Goal: Task Accomplishment & Management: Manage account settings

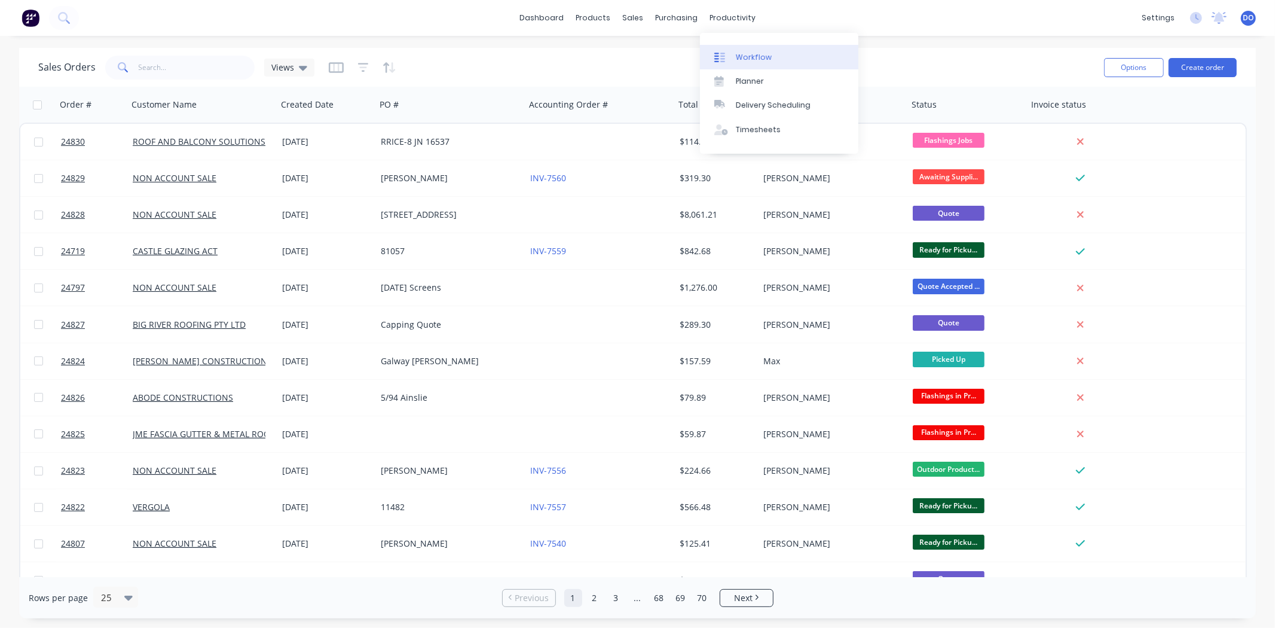
click at [732, 56] on link "Workflow" at bounding box center [779, 57] width 158 height 24
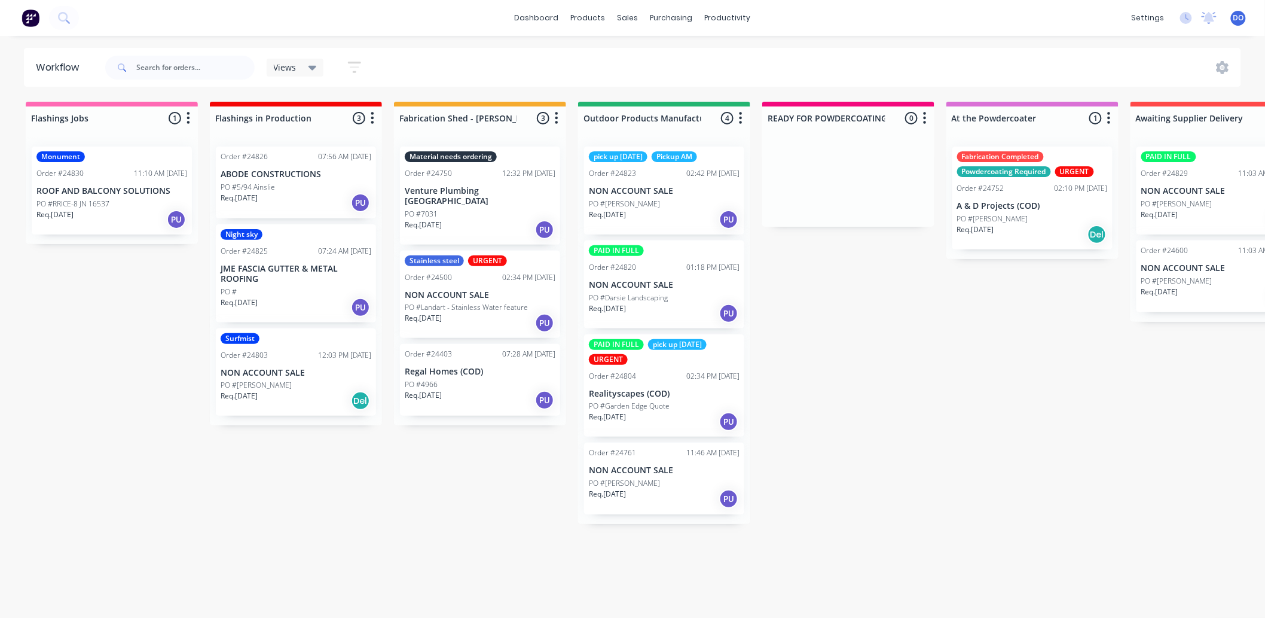
click at [861, 379] on div "Flashings Jobs 1 Status colour #FF69B4 hex #FF69B4 Save Cancel Notifications Em…" at bounding box center [1248, 356] width 2514 height 509
click at [644, 49] on link "Sales Orders" at bounding box center [691, 57] width 158 height 24
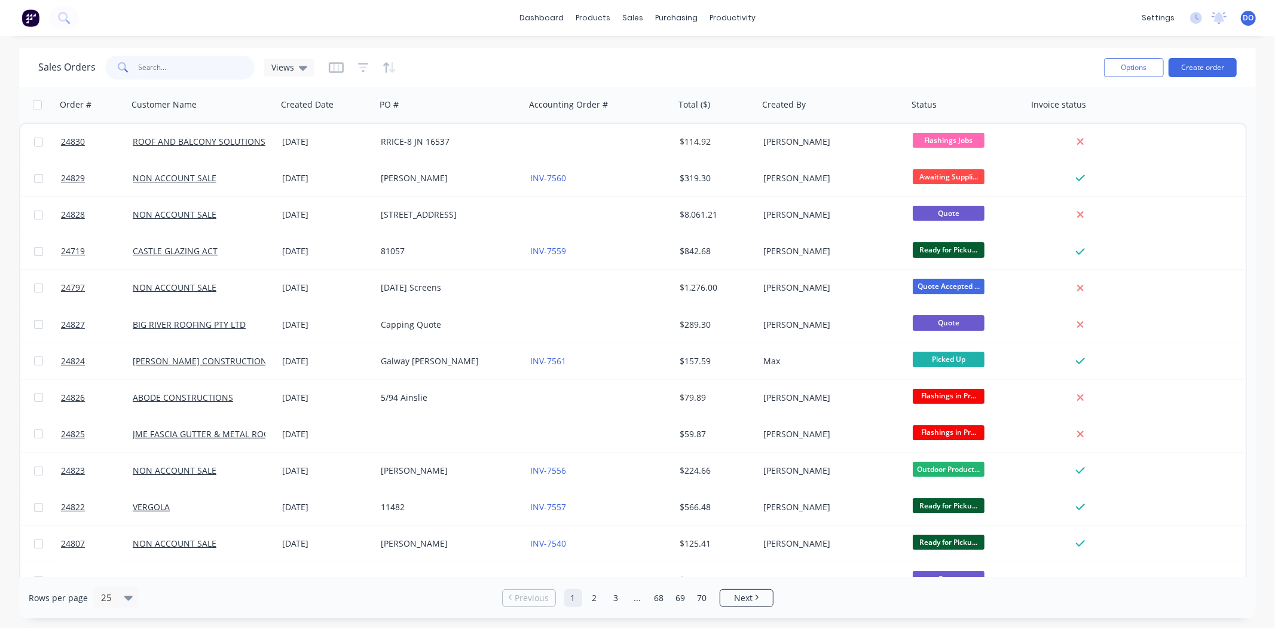
drag, startPoint x: 160, startPoint y: 62, endPoint x: 158, endPoint y: 56, distance: 6.8
click at [159, 62] on input "text" at bounding box center [197, 68] width 117 height 24
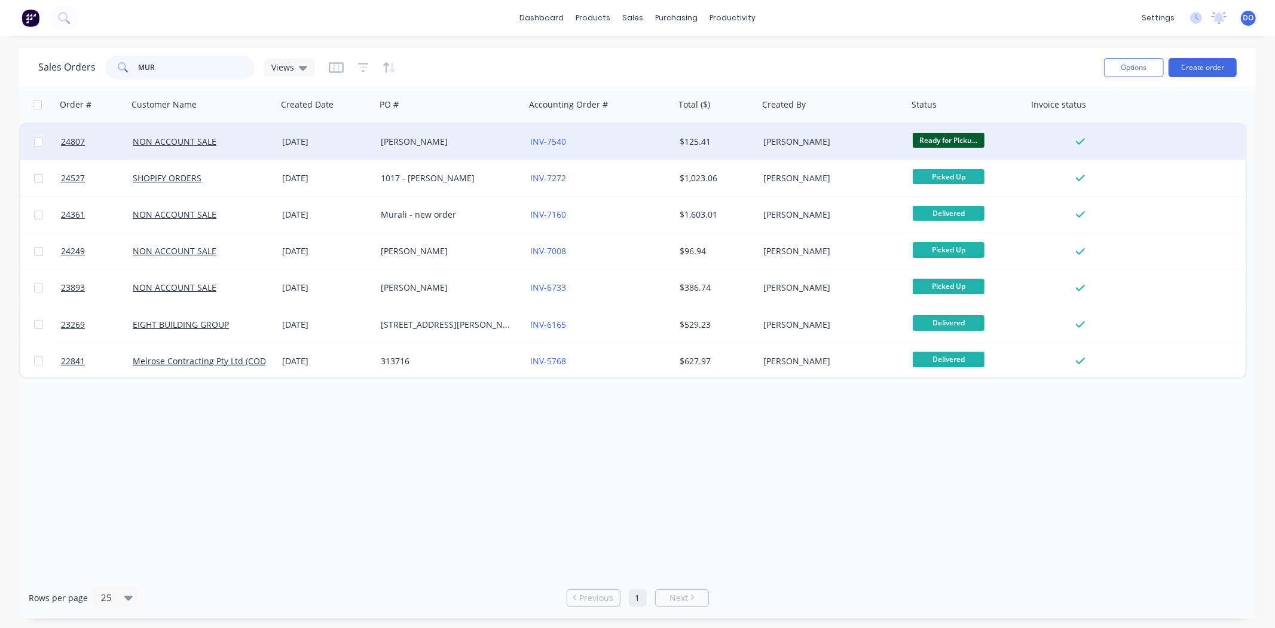
type input "MUR"
click at [202, 135] on div "NON ACCOUNT SALE" at bounding box center [202, 142] width 149 height 36
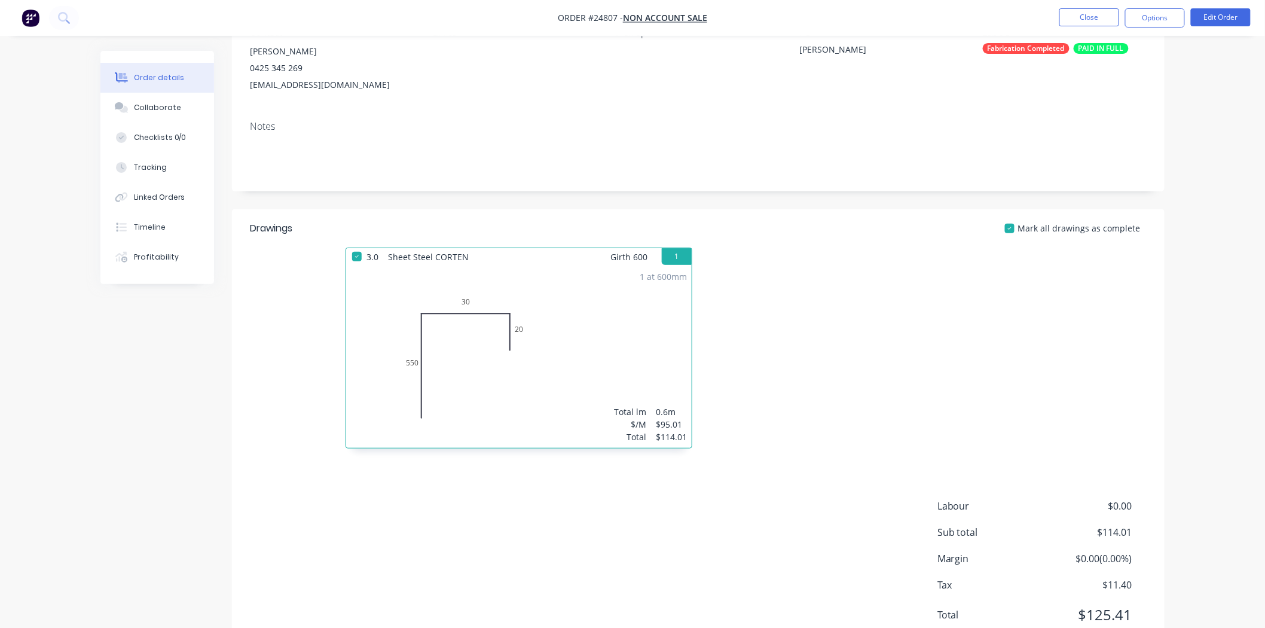
scroll to position [133, 0]
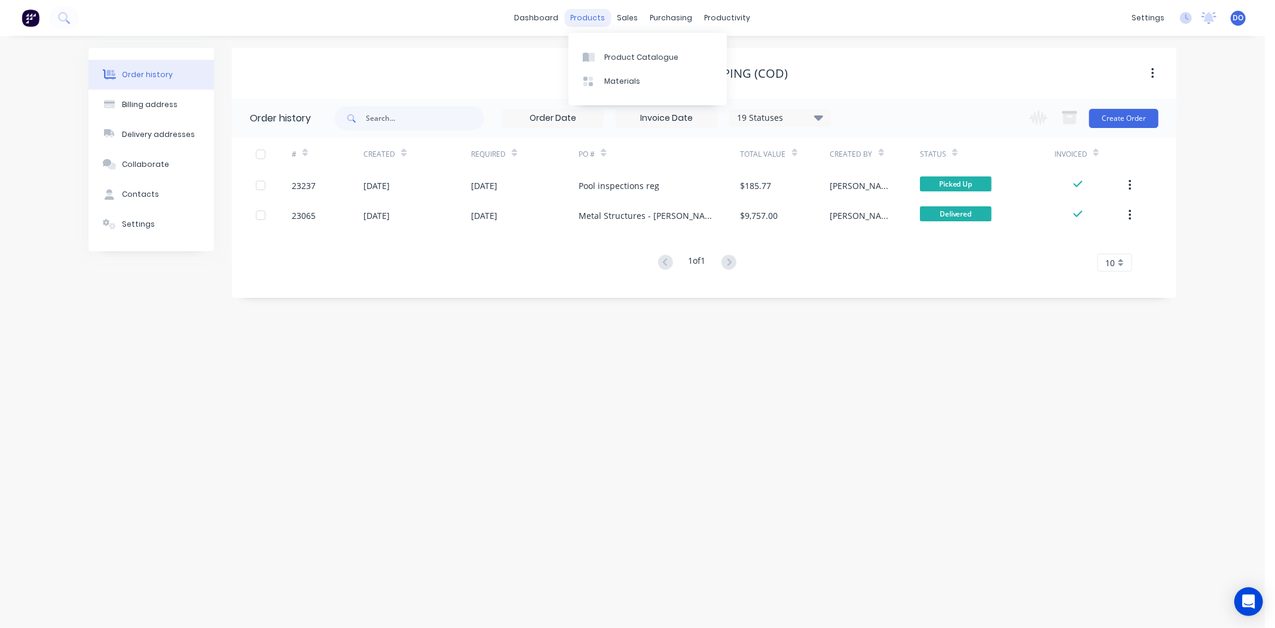
click at [605, 9] on div "products" at bounding box center [588, 18] width 47 height 18
click at [607, 55] on div "Product Catalogue" at bounding box center [641, 57] width 74 height 11
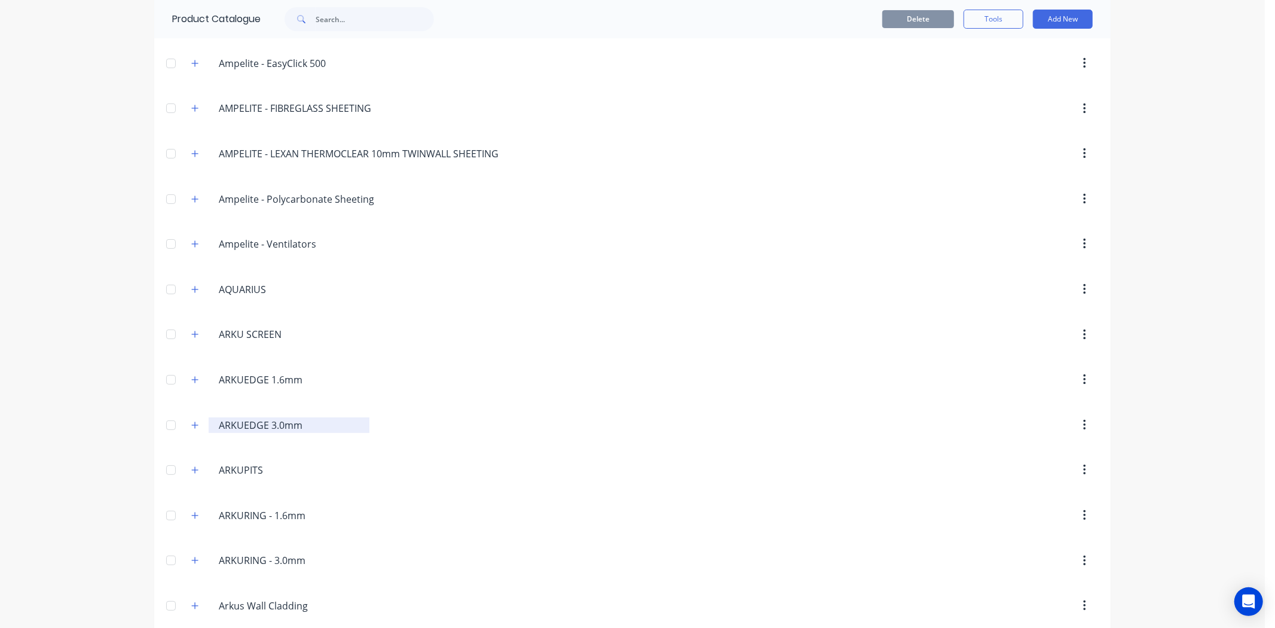
scroll to position [133, 0]
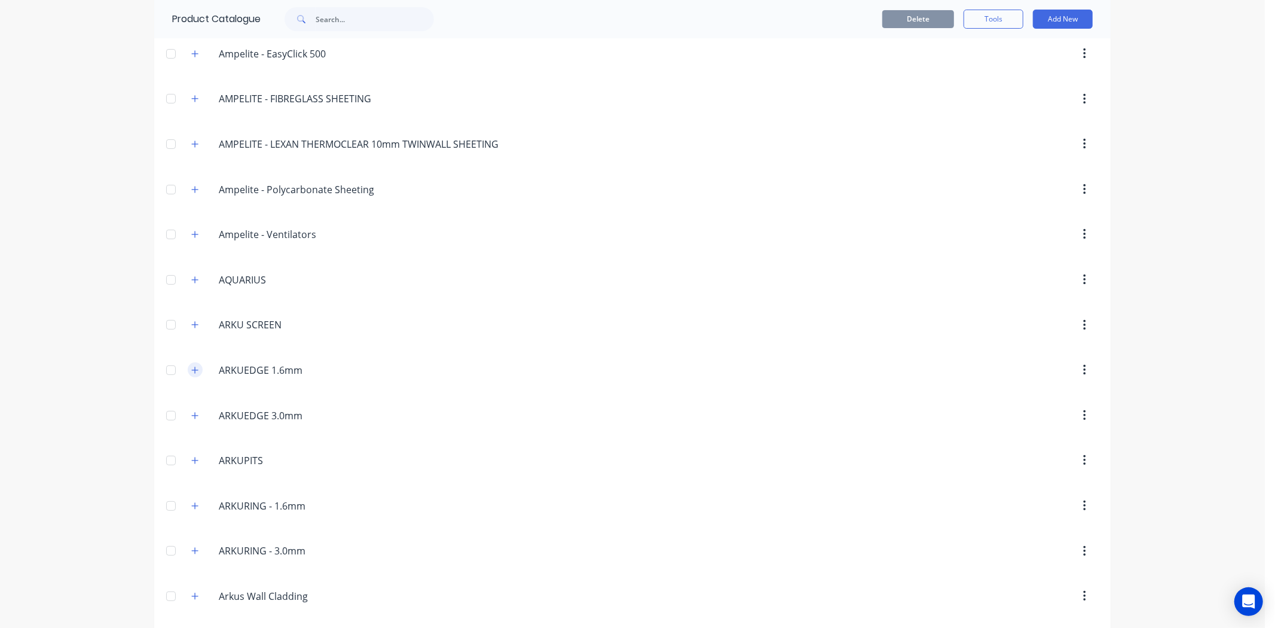
click at [188, 365] on button "button" at bounding box center [195, 369] width 15 height 15
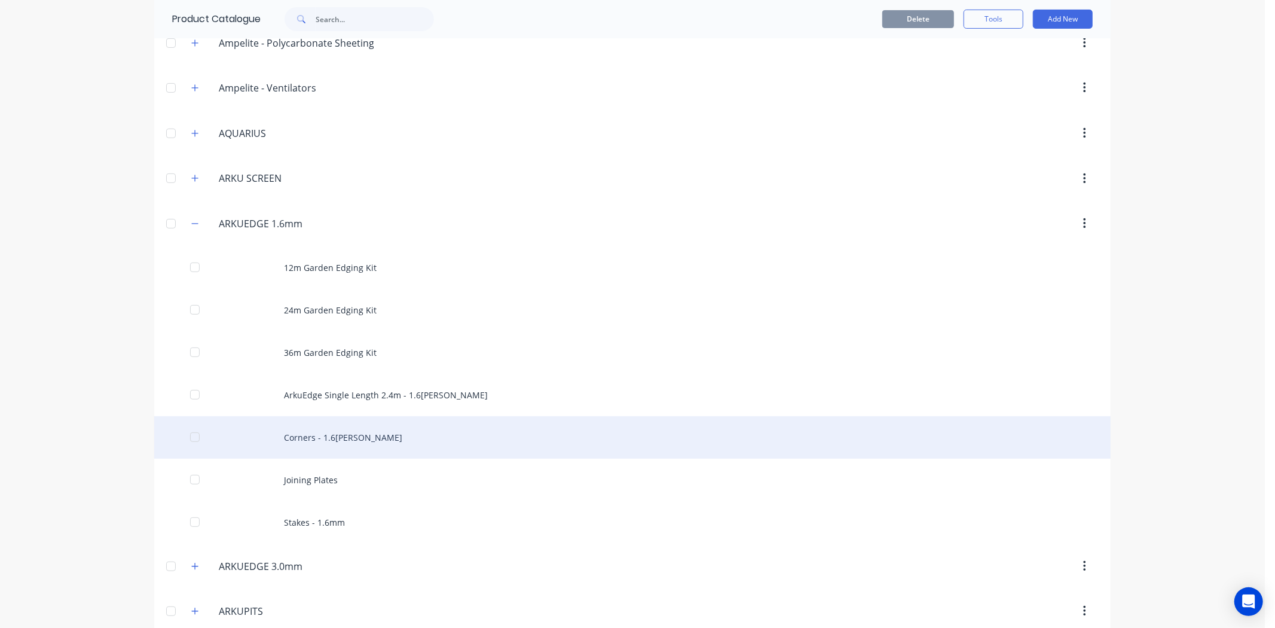
scroll to position [332, 0]
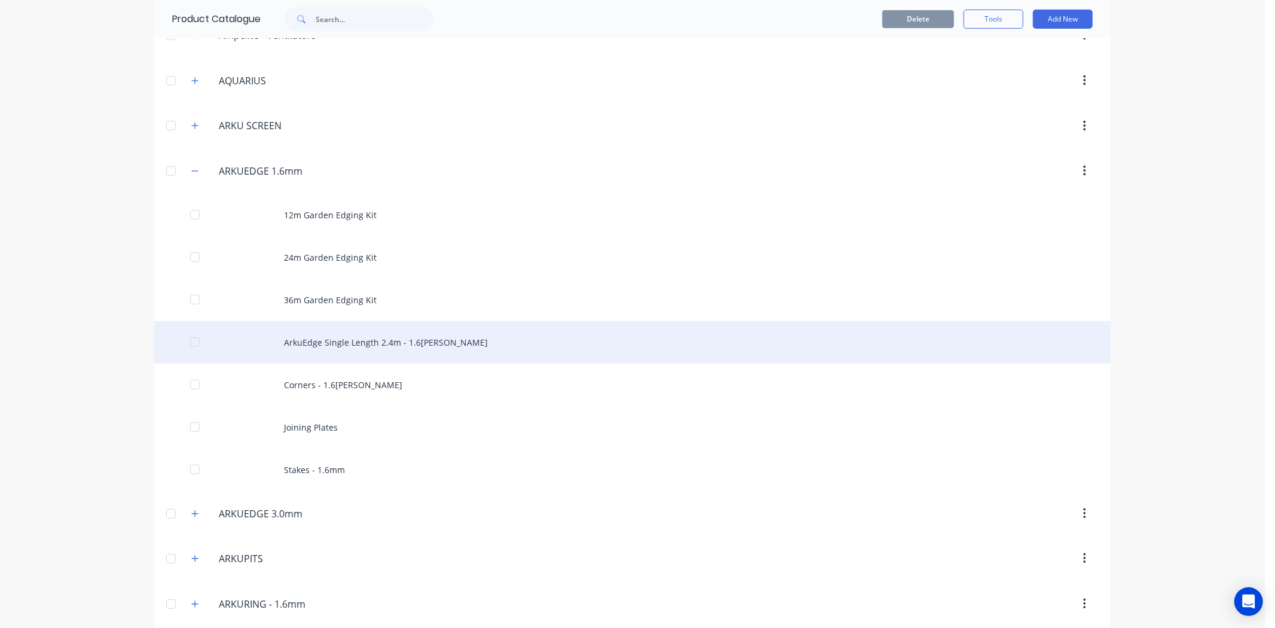
click at [341, 339] on div "ArkuEdge Single Length 2.4m - 1.6[PERSON_NAME]" at bounding box center [632, 342] width 956 height 42
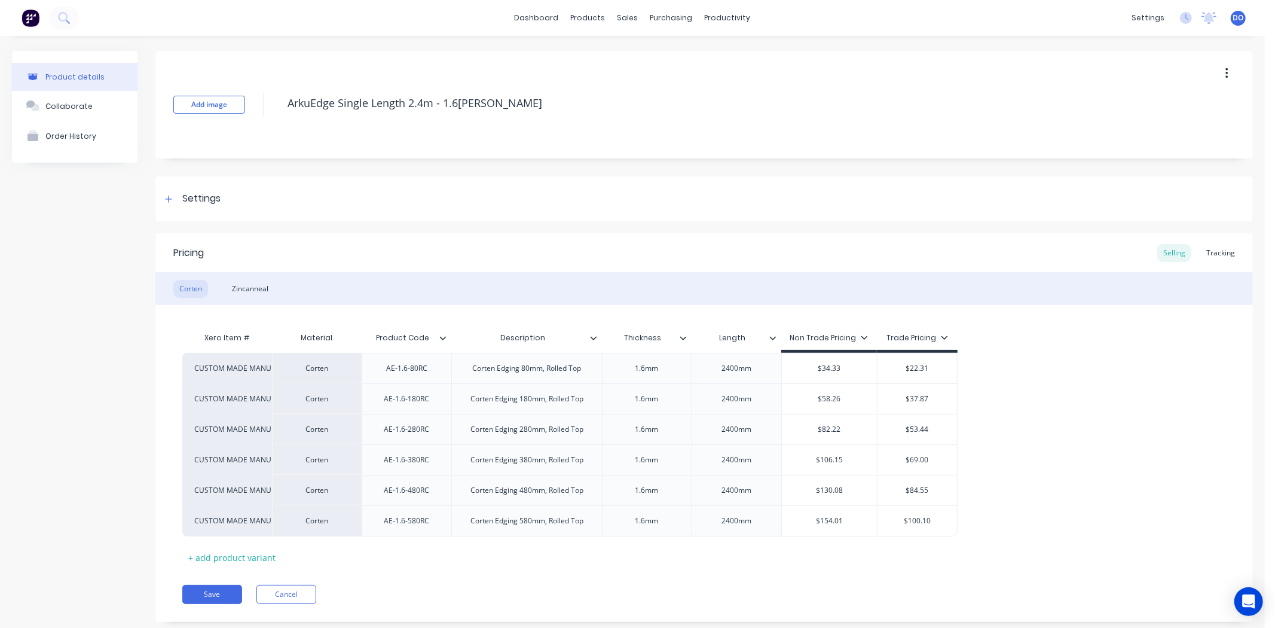
type textarea "x"
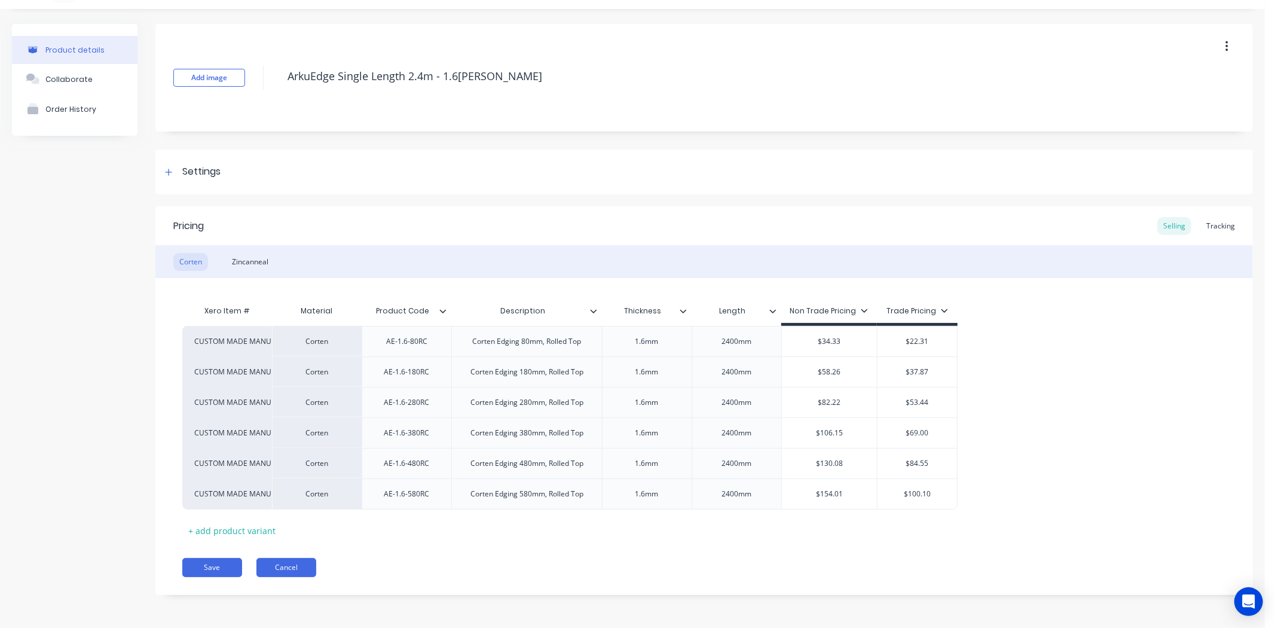
click at [299, 562] on button "Cancel" at bounding box center [286, 567] width 60 height 19
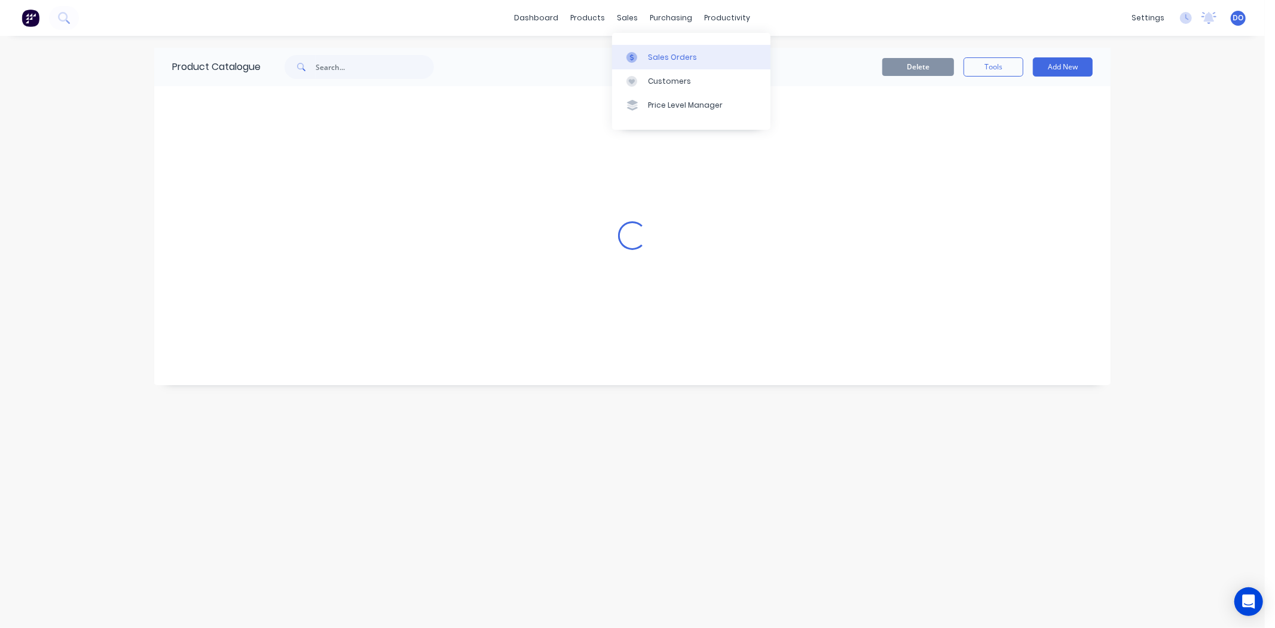
click at [632, 52] on icon at bounding box center [631, 57] width 11 height 11
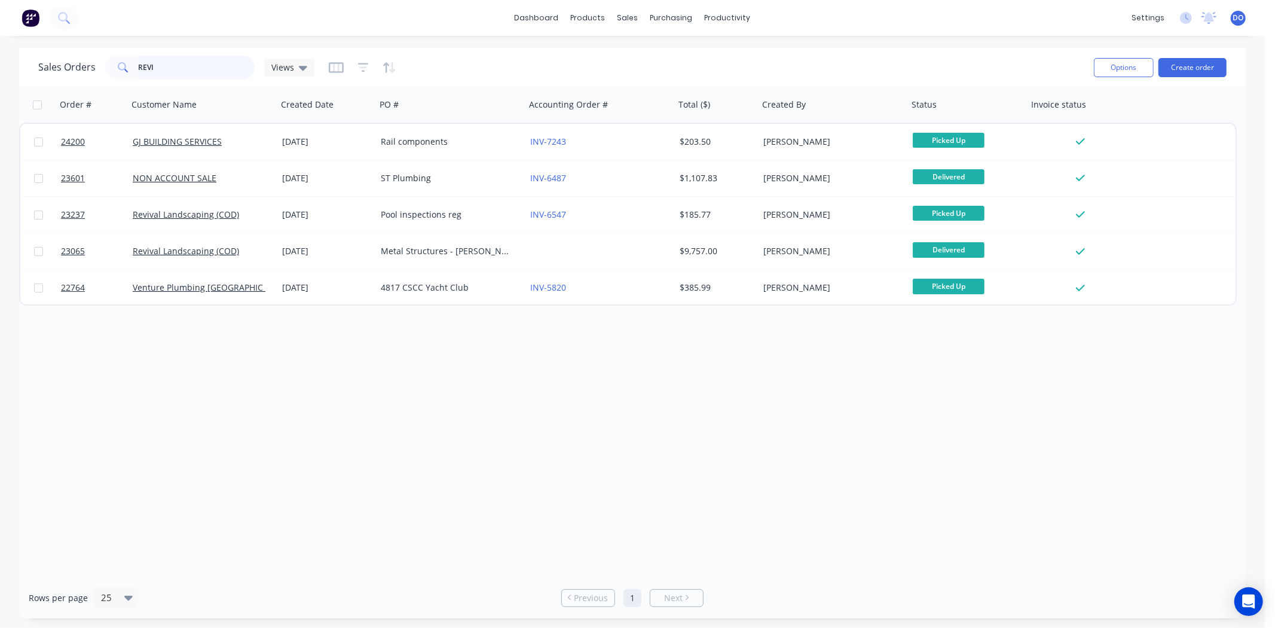
click at [185, 65] on input "REVI" at bounding box center [197, 68] width 117 height 24
type input "R"
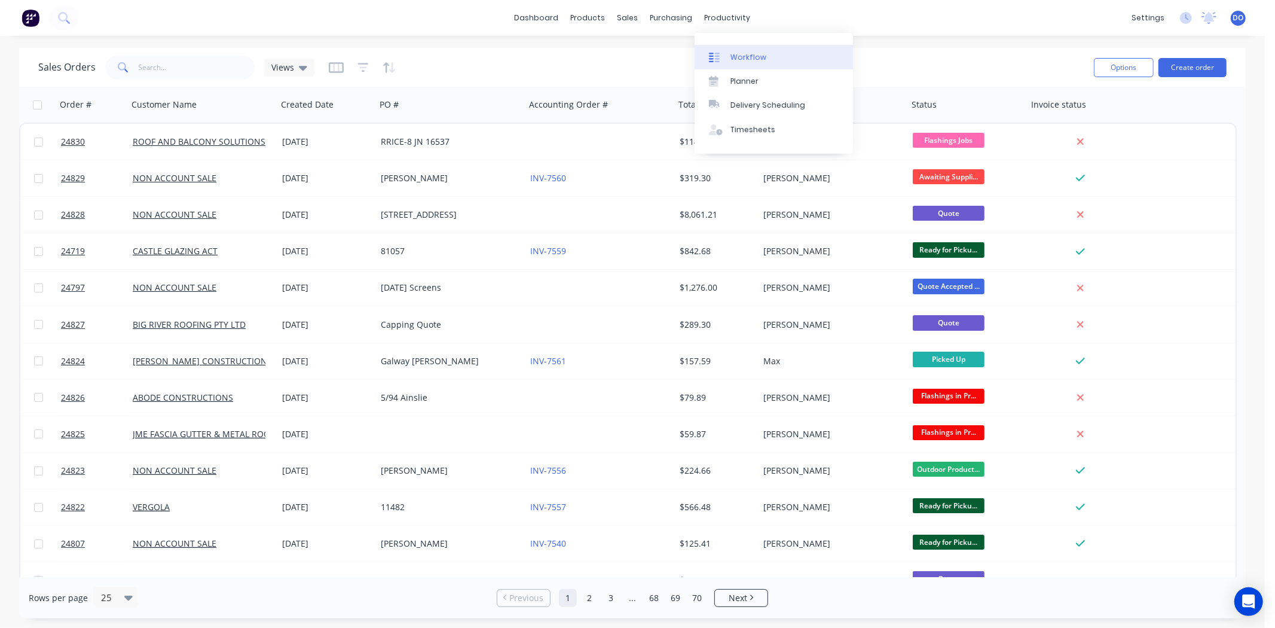
click at [743, 45] on link "Workflow" at bounding box center [774, 57] width 158 height 24
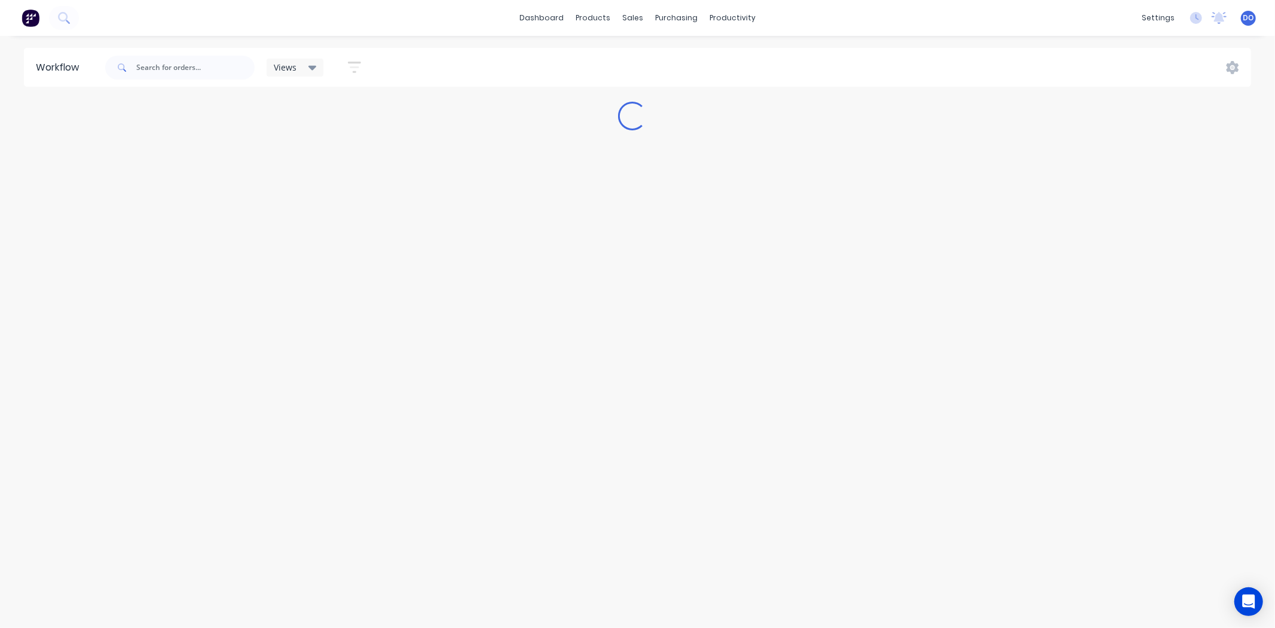
click at [743, 50] on div "Views Save new view None (Default) edit Show/Hide statuses Show line item cards…" at bounding box center [677, 68] width 1149 height 36
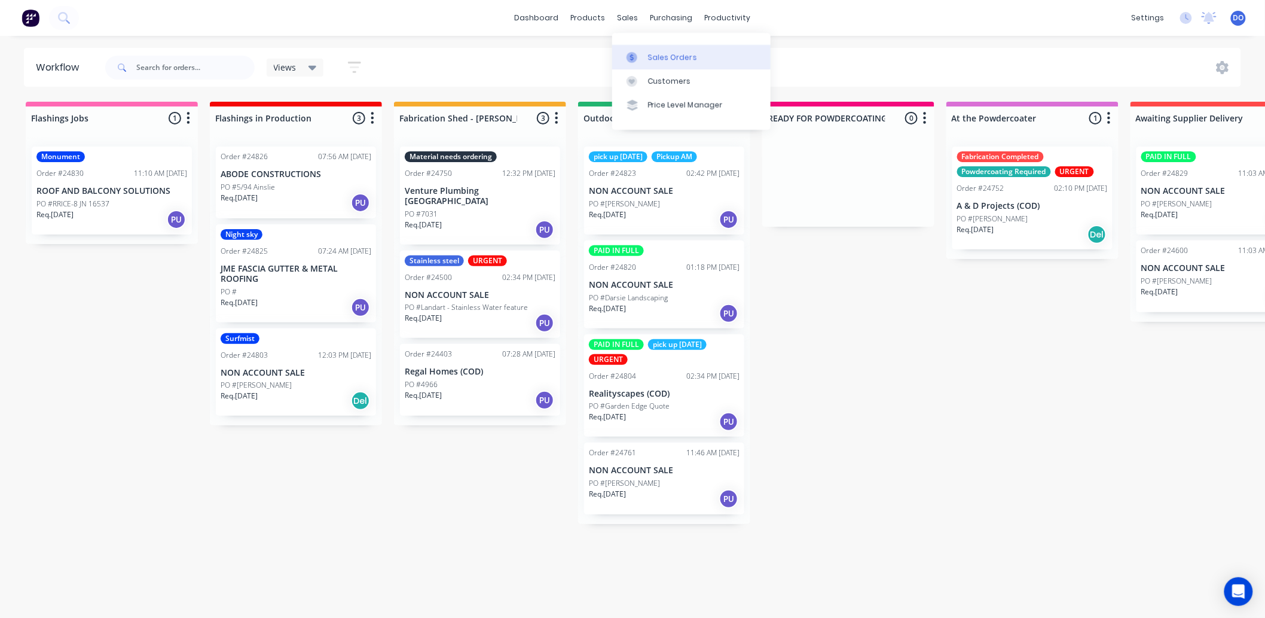
click at [643, 62] on div at bounding box center [635, 57] width 18 height 11
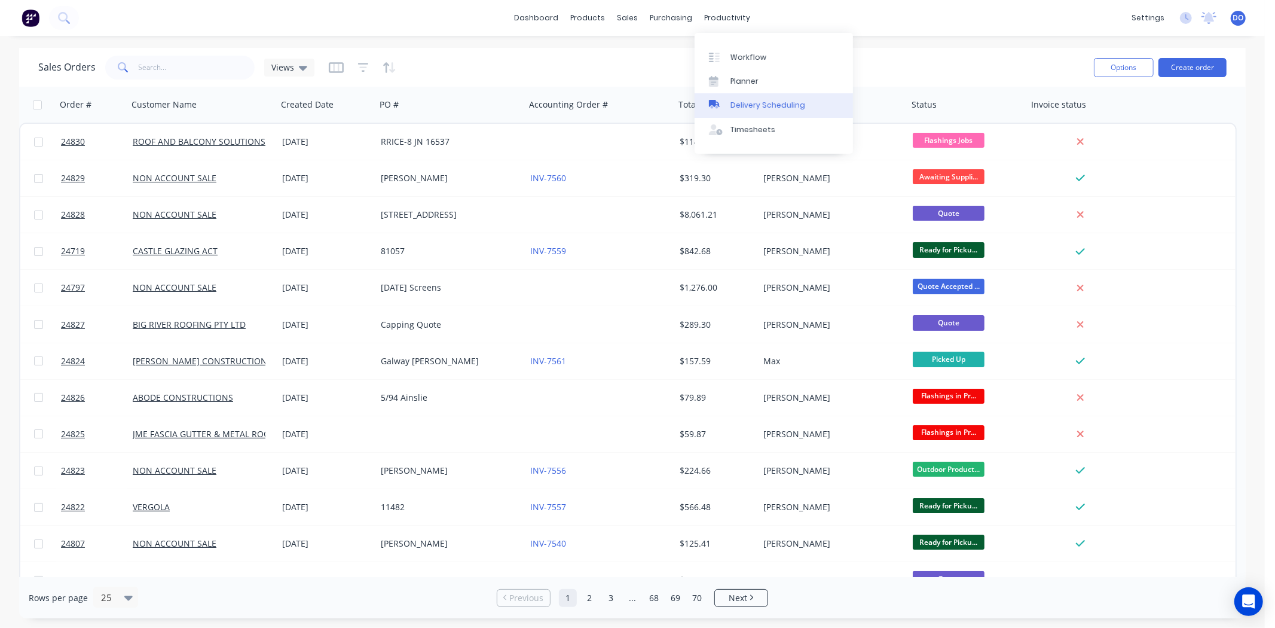
click at [766, 106] on div "Delivery Scheduling" at bounding box center [768, 105] width 75 height 11
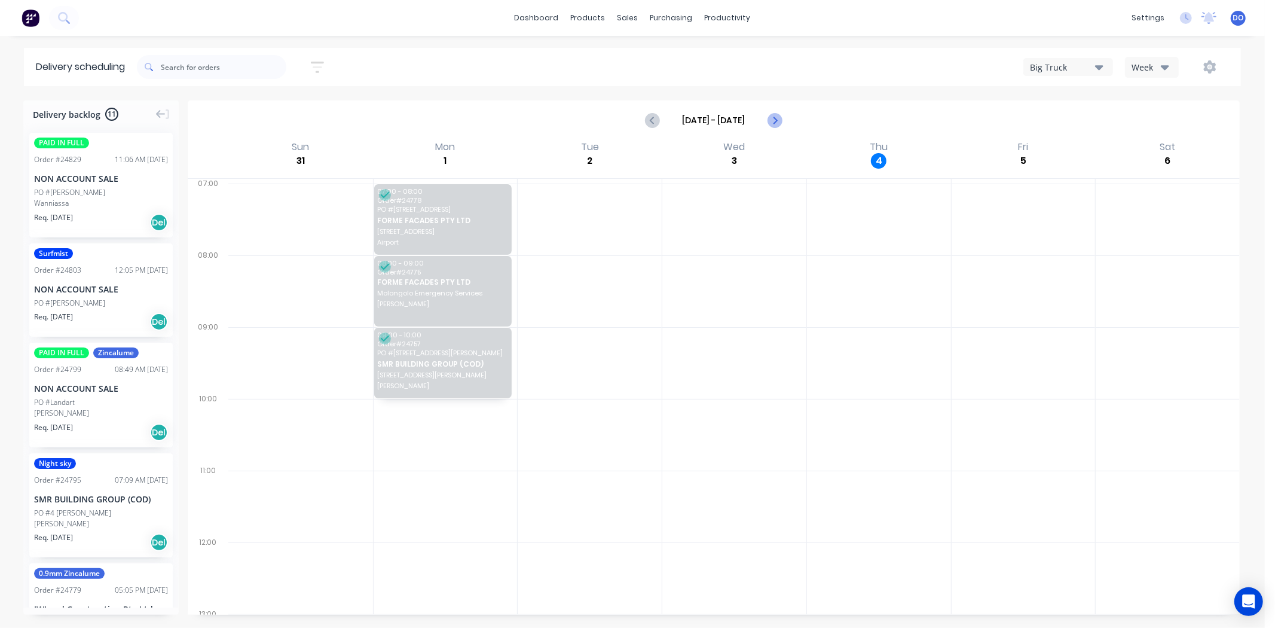
click at [768, 121] on icon "Next page" at bounding box center [775, 120] width 14 height 14
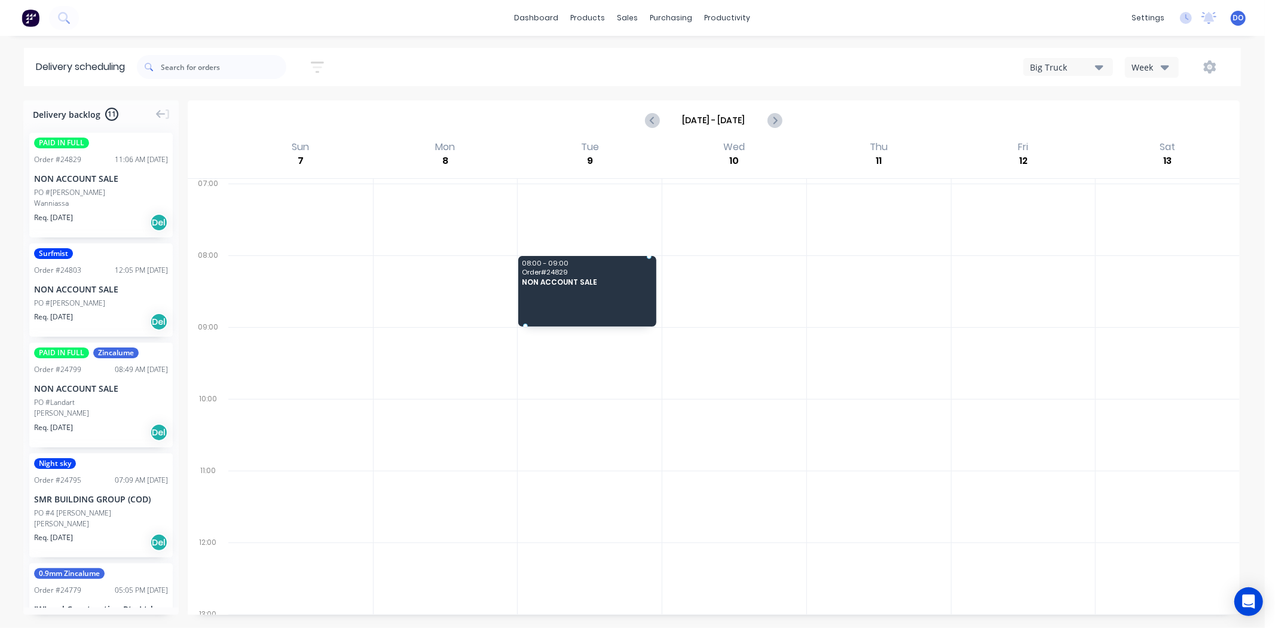
drag, startPoint x: 87, startPoint y: 152, endPoint x: 556, endPoint y: 270, distance: 483.1
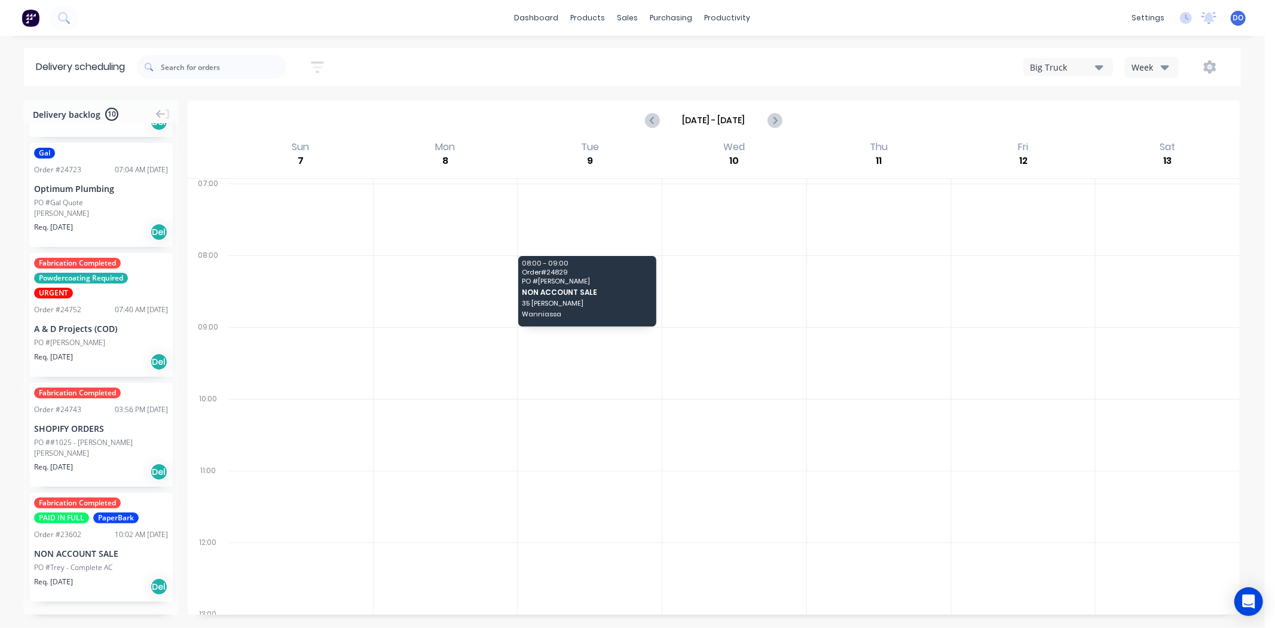
scroll to position [642, 0]
click at [649, 123] on icon "Previous page" at bounding box center [653, 120] width 14 height 14
type input "Aug 31 - Sep 6"
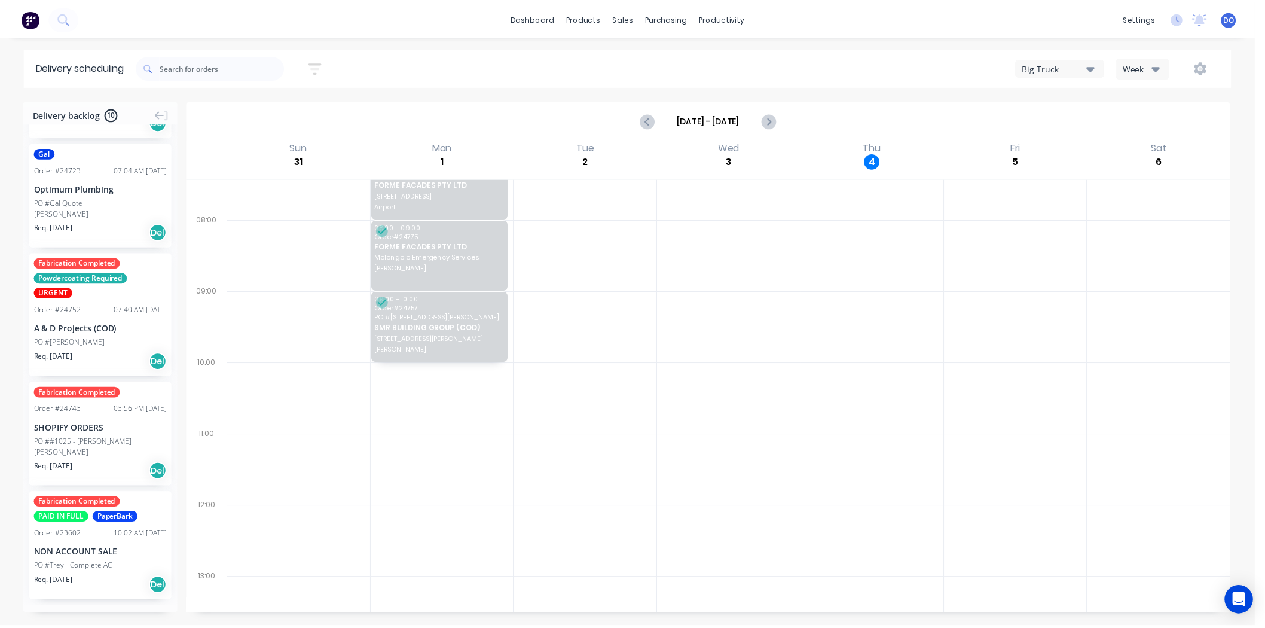
scroll to position [66, 0]
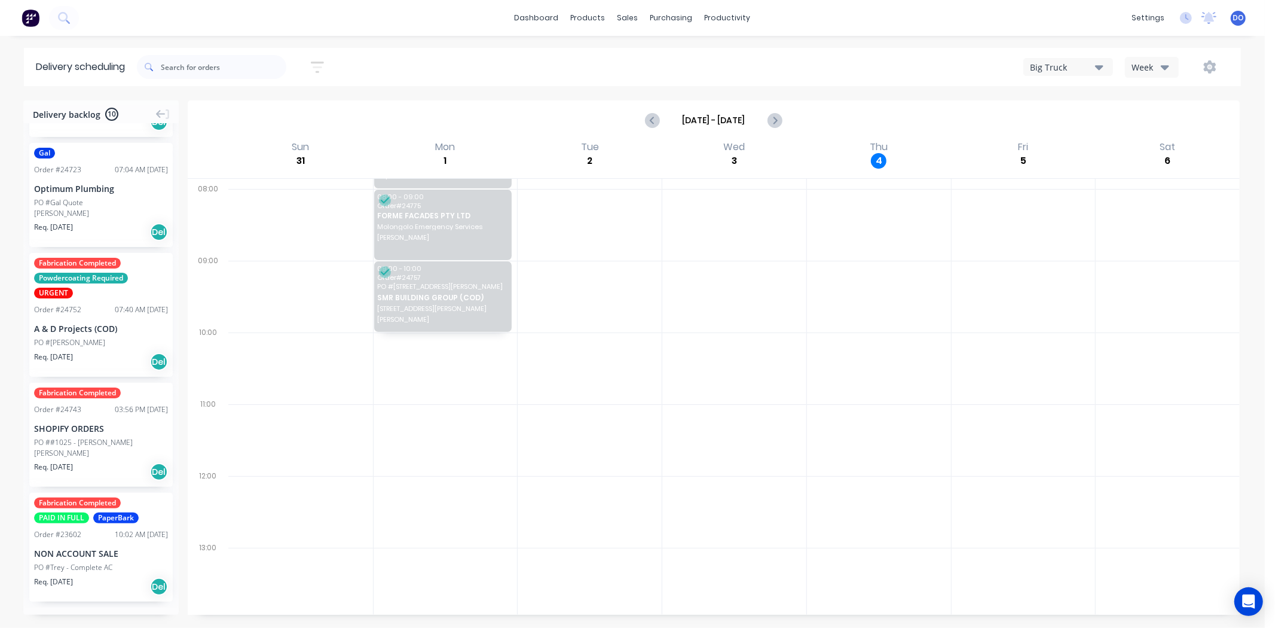
drag, startPoint x: 678, startPoint y: 351, endPoint x: 948, endPoint y: 19, distance: 428.0
click at [948, 19] on div "dashboard products sales purchasing productivity dashboard products Product Cat…" at bounding box center [632, 18] width 1265 height 36
click at [628, 10] on div "sales" at bounding box center [628, 18] width 33 height 18
click at [660, 63] on link "Sales Orders" at bounding box center [691, 57] width 158 height 24
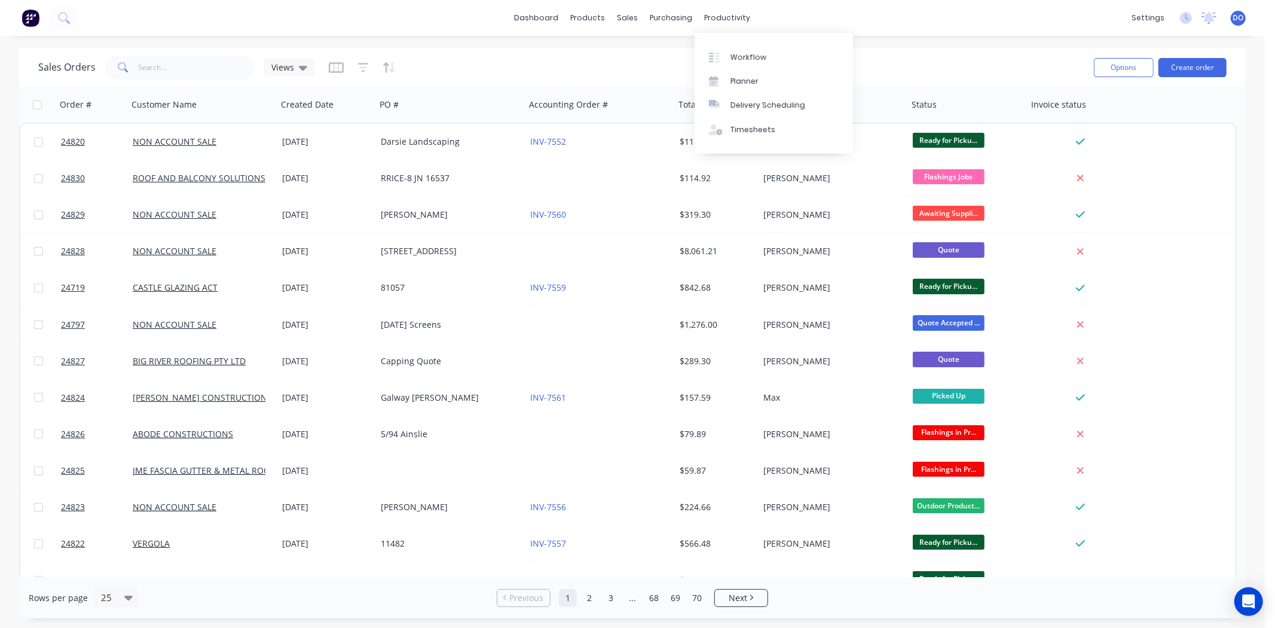
click at [936, 62] on div "Sales Orders Views" at bounding box center [561, 67] width 1046 height 29
click at [176, 74] on input "text" at bounding box center [197, 68] width 117 height 24
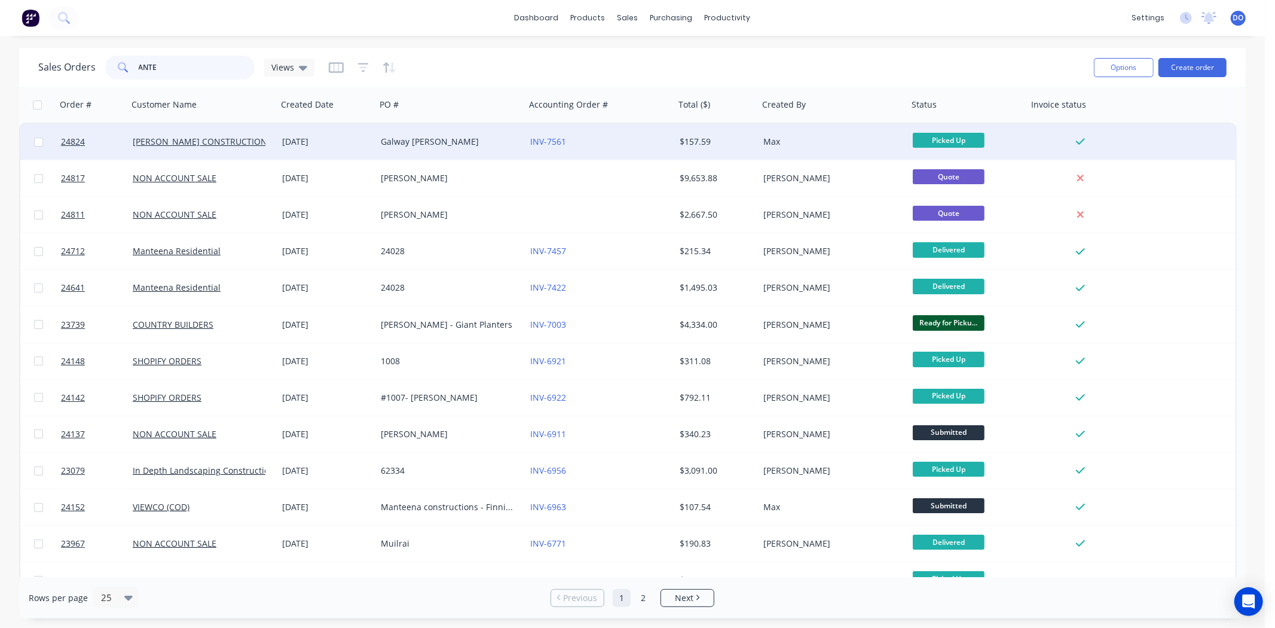
type input "ANTE"
click at [495, 146] on div "Galway [PERSON_NAME]" at bounding box center [447, 142] width 133 height 12
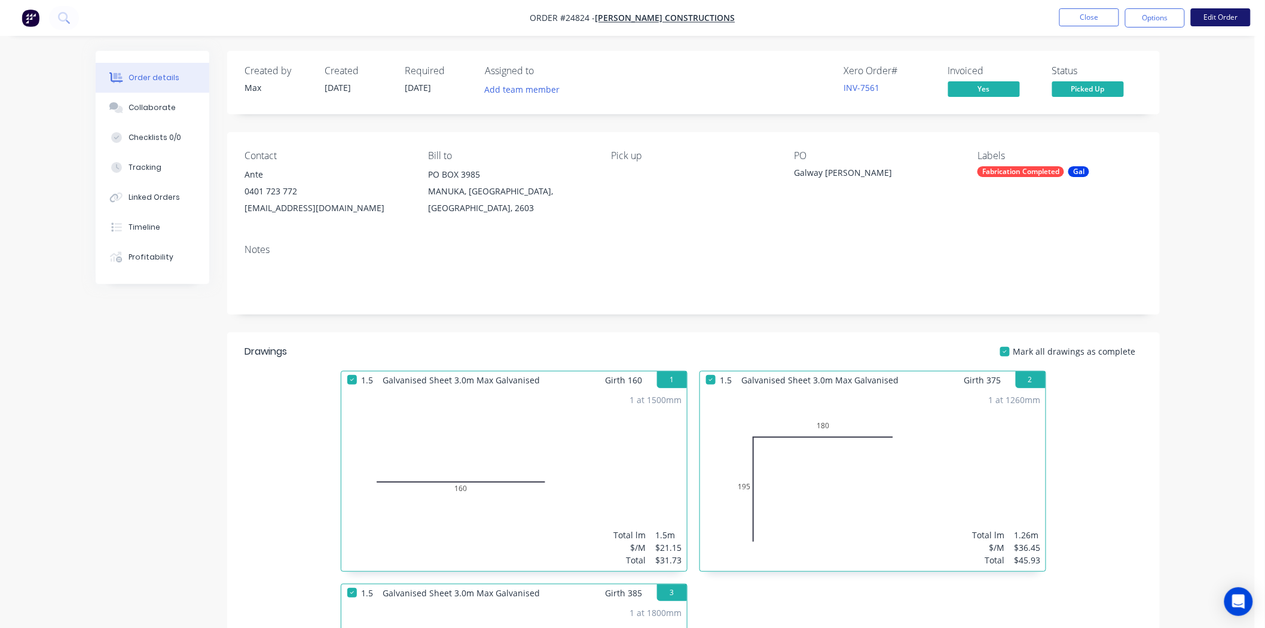
click at [1232, 17] on button "Edit Order" at bounding box center [1221, 17] width 60 height 18
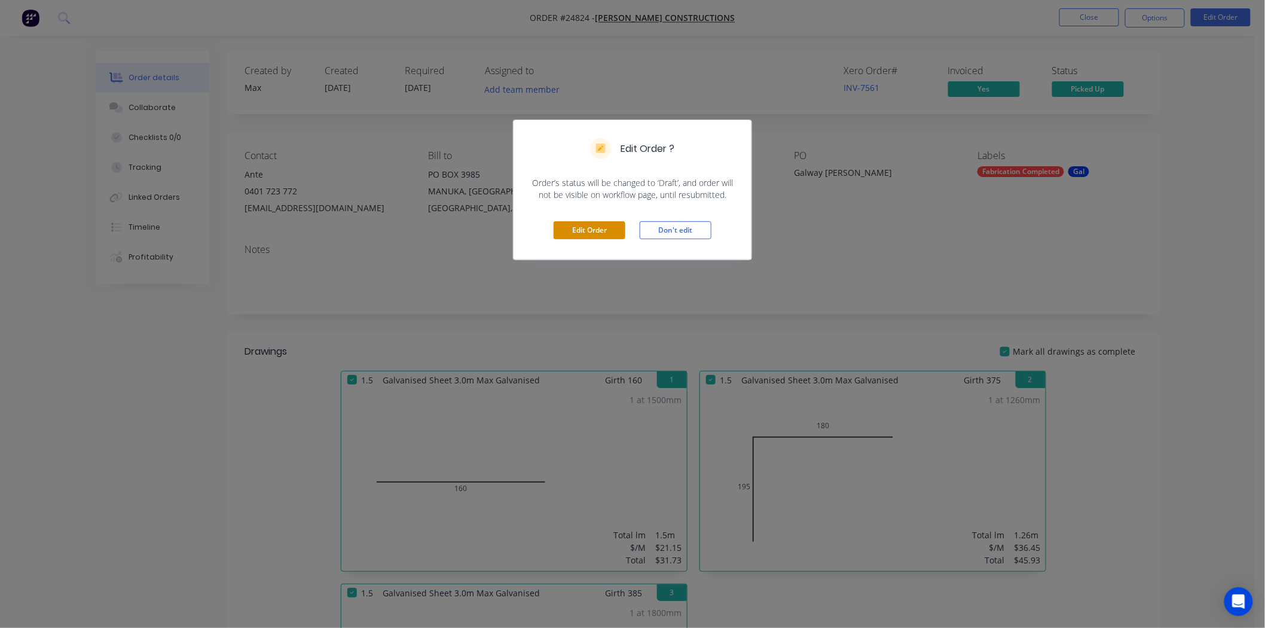
click at [604, 228] on button "Edit Order" at bounding box center [590, 230] width 72 height 18
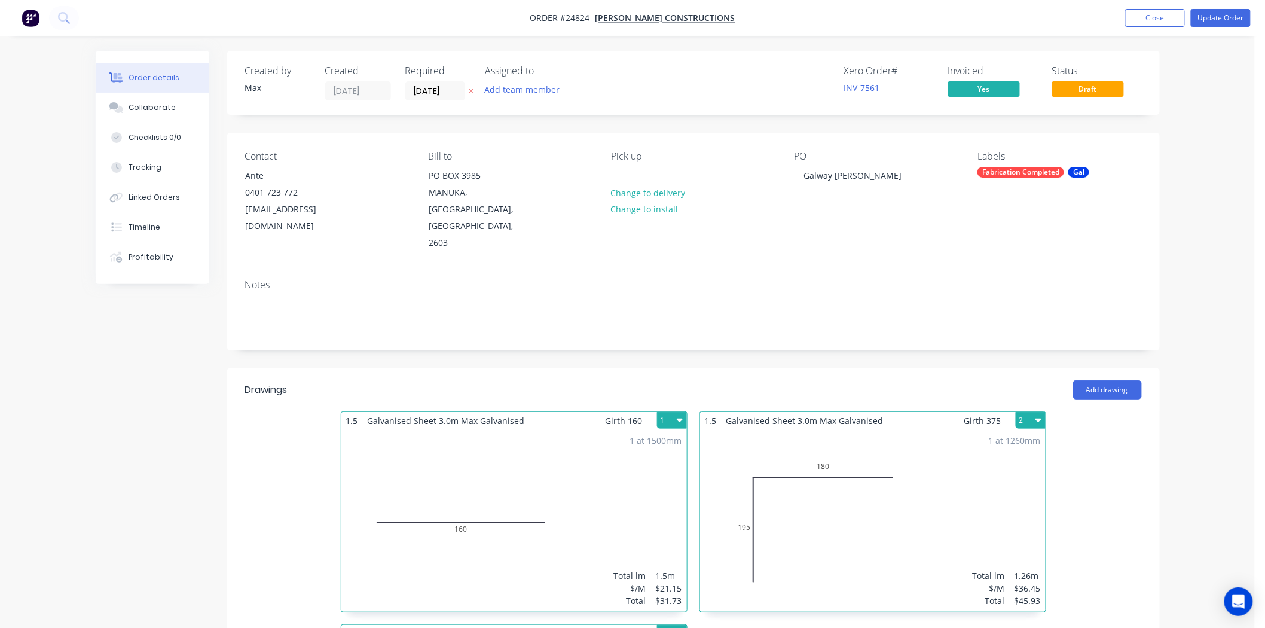
click at [520, 429] on div "1 at 1500mm Total lm $/M Total 1.5m $21.15 $31.73" at bounding box center [514, 520] width 346 height 182
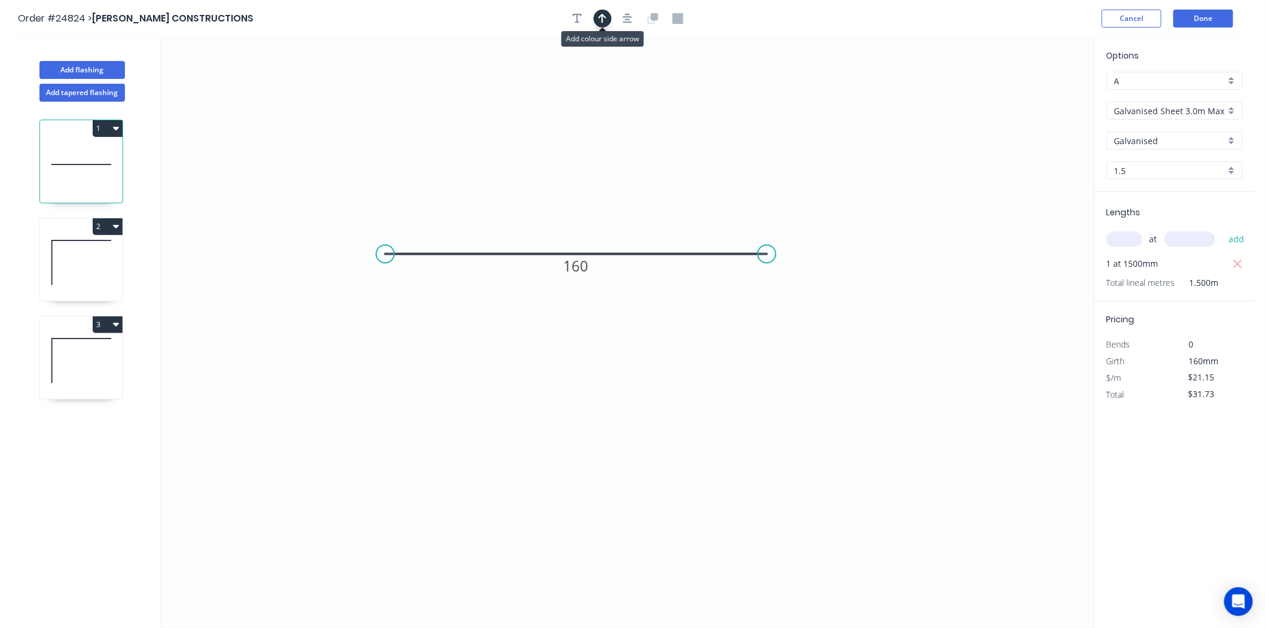
click at [610, 22] on button "button" at bounding box center [603, 19] width 18 height 18
drag, startPoint x: 1035, startPoint y: 99, endPoint x: 654, endPoint y: 201, distance: 394.3
click at [654, 201] on icon at bounding box center [654, 188] width 11 height 38
click at [60, 260] on icon at bounding box center [81, 262] width 82 height 77
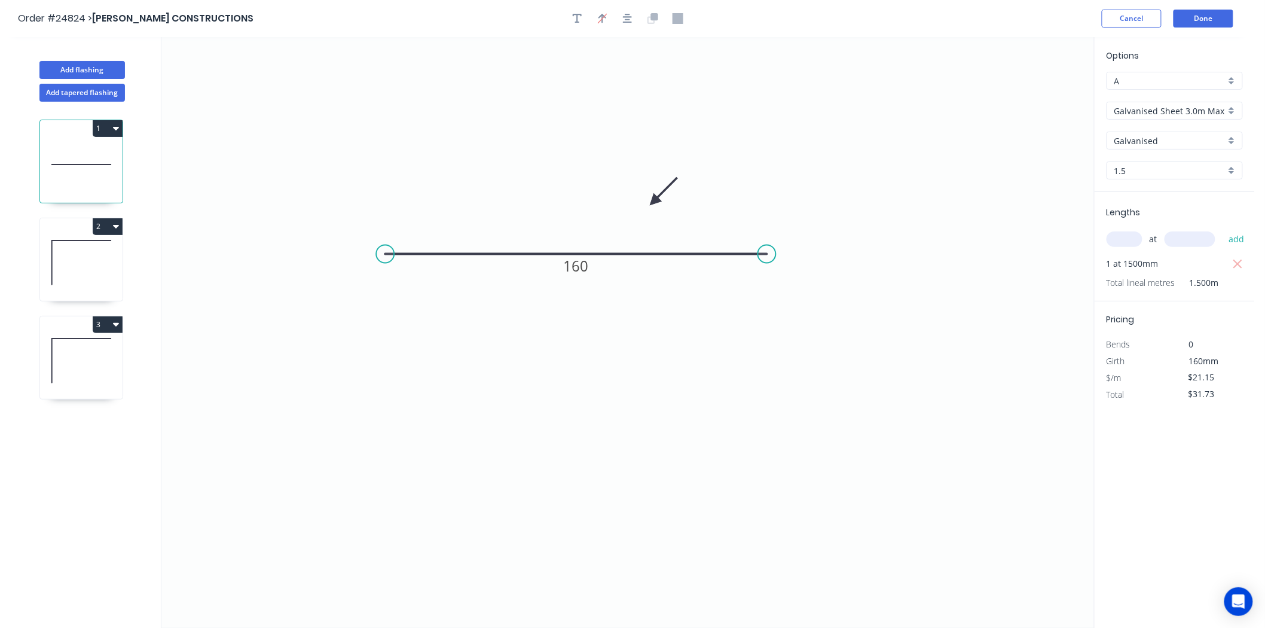
type input "$36.45"
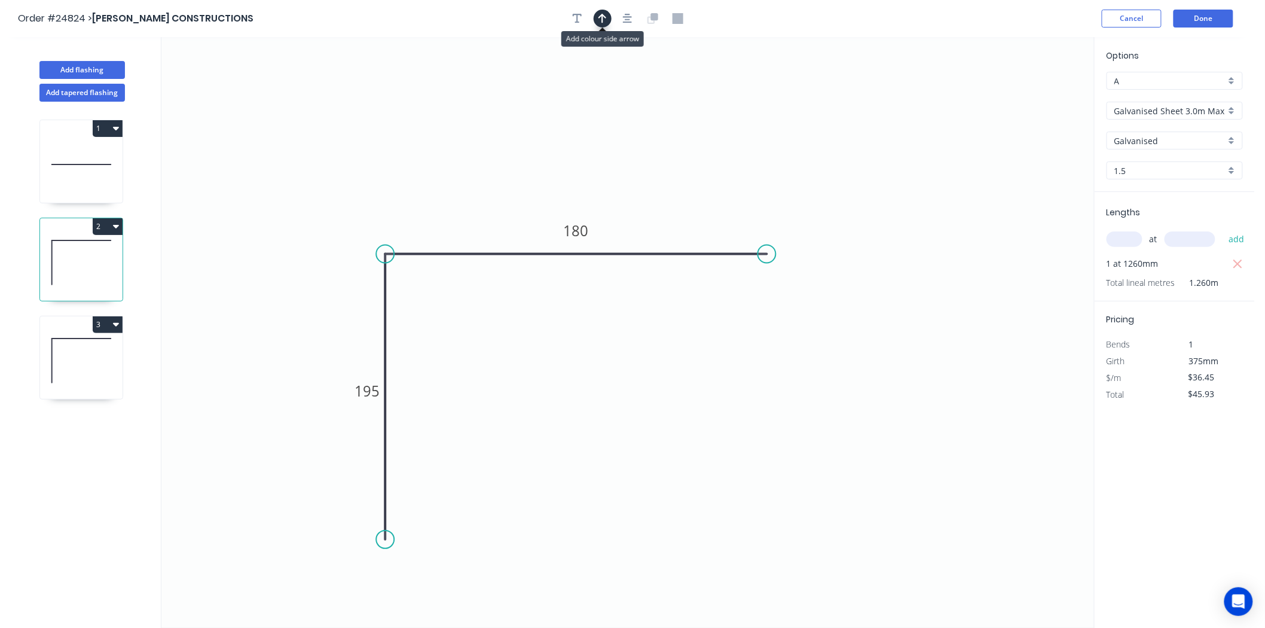
click at [601, 22] on icon "button" at bounding box center [602, 18] width 8 height 11
drag, startPoint x: 1035, startPoint y: 96, endPoint x: 333, endPoint y: 170, distance: 706.3
click at [333, 170] on icon at bounding box center [333, 156] width 11 height 38
drag, startPoint x: 333, startPoint y: 170, endPoint x: 322, endPoint y: 172, distance: 11.5
click at [82, 362] on icon at bounding box center [81, 360] width 82 height 77
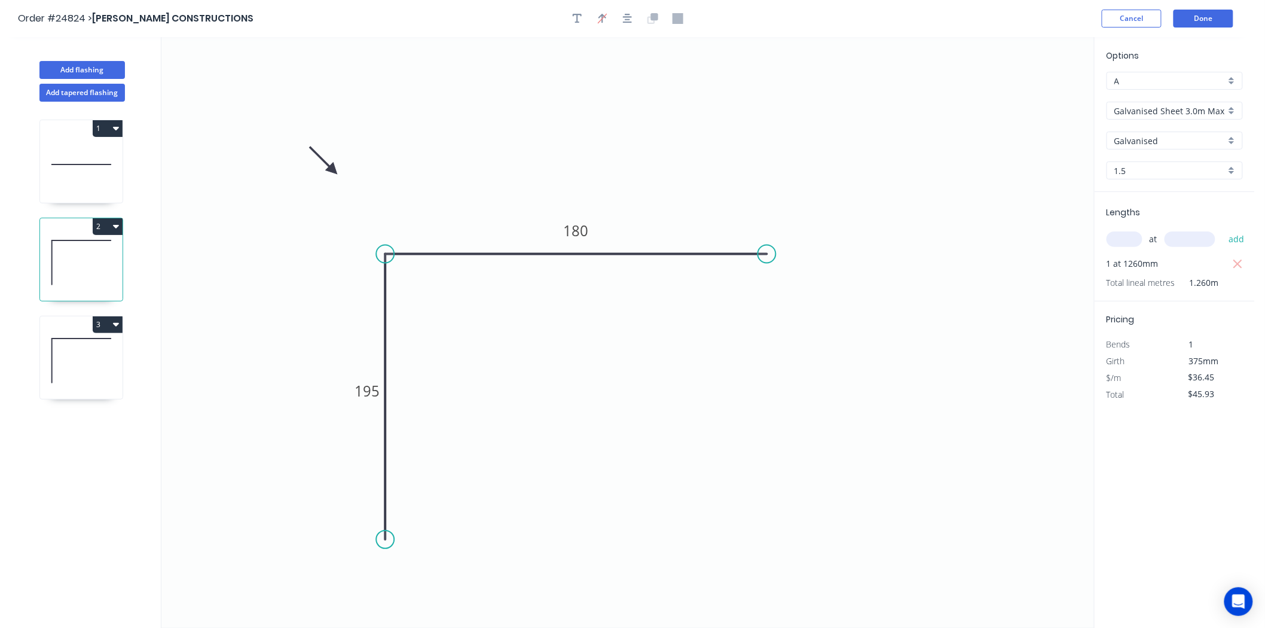
type input "$65.61"
click at [606, 22] on icon "button" at bounding box center [602, 18] width 8 height 11
drag, startPoint x: 1035, startPoint y: 93, endPoint x: 435, endPoint y: 235, distance: 616.1
click at [435, 235] on icon at bounding box center [425, 224] width 35 height 35
click at [1200, 17] on button "Done" at bounding box center [1203, 19] width 60 height 18
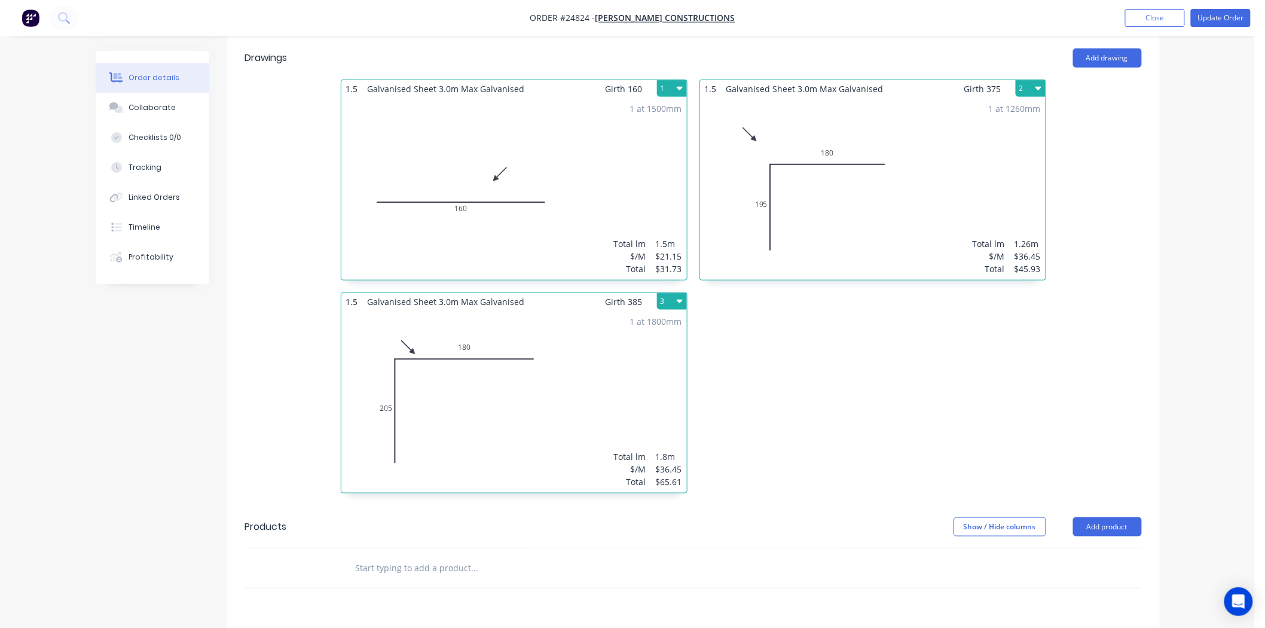
scroll to position [398, 0]
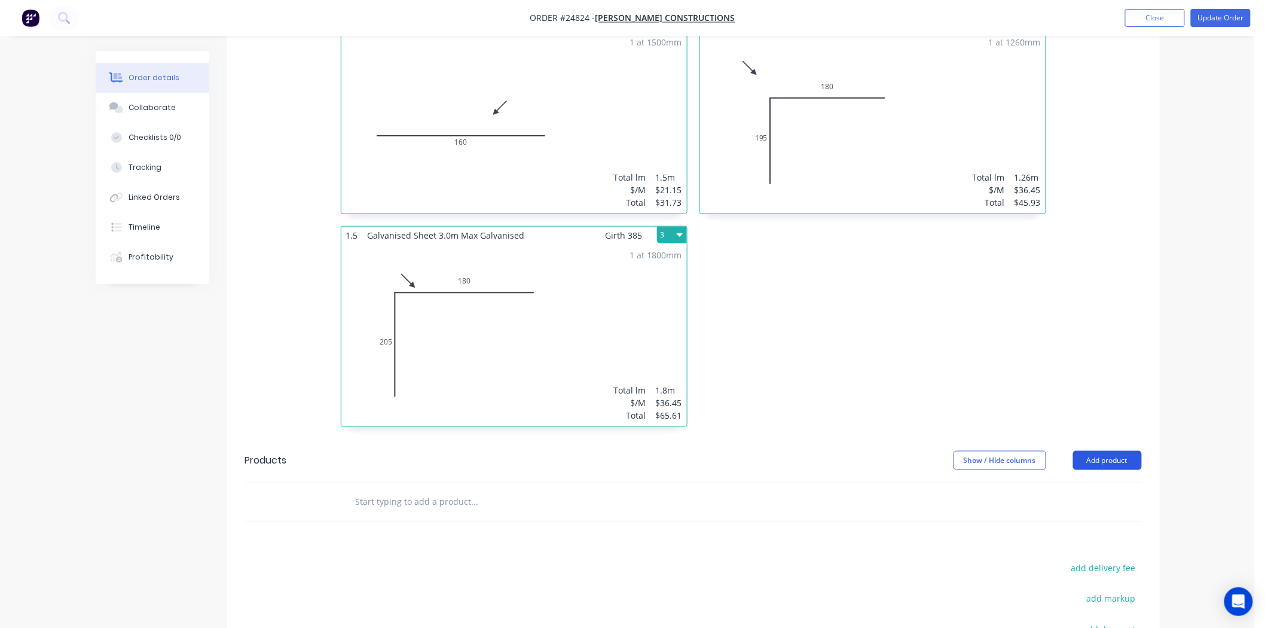
click at [1099, 451] on button "Add product" at bounding box center [1107, 460] width 69 height 19
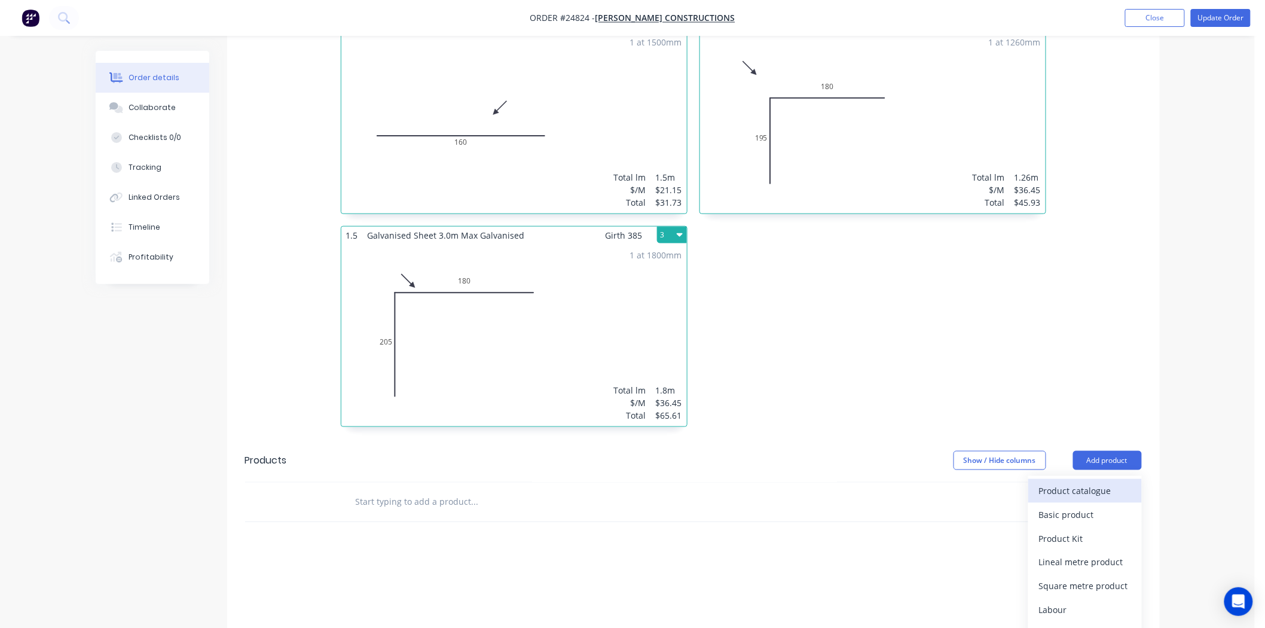
click at [1098, 482] on div "Product catalogue" at bounding box center [1085, 490] width 92 height 17
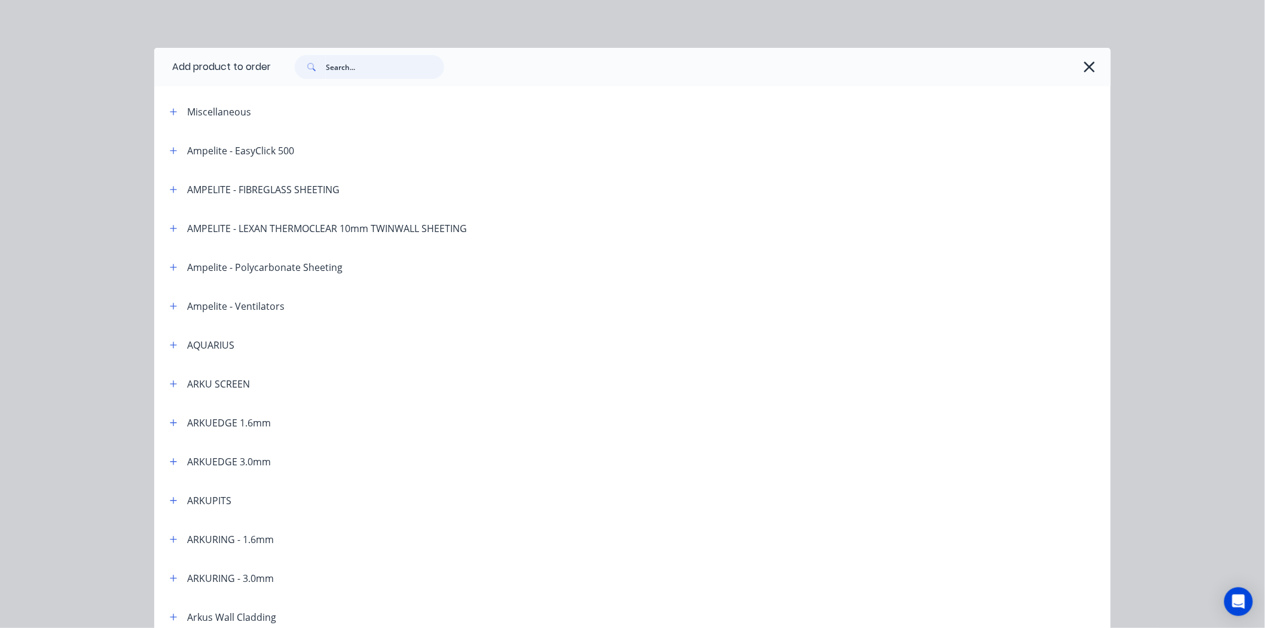
click at [344, 68] on input "text" at bounding box center [385, 67] width 118 height 24
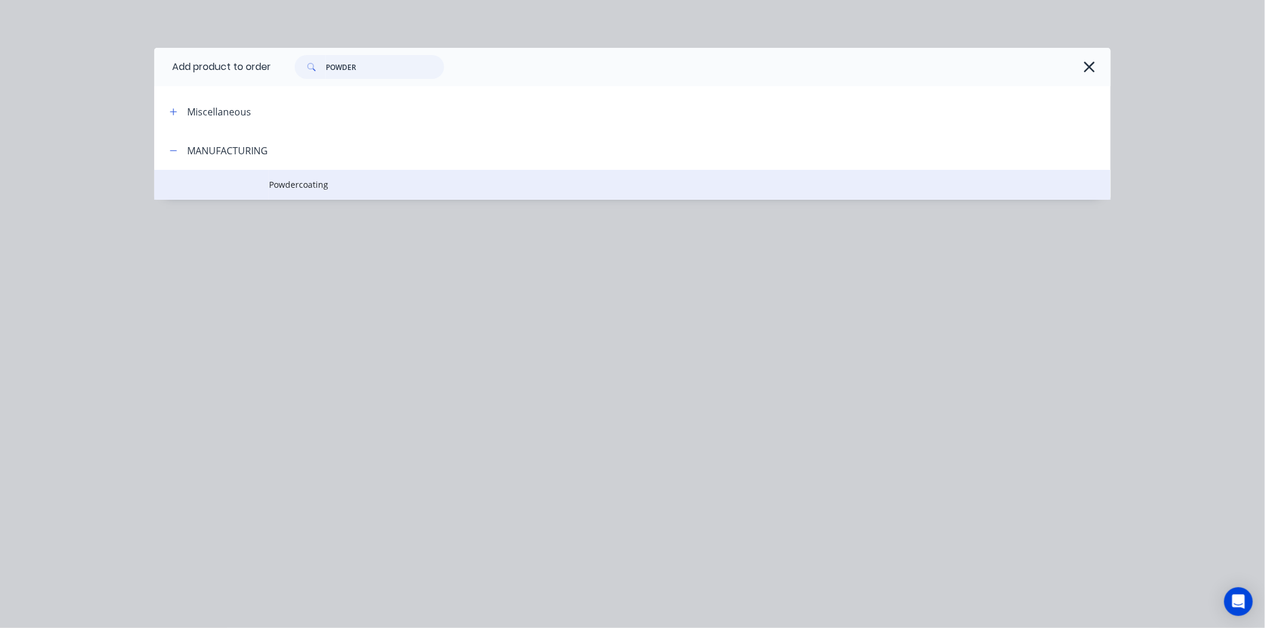
type input "POWDER"
click at [366, 180] on span "Powdercoating" at bounding box center [605, 184] width 673 height 13
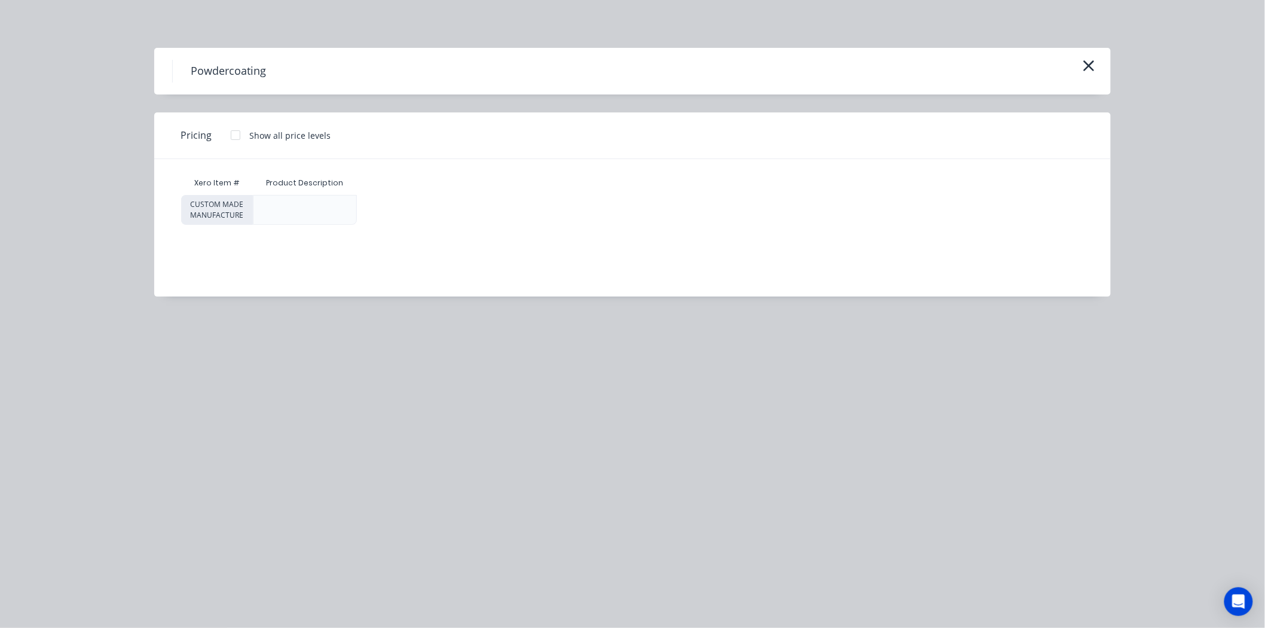
click at [289, 218] on div at bounding box center [305, 210] width 104 height 30
click at [237, 139] on div at bounding box center [236, 135] width 24 height 24
click at [392, 210] on div "$0.00" at bounding box center [404, 209] width 95 height 29
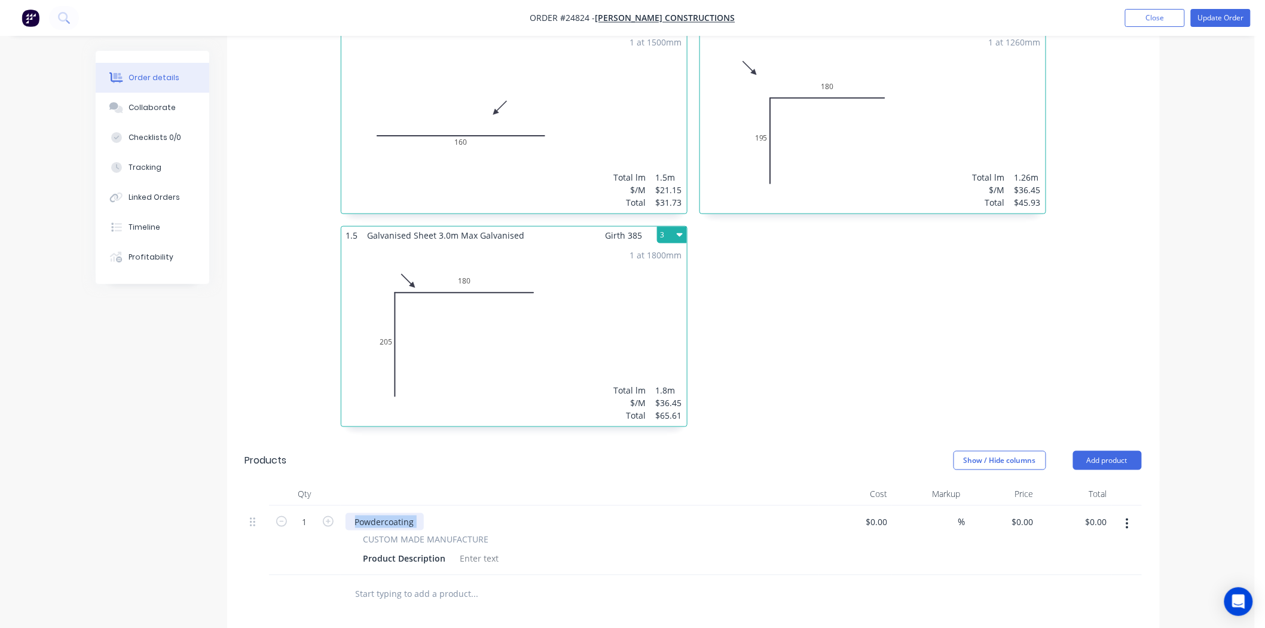
drag, startPoint x: 423, startPoint y: 505, endPoint x: 407, endPoint y: 501, distance: 16.7
click at [407, 513] on div "Powdercoating" at bounding box center [580, 521] width 469 height 17
click at [412, 513] on div "Powdercoating" at bounding box center [385, 521] width 78 height 17
drag, startPoint x: 420, startPoint y: 503, endPoint x: 289, endPoint y: 343, distance: 206.9
click at [289, 343] on div "1.5 Galvanised Sheet 3.0m Max Galvanised Girth 160 1 0 160 0 160 1 at 1500mm To…" at bounding box center [693, 226] width 933 height 426
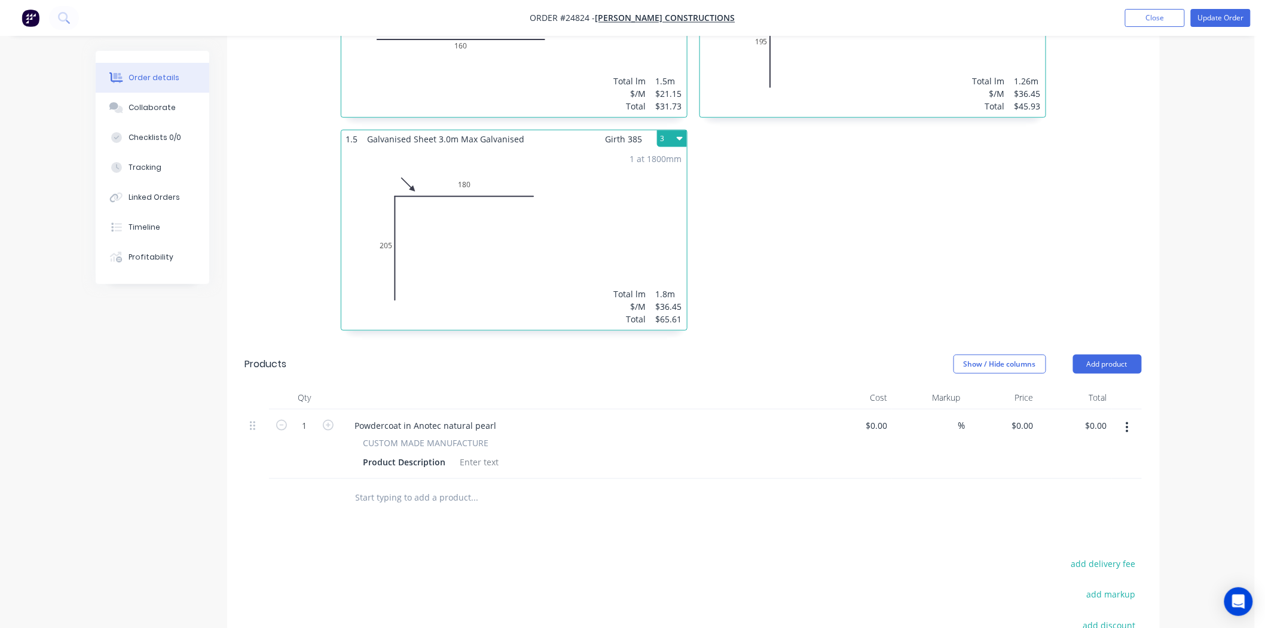
scroll to position [540, 0]
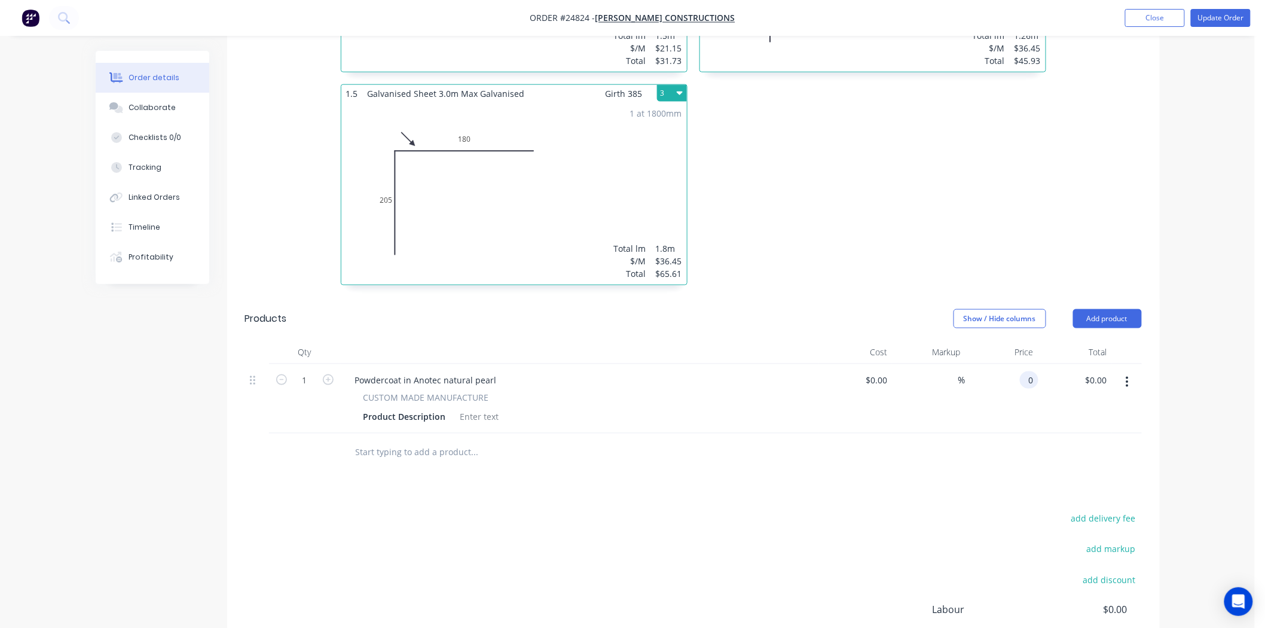
click at [1031, 371] on input "0" at bounding box center [1032, 379] width 14 height 17
type input "$150.00"
click at [1043, 453] on div at bounding box center [693, 452] width 897 height 39
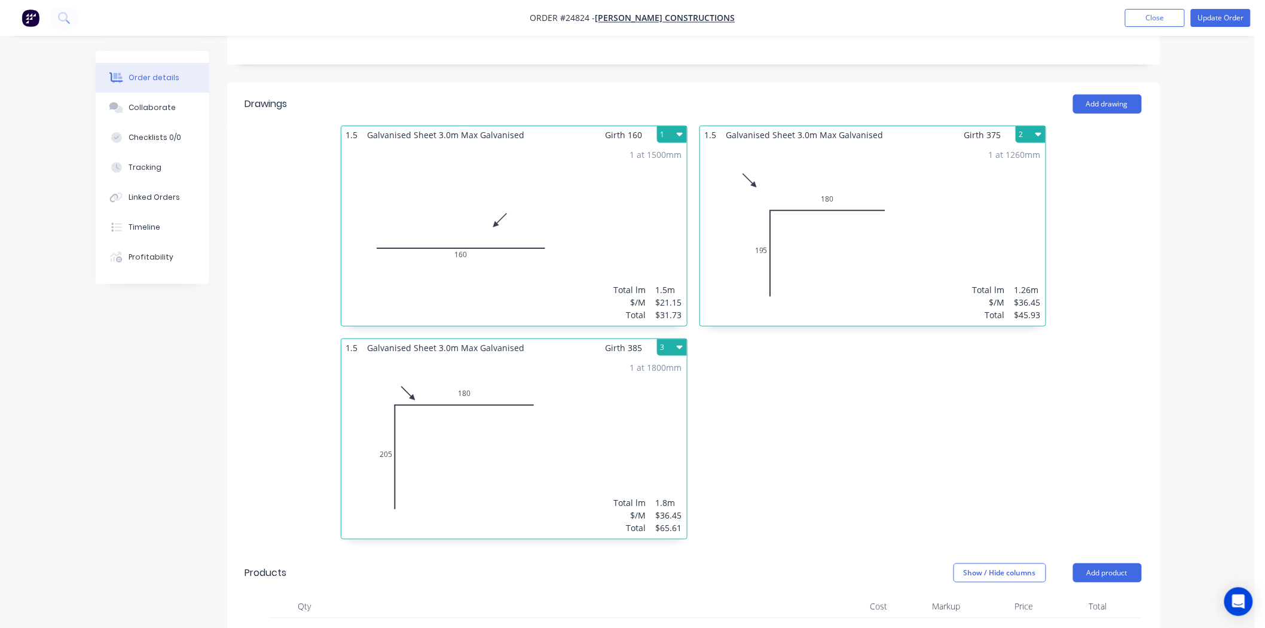
scroll to position [274, 0]
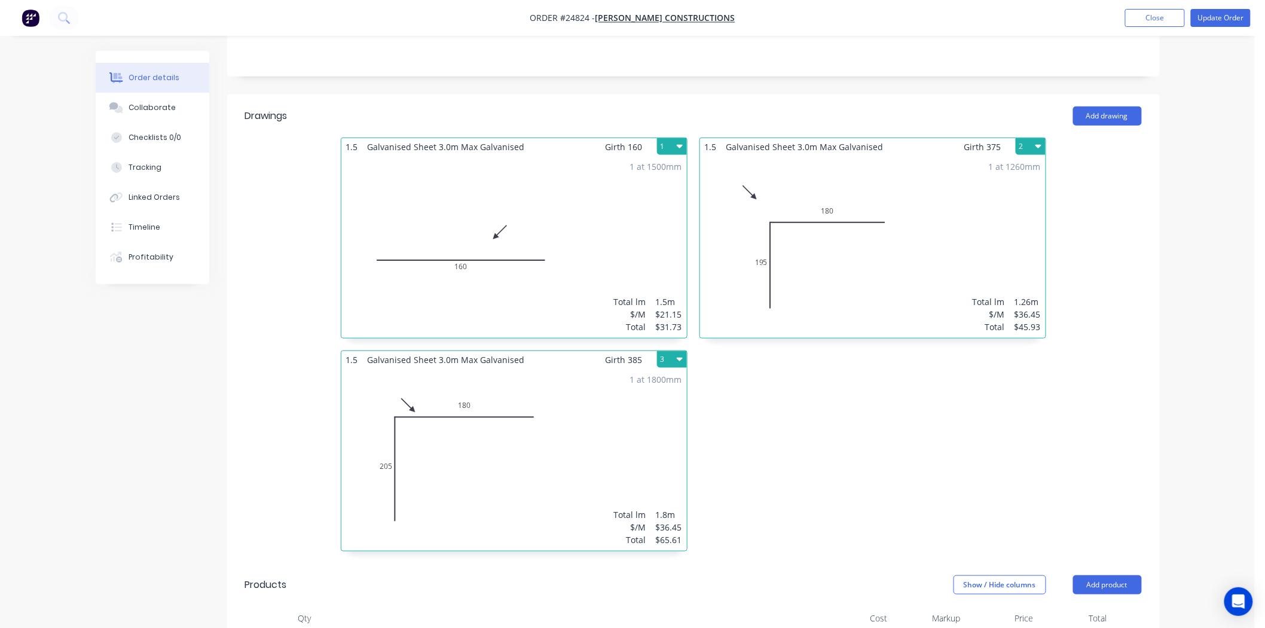
click at [1235, 31] on nav "Order #24824 - CHAPMAN CONSTRUCTIONS Add product Close Update Order" at bounding box center [632, 18] width 1265 height 36
click at [1237, 22] on button "Update Order" at bounding box center [1221, 18] width 60 height 18
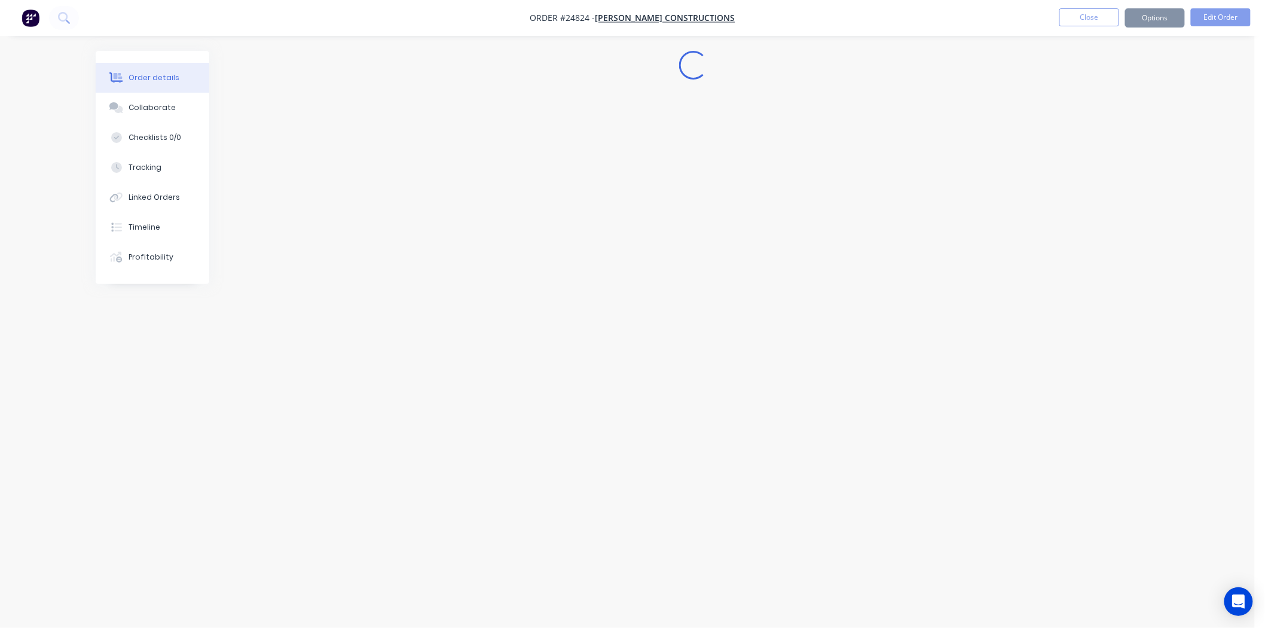
scroll to position [0, 0]
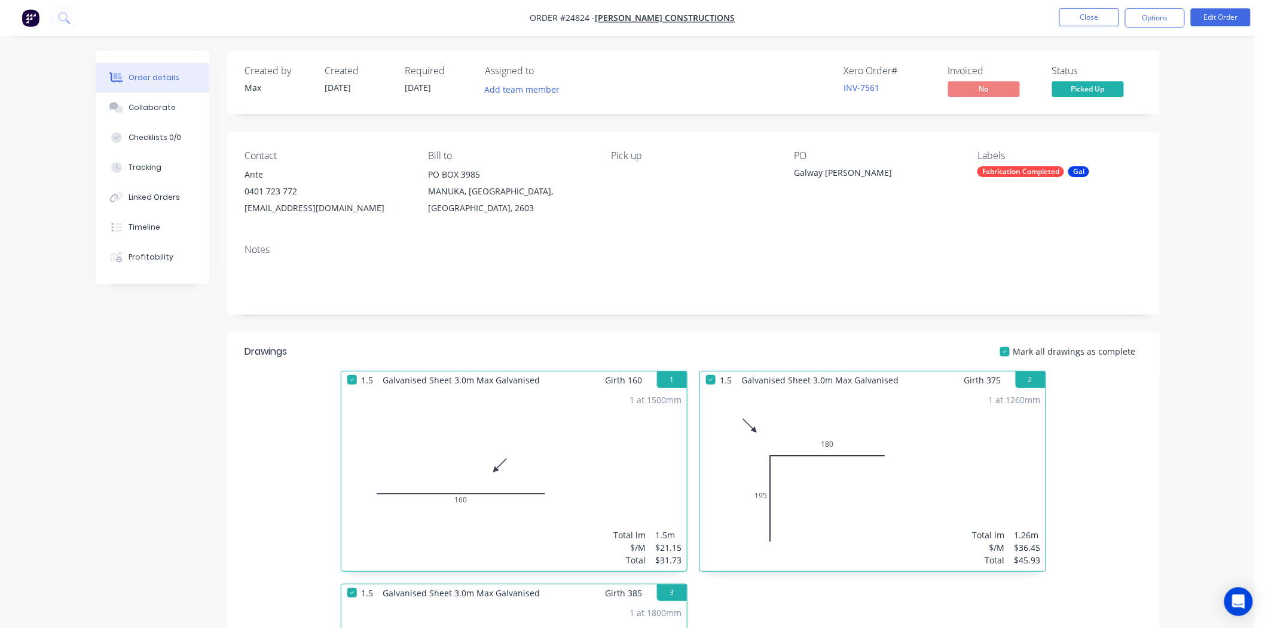
click at [1143, 34] on nav "Order #24824 - CHAPMAN CONSTRUCTIONS Close Options Edit Order" at bounding box center [632, 18] width 1265 height 36
click at [1145, 21] on button "Options" at bounding box center [1155, 17] width 60 height 19
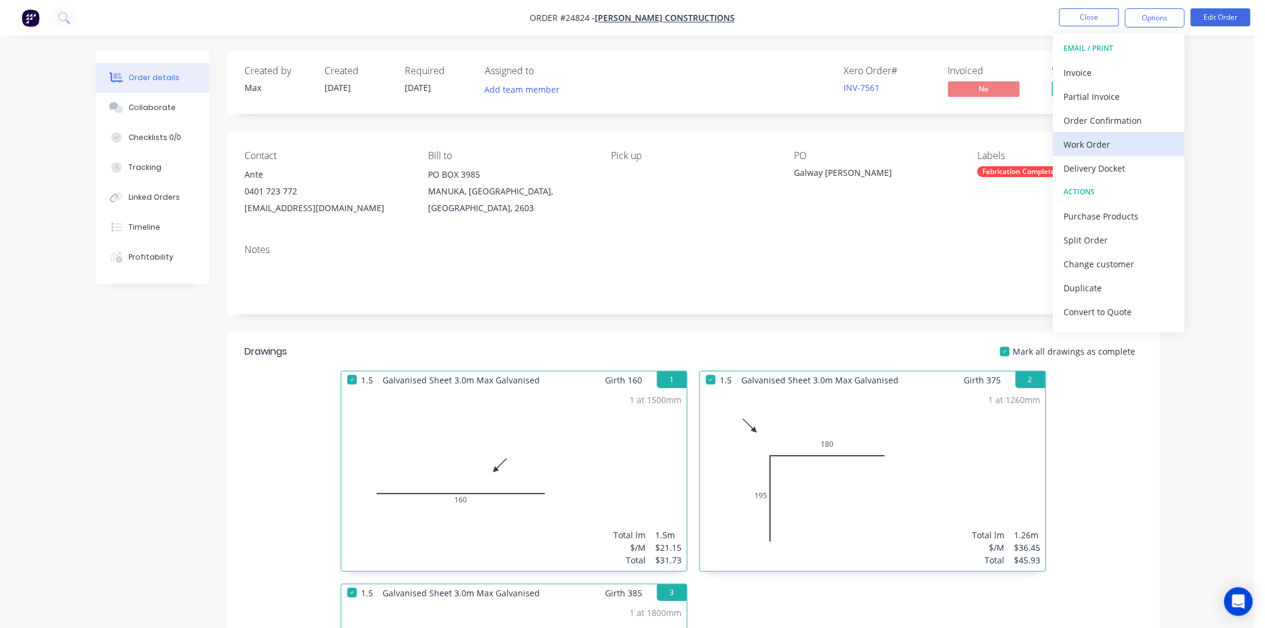
click at [1099, 147] on div "Work Order" at bounding box center [1119, 144] width 110 height 17
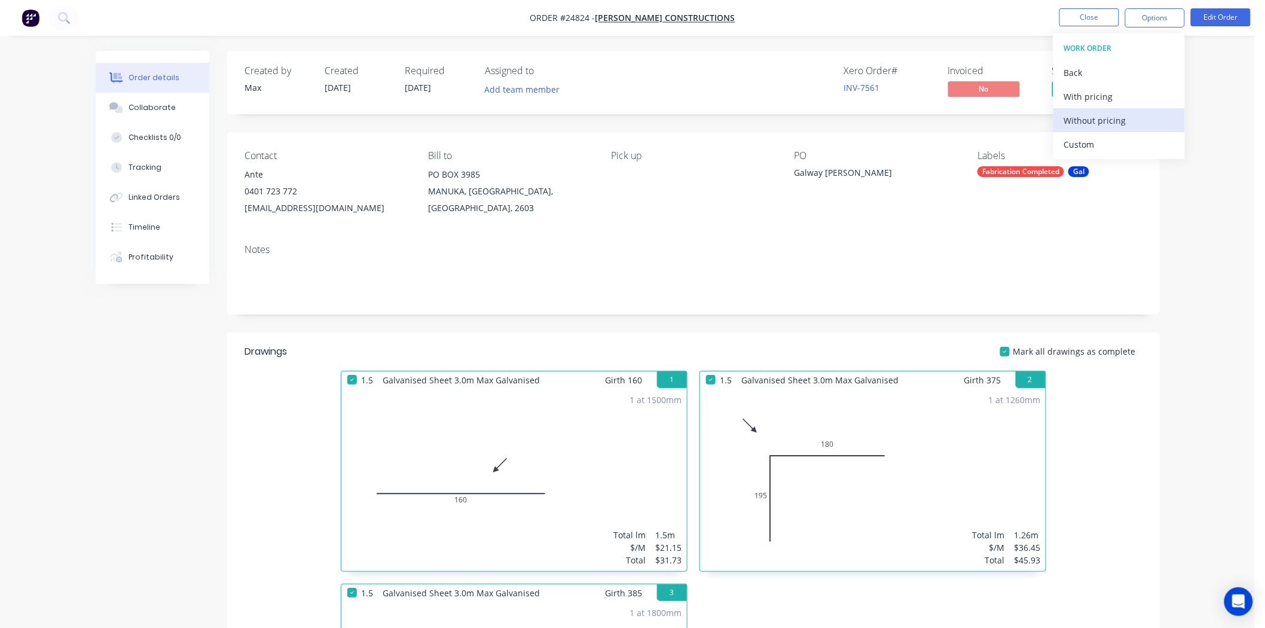
click at [1101, 121] on div "Without pricing" at bounding box center [1119, 120] width 110 height 17
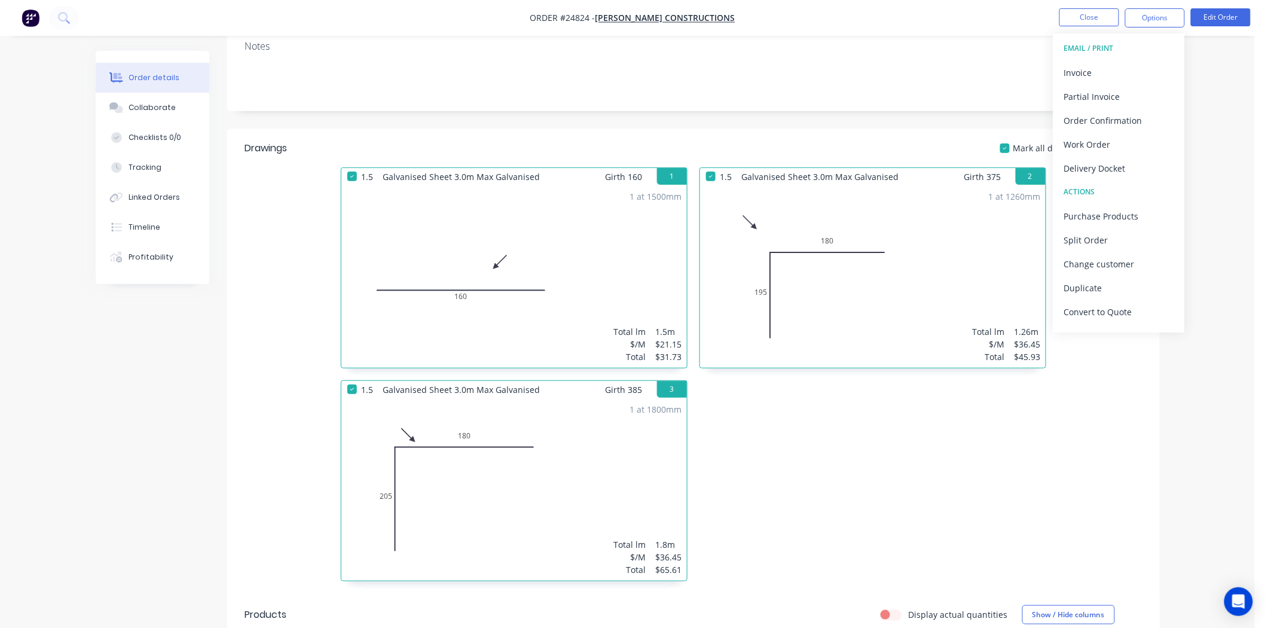
scroll to position [182, 0]
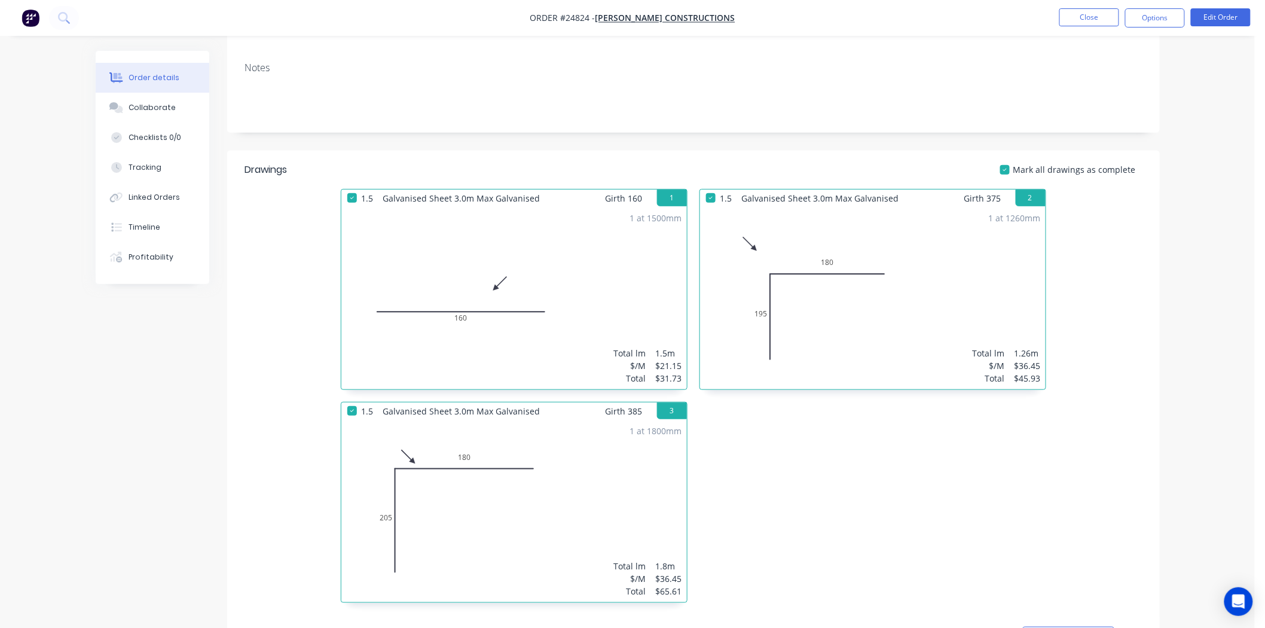
click at [835, 456] on div "1.5 Galvanised Sheet 3.0m Max Galvanised Girth 375 2 0 195 180 0 195 180 1 at 1…" at bounding box center [872, 402] width 359 height 426
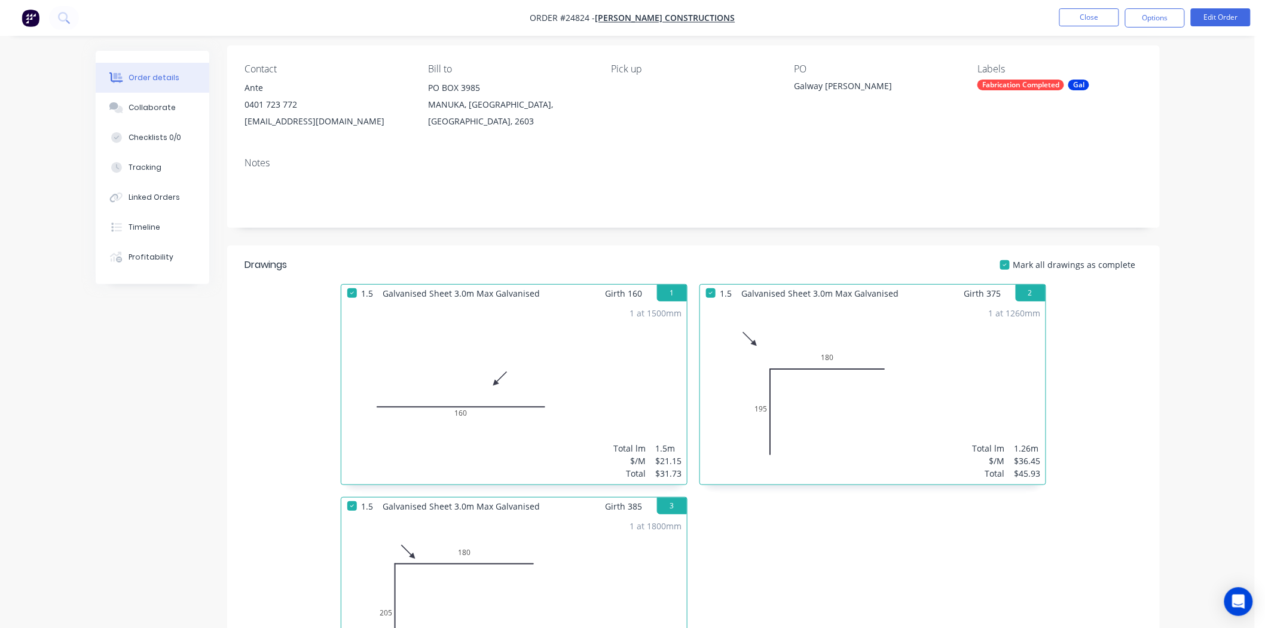
scroll to position [0, 0]
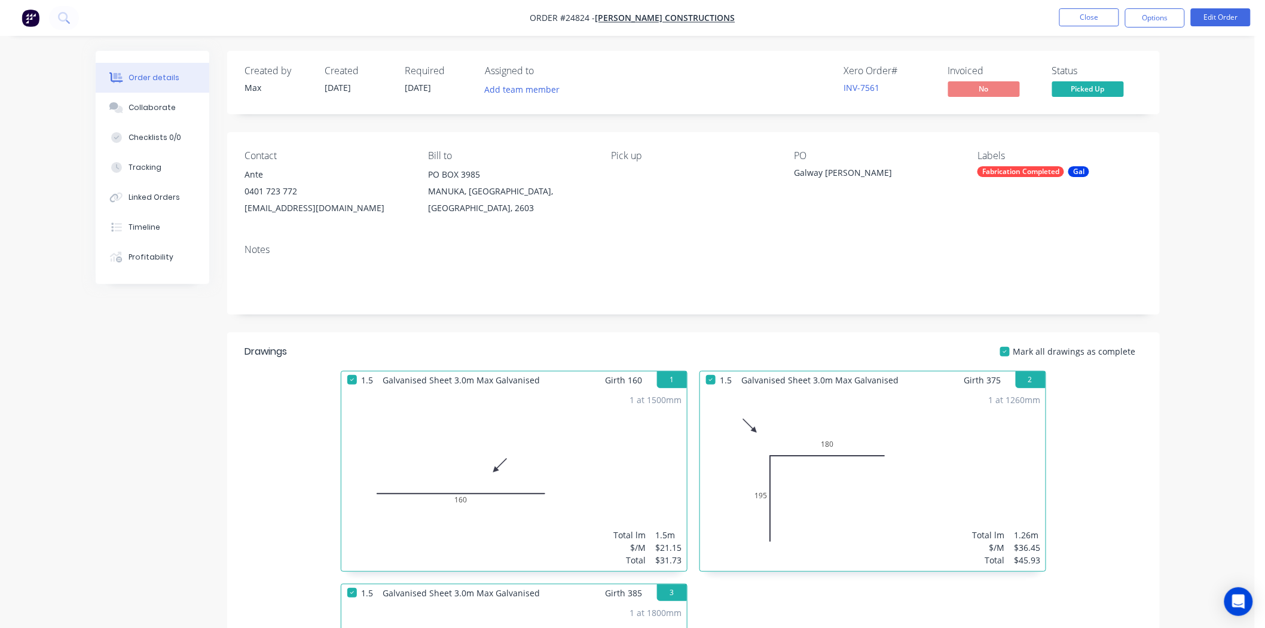
click at [1104, 85] on span "Picked Up" at bounding box center [1088, 88] width 72 height 15
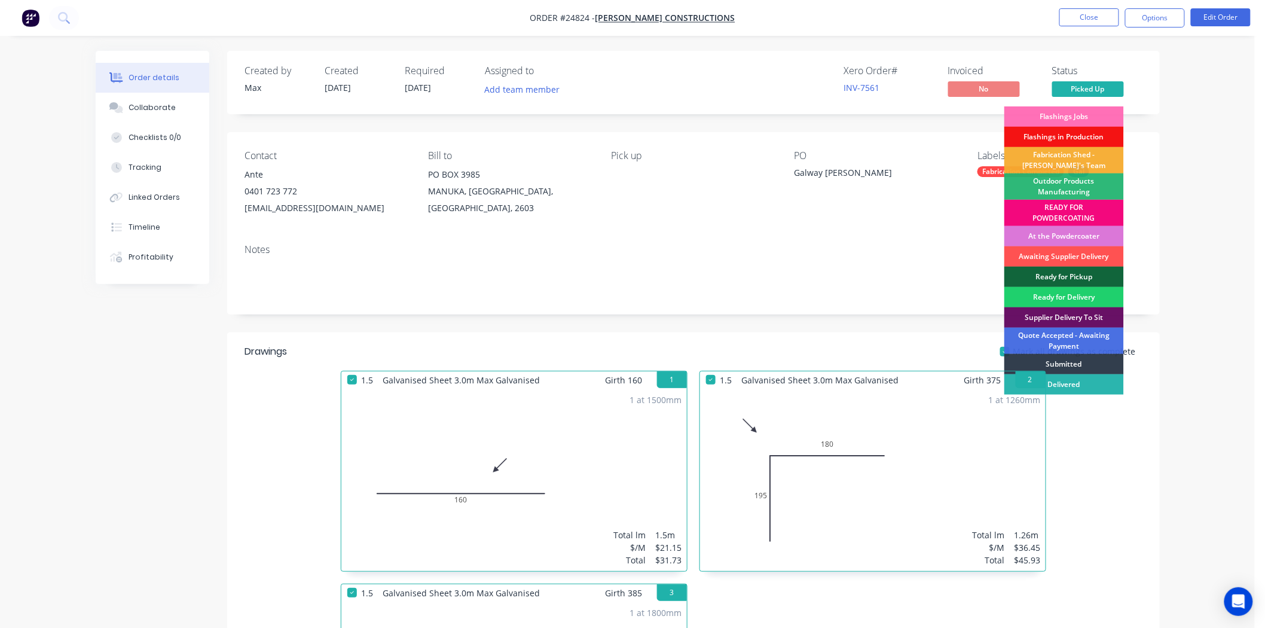
click at [1062, 212] on div "READY FOR POWDERCOATING" at bounding box center [1064, 213] width 120 height 26
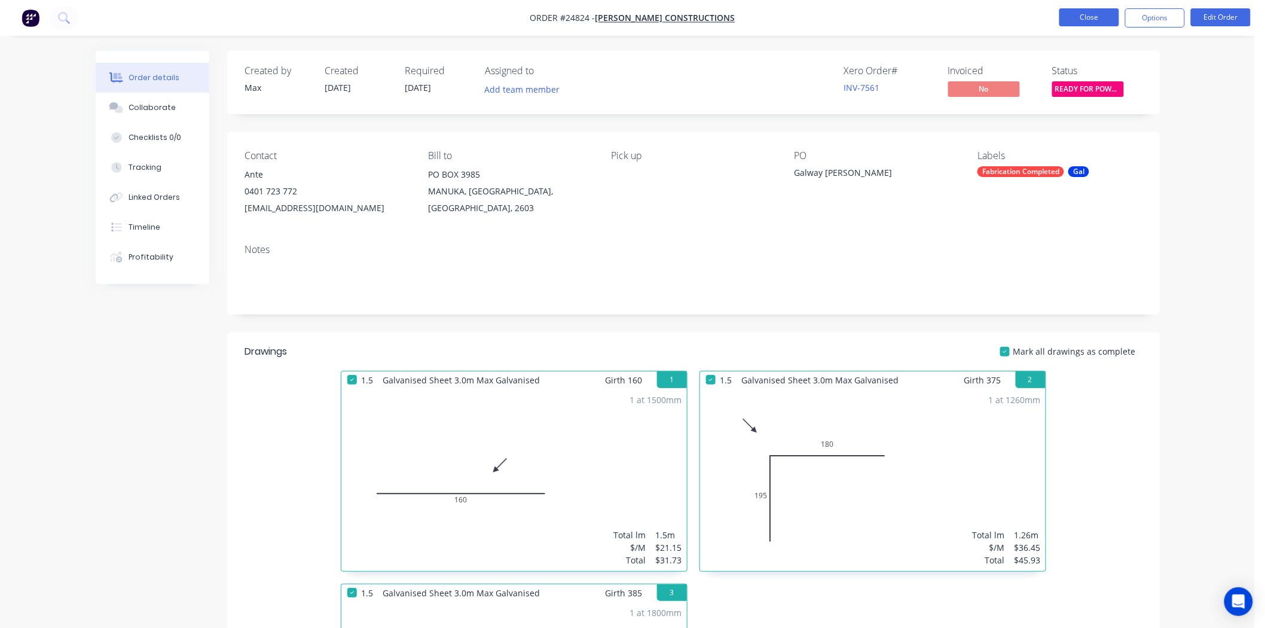
click at [1107, 14] on button "Close" at bounding box center [1089, 17] width 60 height 18
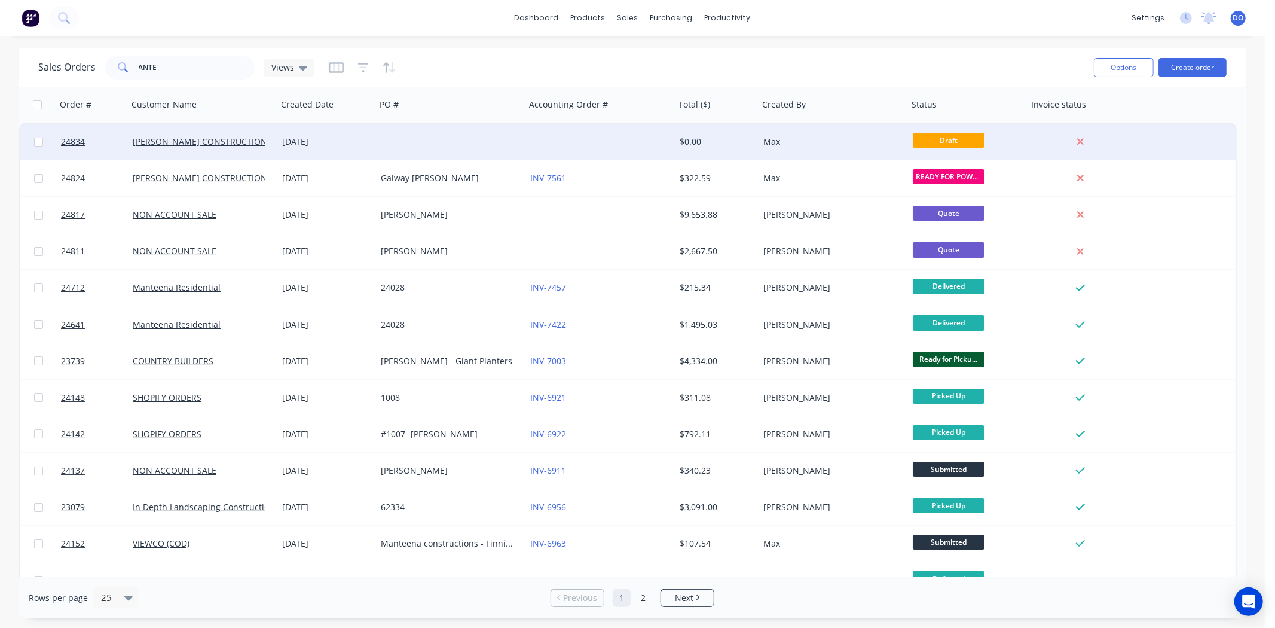
click at [439, 141] on div at bounding box center [450, 142] width 149 height 36
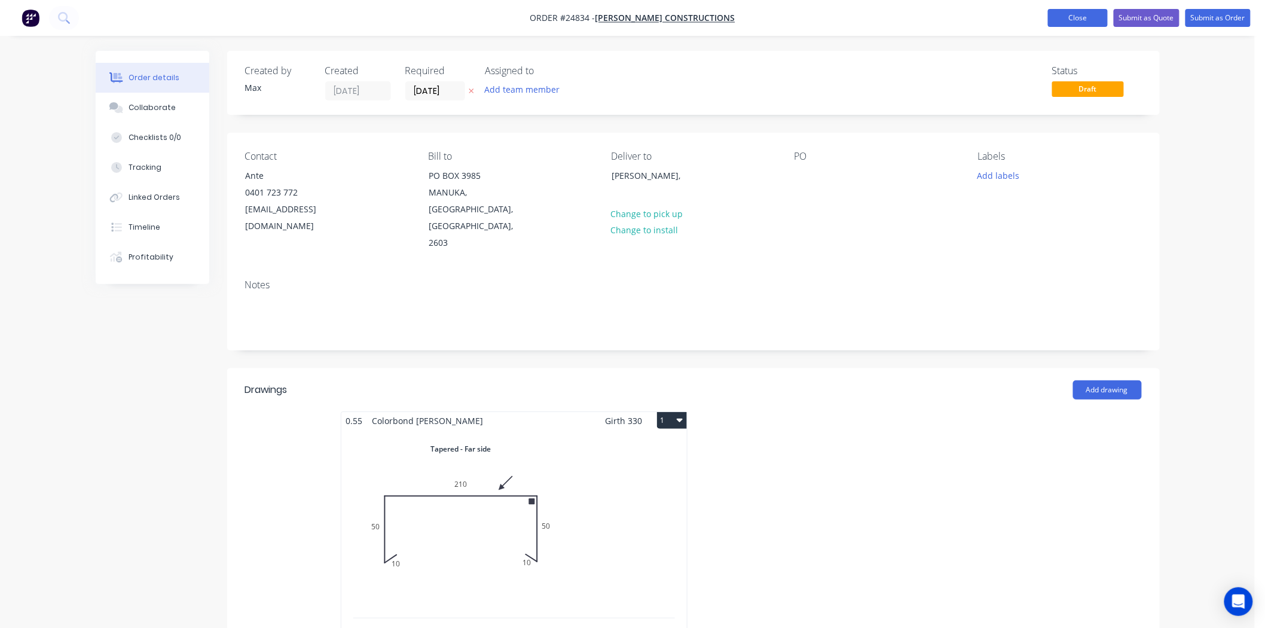
click at [1075, 10] on button "Close" at bounding box center [1078, 18] width 60 height 18
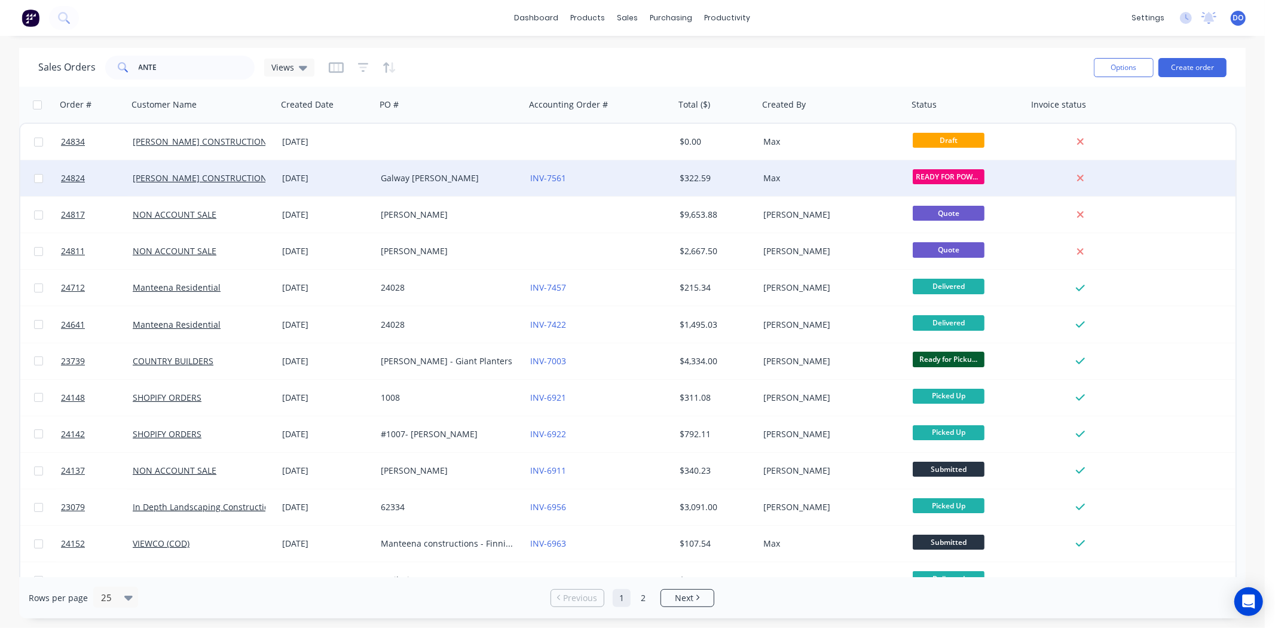
click at [833, 181] on div "Max" at bounding box center [829, 178] width 133 height 12
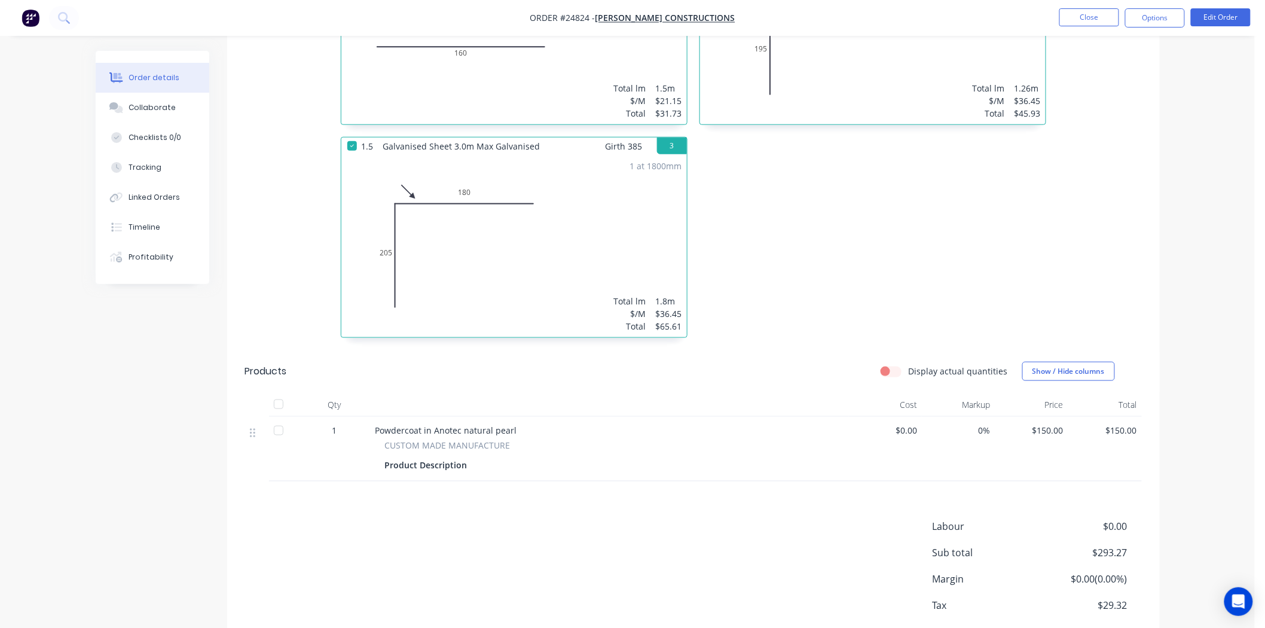
scroll to position [447, 0]
click at [1106, 368] on button "Show / Hide columns" at bounding box center [1068, 370] width 93 height 19
click at [1035, 373] on button "Show / Hide columns" at bounding box center [1068, 370] width 93 height 19
click at [1103, 266] on div "1.5 Galvanised Sheet 3.0m Max Galvanised Girth 160 1 0 160 0 160 1 at 1500mm To…" at bounding box center [693, 136] width 933 height 426
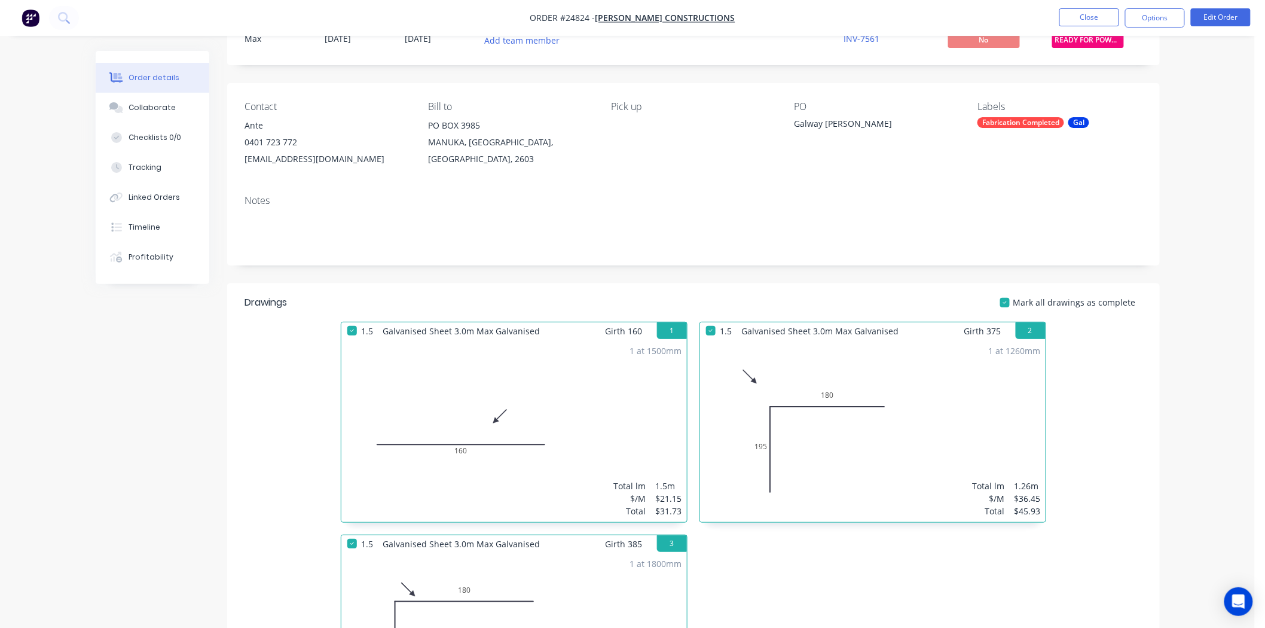
scroll to position [0, 0]
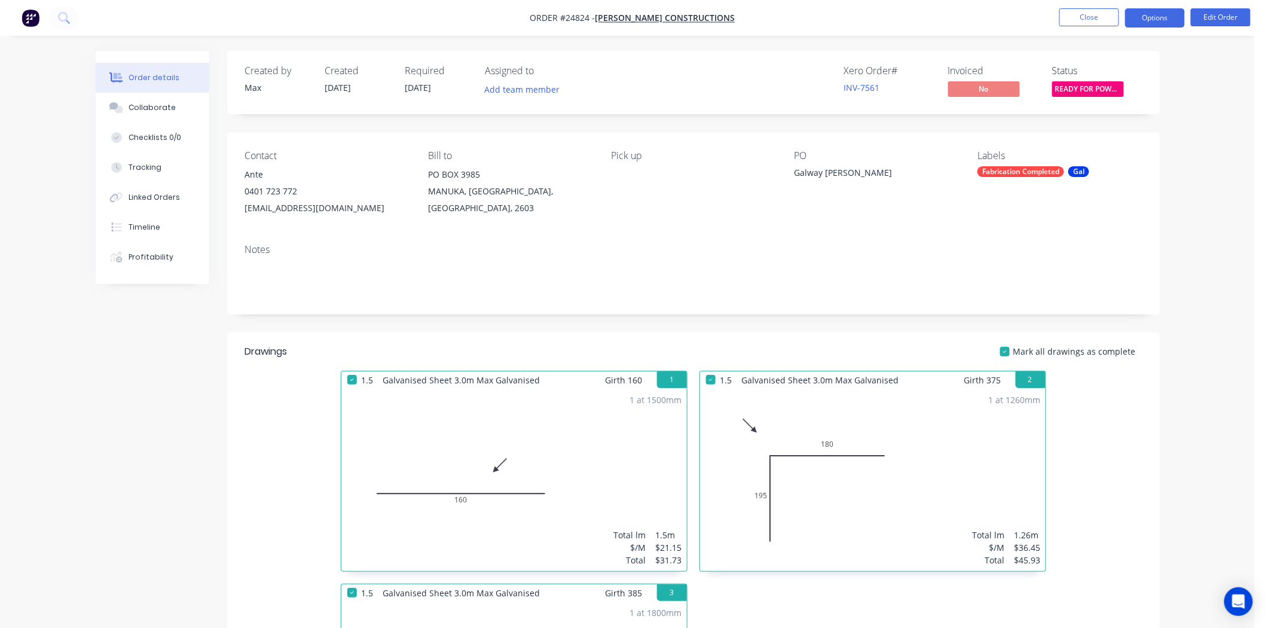
click at [1175, 15] on button "Options" at bounding box center [1155, 17] width 60 height 19
click at [1229, 14] on button "Edit Order" at bounding box center [1221, 17] width 60 height 18
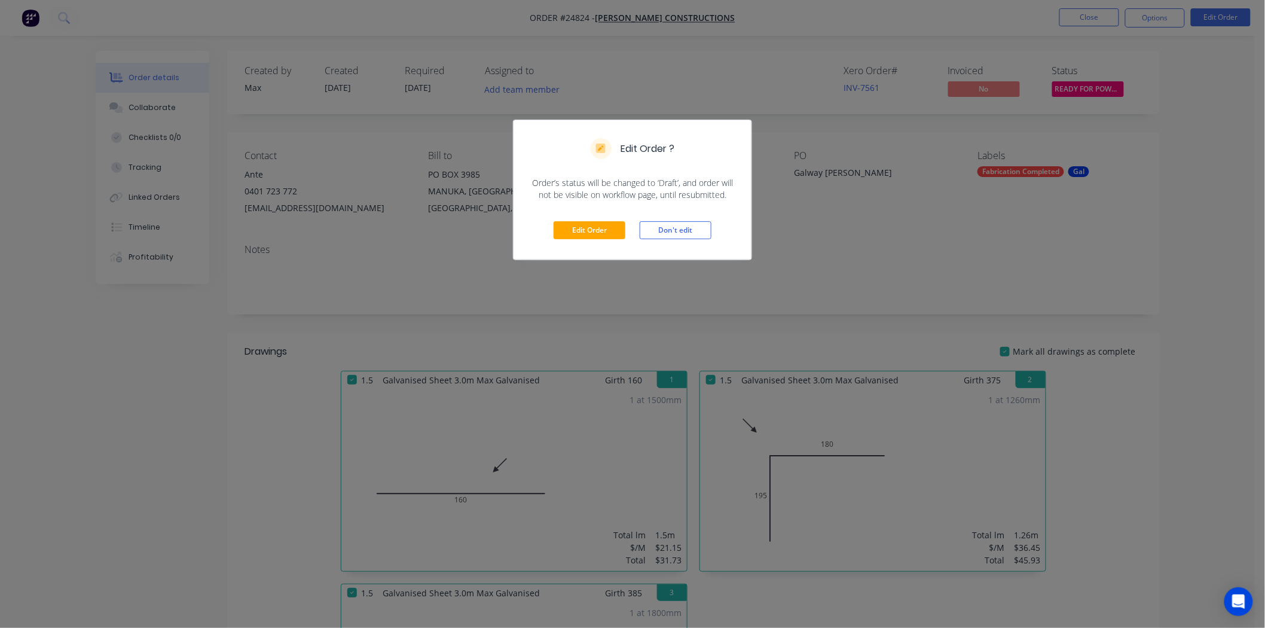
click at [589, 219] on div "Edit Order Don't edit" at bounding box center [633, 230] width 238 height 59
click at [589, 225] on button "Edit Order" at bounding box center [590, 230] width 72 height 18
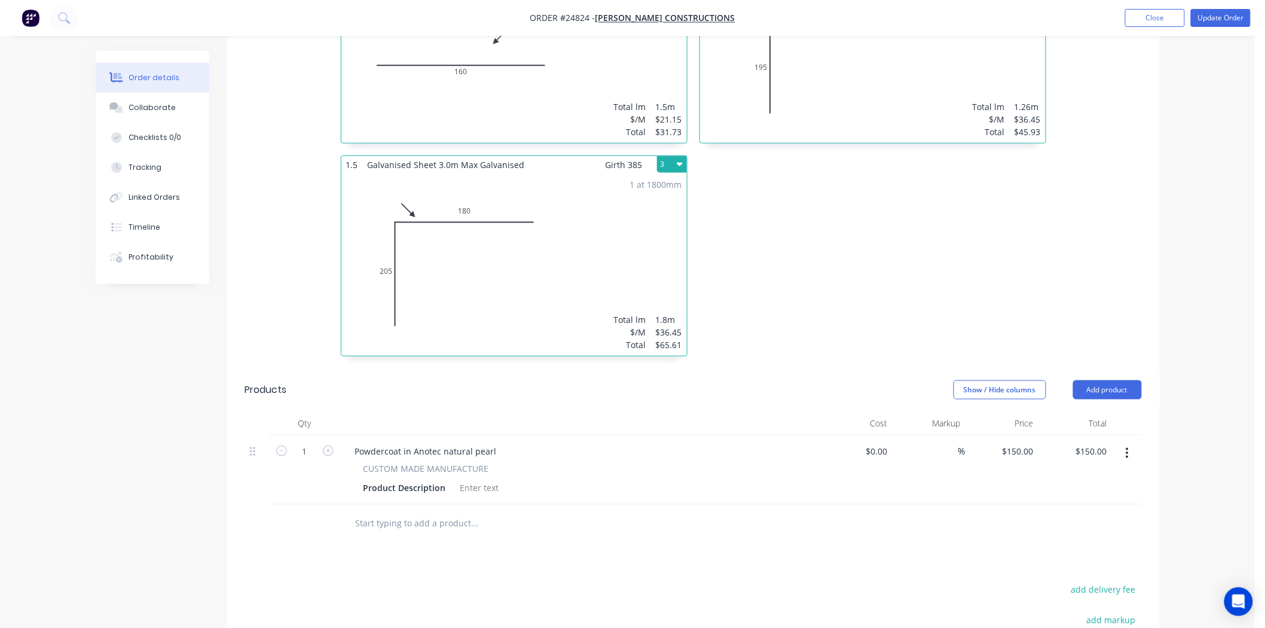
scroll to position [598, 0]
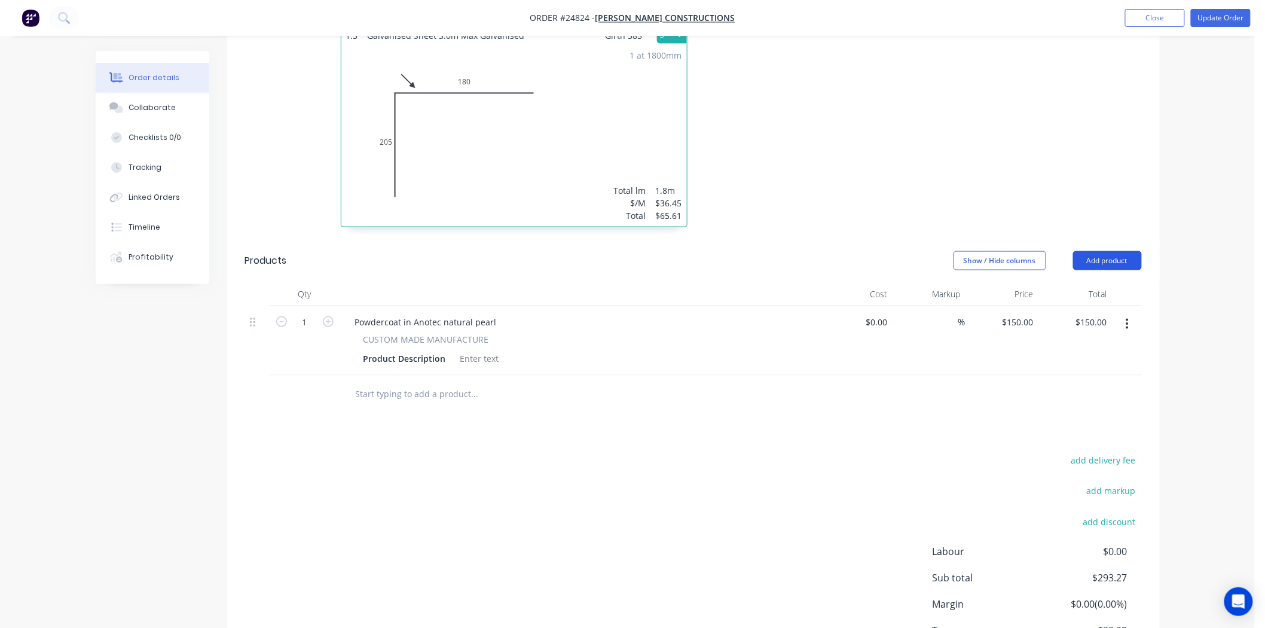
click at [1107, 253] on button "Add product" at bounding box center [1107, 260] width 69 height 19
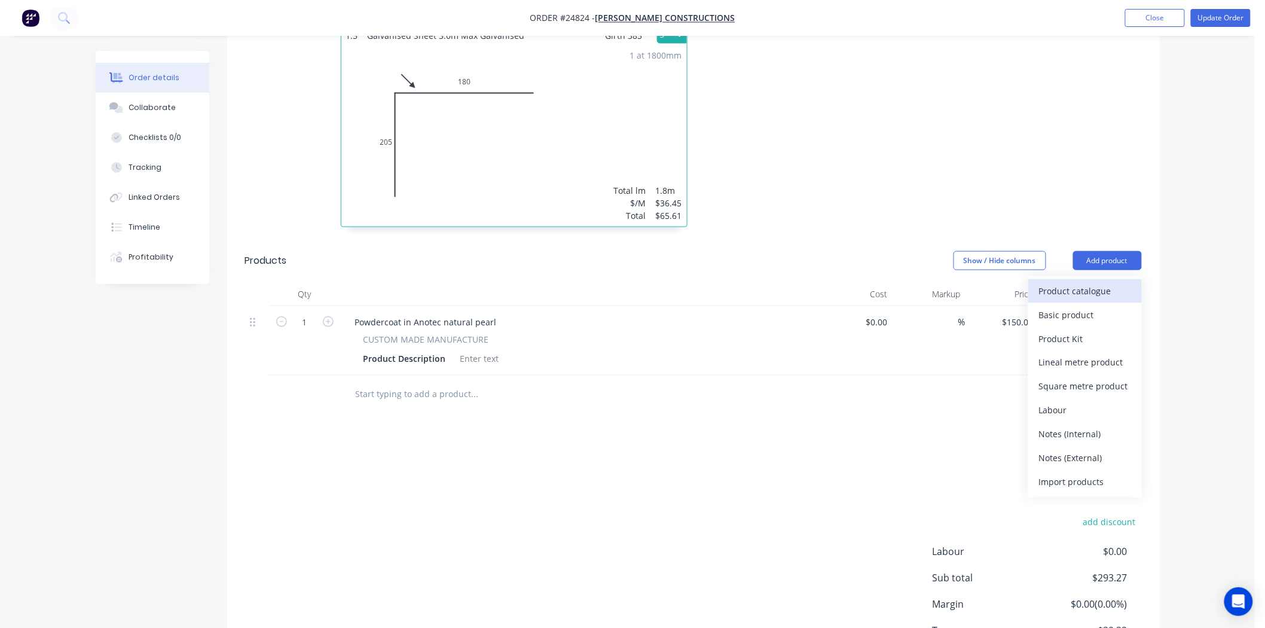
click at [1084, 282] on div "Product catalogue" at bounding box center [1085, 290] width 92 height 17
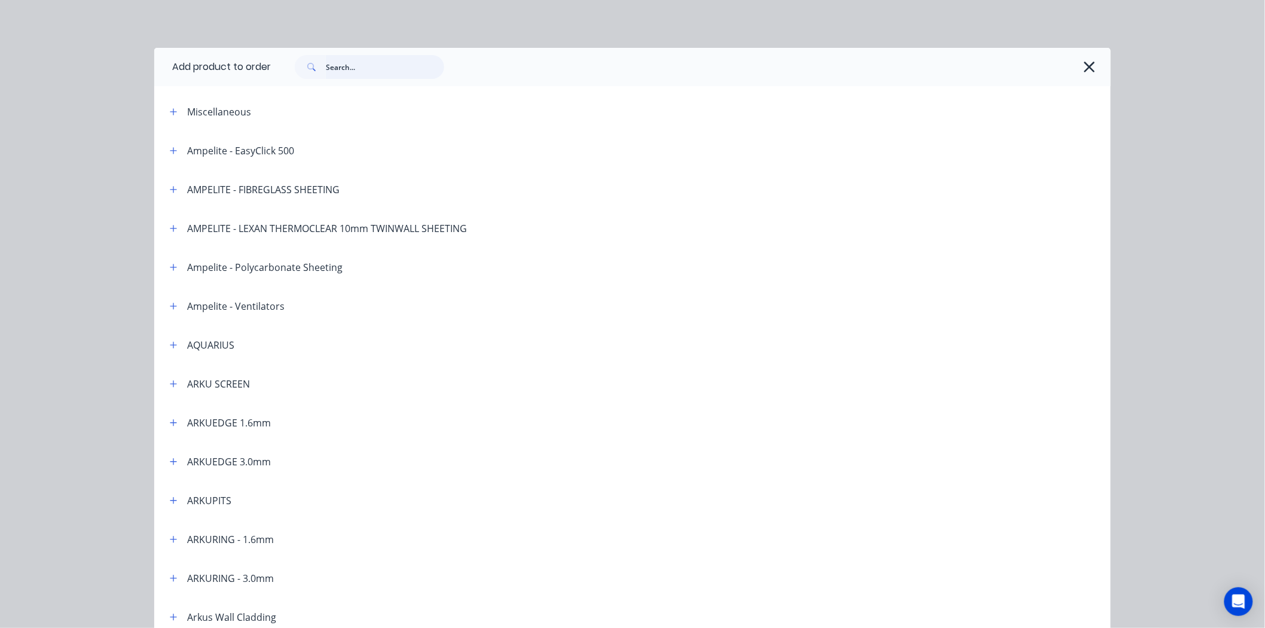
click at [372, 69] on input "text" at bounding box center [385, 67] width 118 height 24
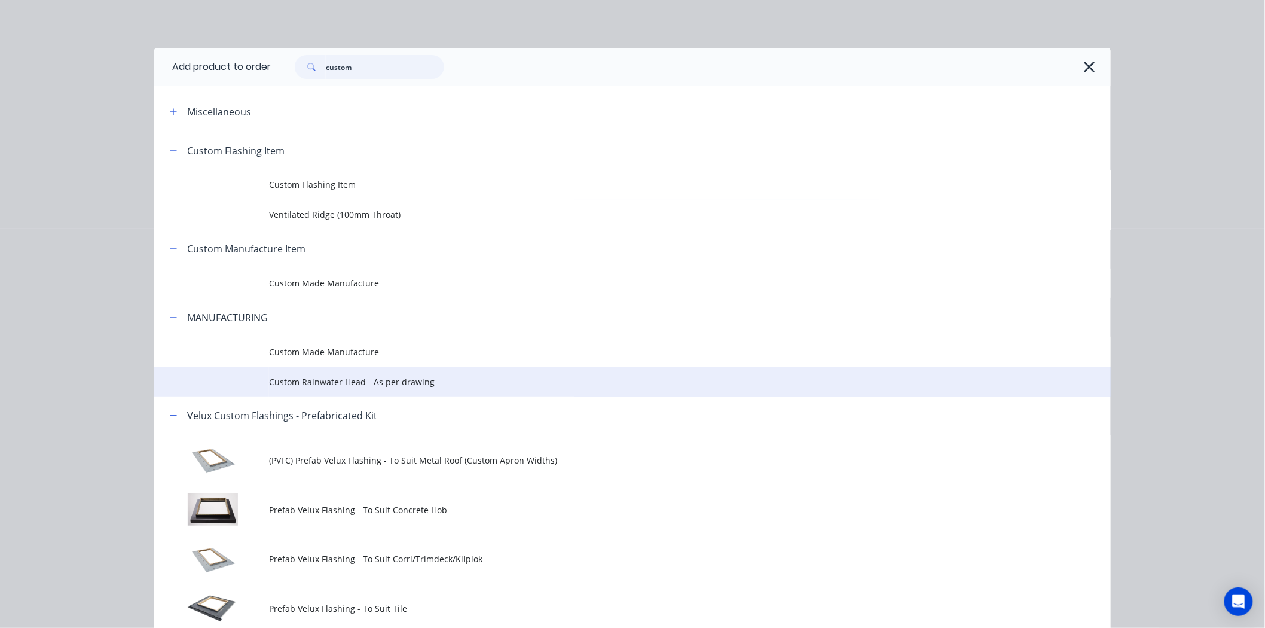
scroll to position [57, 0]
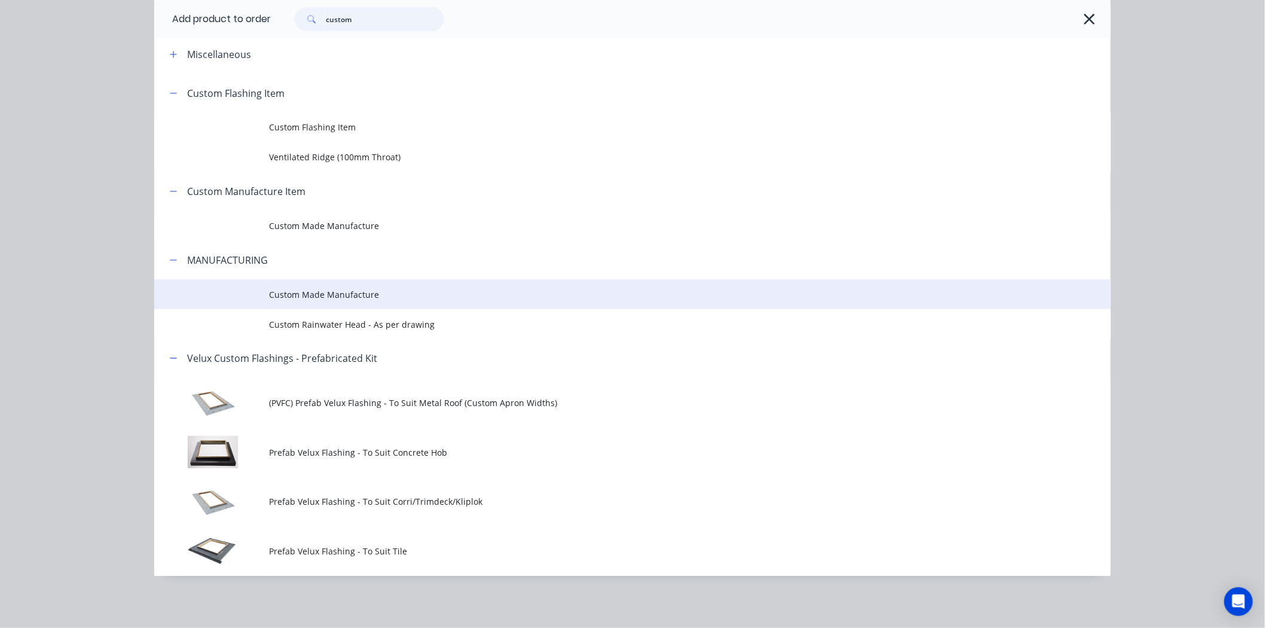
type input "custom"
click at [325, 283] on td "Custom Made Manufacture" at bounding box center [690, 294] width 842 height 30
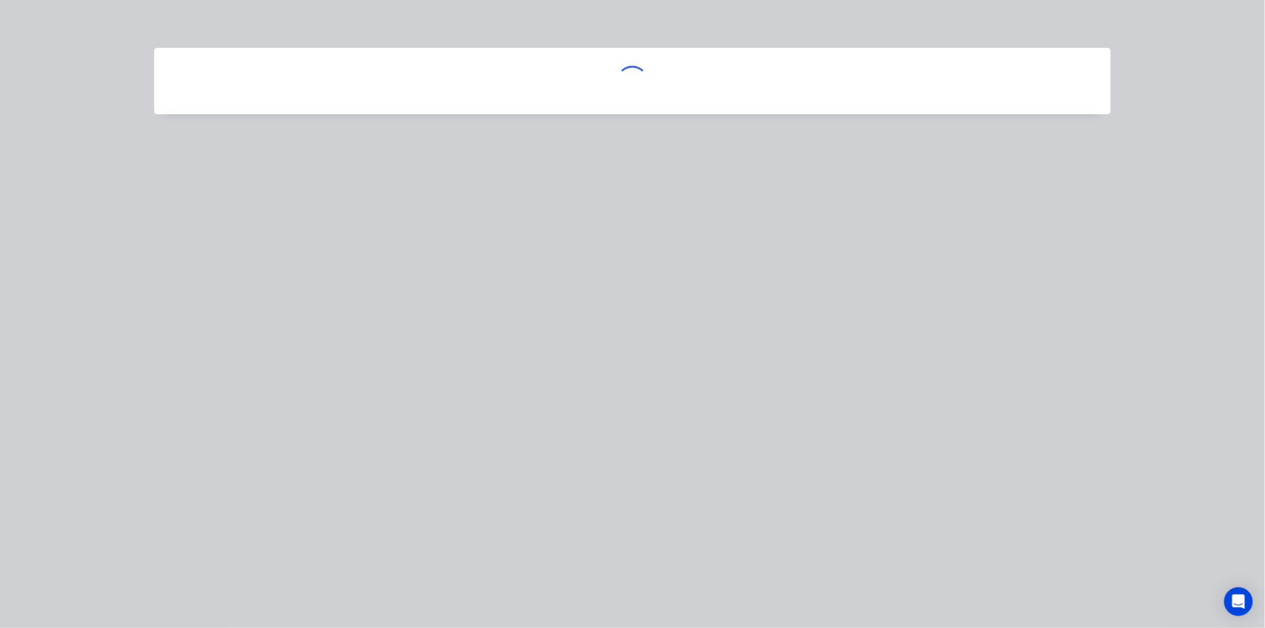
scroll to position [0, 0]
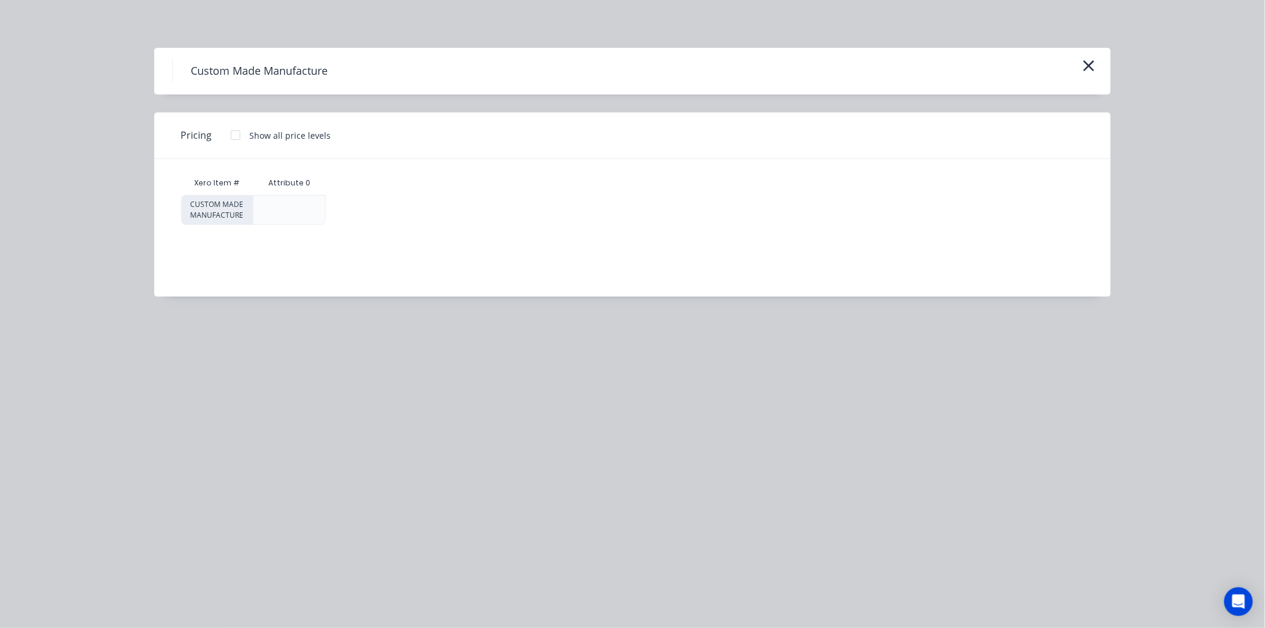
click at [231, 132] on div at bounding box center [236, 135] width 24 height 24
click at [353, 210] on div "$0.00" at bounding box center [373, 209] width 95 height 29
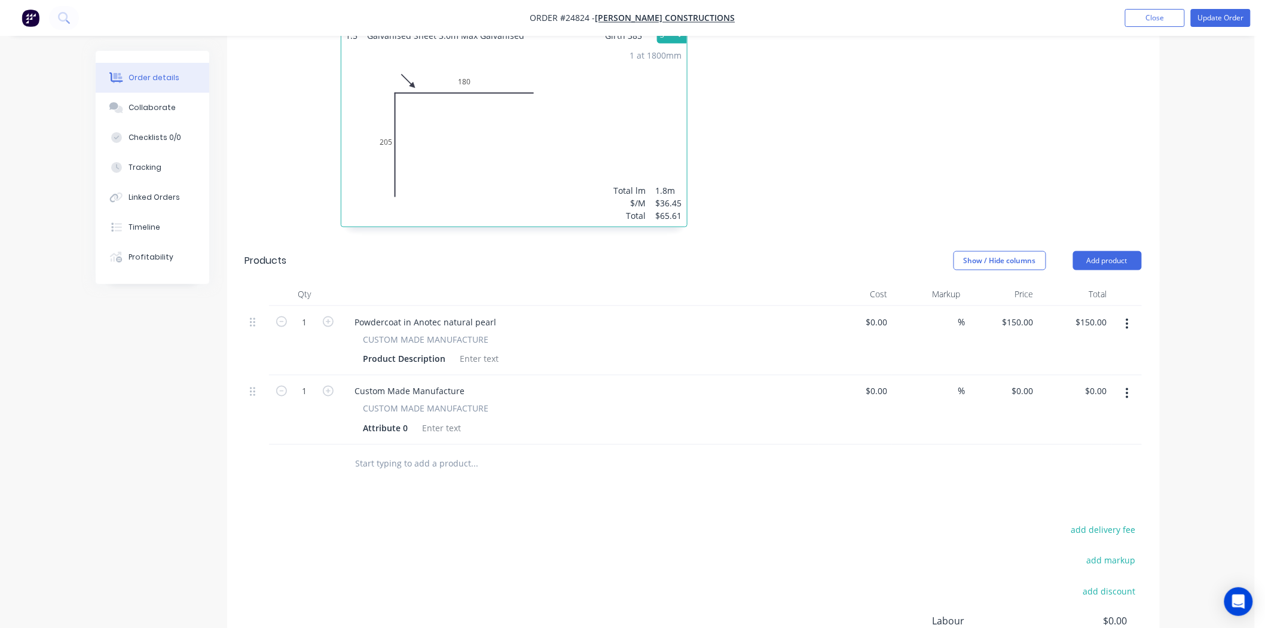
click at [435, 402] on span "CUSTOM MADE MANUFACTURE" at bounding box center [426, 408] width 126 height 13
click at [436, 402] on span "CUSTOM MADE MANUFACTURE" at bounding box center [426, 408] width 126 height 13
click at [461, 384] on div "Custom Made Manufacture CUSTOM MADE MANUFACTURE Attribute 0" at bounding box center [580, 409] width 478 height 69
click at [480, 385] on div "Custom Made Manufacture CUSTOM MADE MANUFACTURE Attribute 0" at bounding box center [580, 409] width 478 height 69
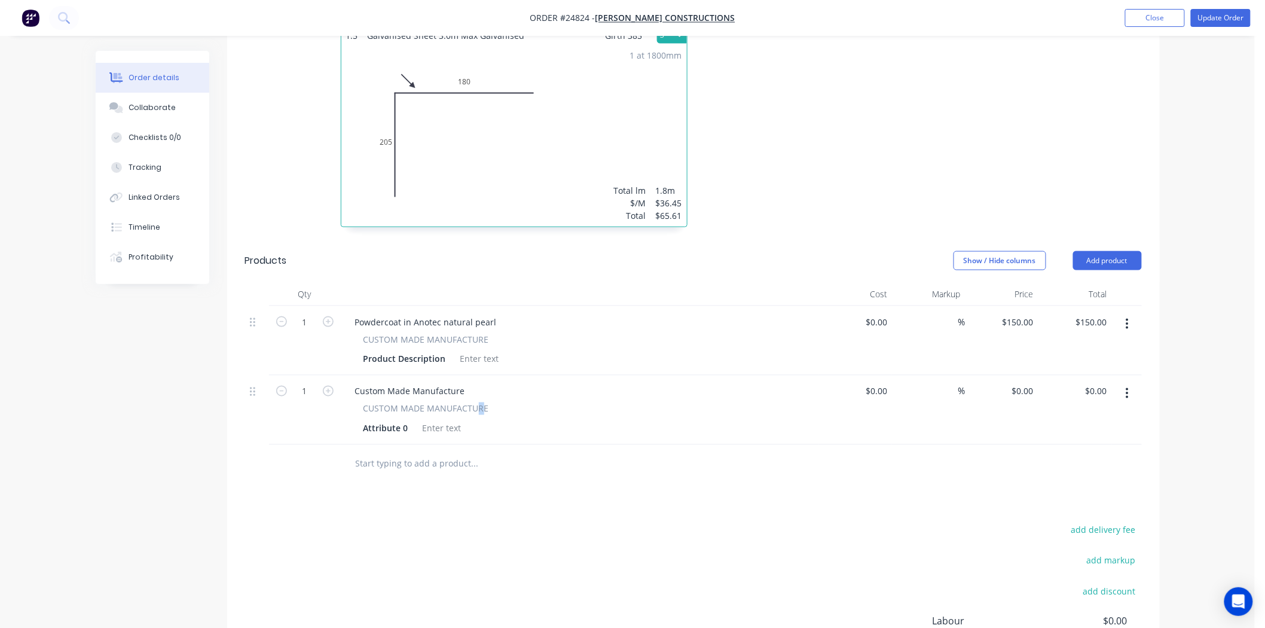
click at [481, 386] on div "Custom Made Manufacture CUSTOM MADE MANUFACTURE Attribute 0" at bounding box center [580, 409] width 478 height 69
click at [1126, 387] on icon "button" at bounding box center [1127, 393] width 3 height 13
click at [1058, 488] on div "Delete" at bounding box center [1085, 496] width 92 height 17
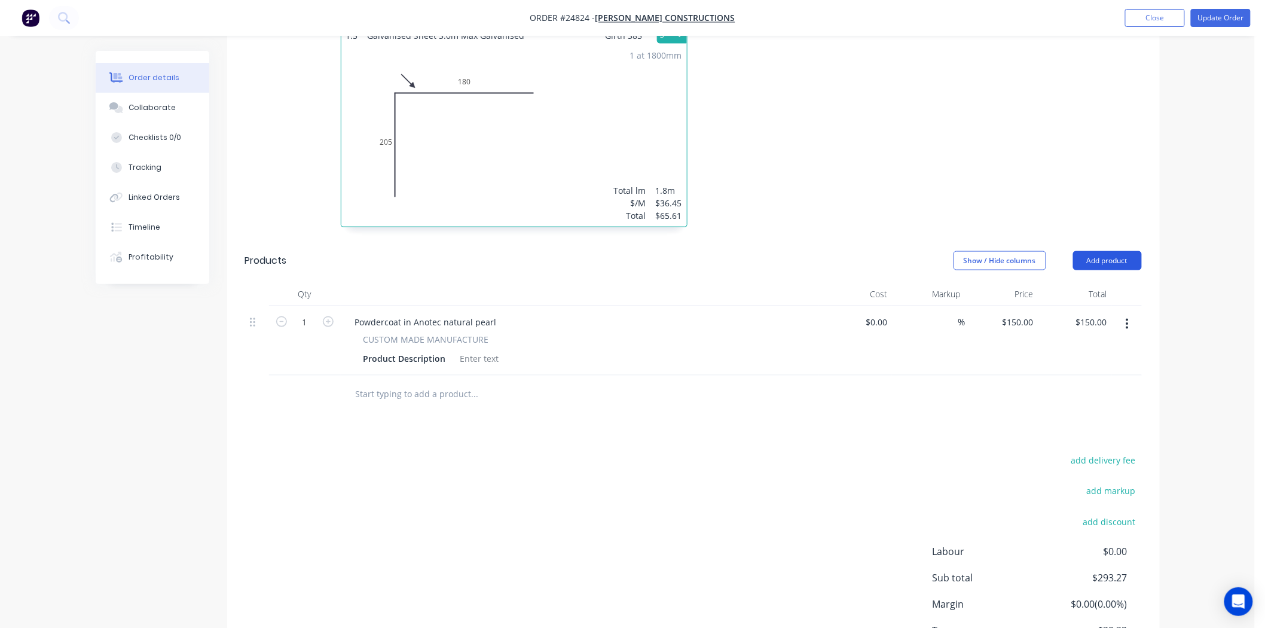
click at [1110, 251] on button "Add product" at bounding box center [1107, 260] width 69 height 19
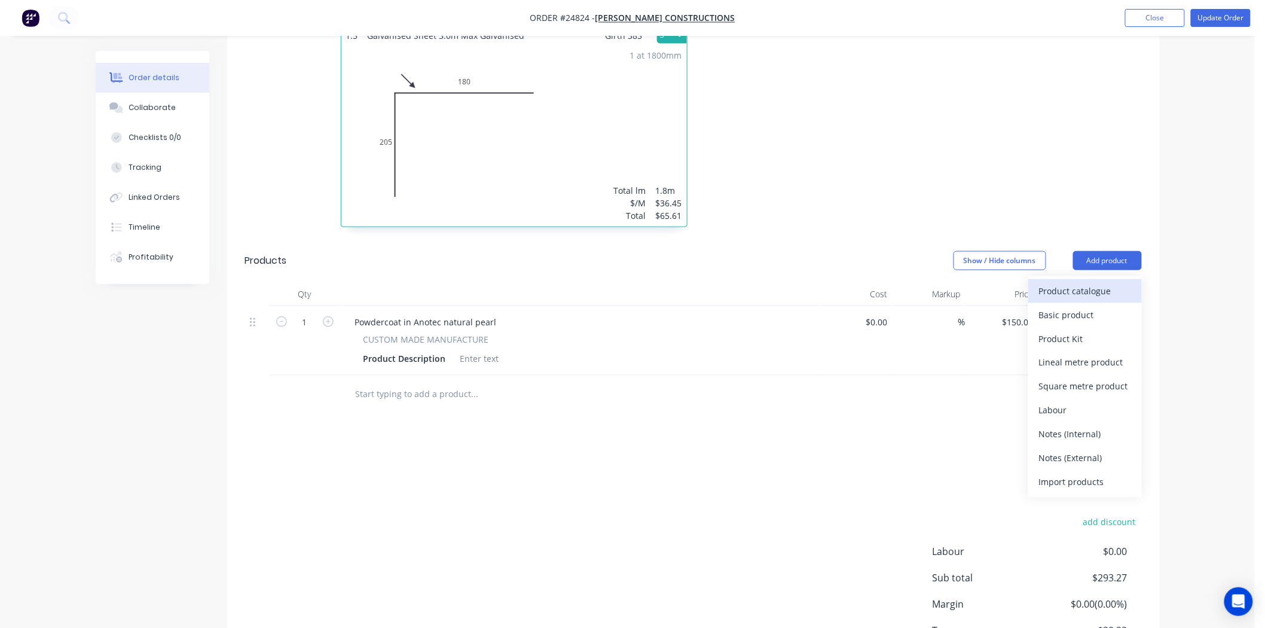
click at [1103, 282] on div "Product catalogue" at bounding box center [1085, 290] width 92 height 17
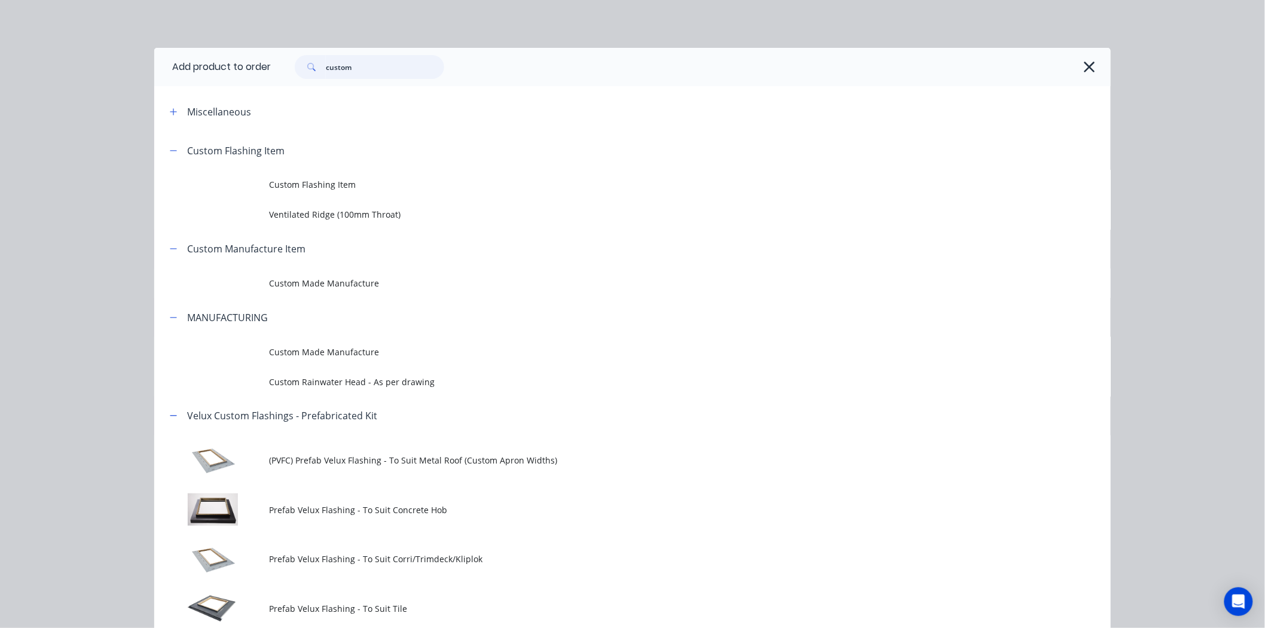
click at [392, 63] on input "custom" at bounding box center [385, 67] width 118 height 24
type input "c"
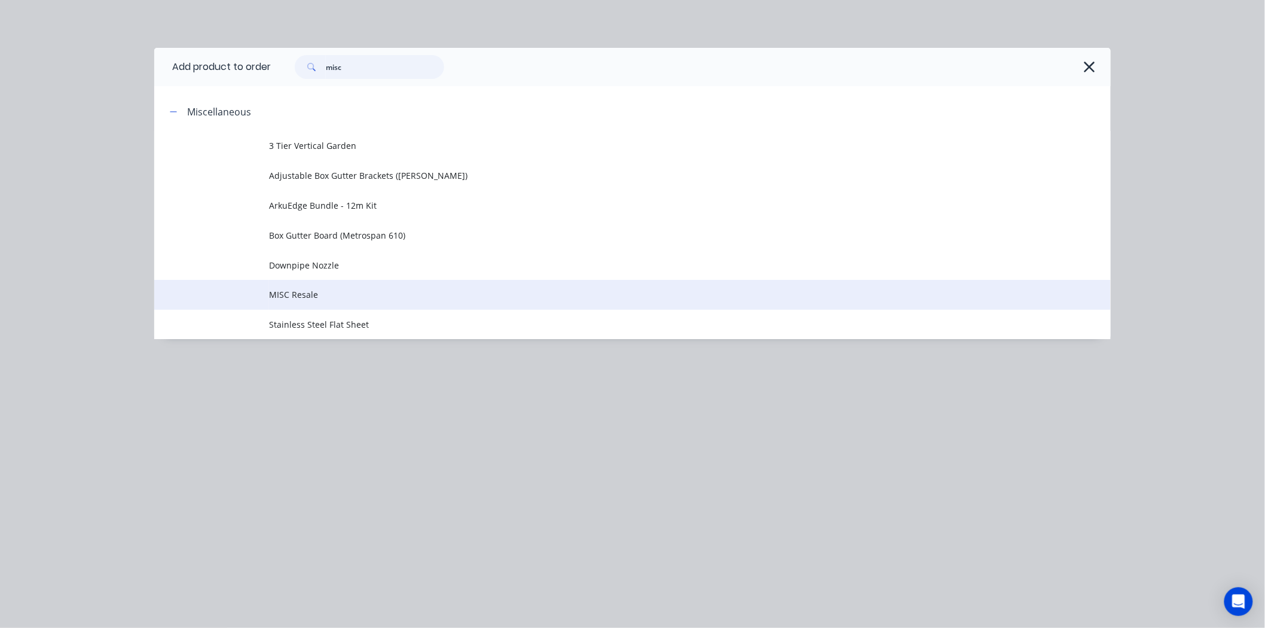
type input "misc"
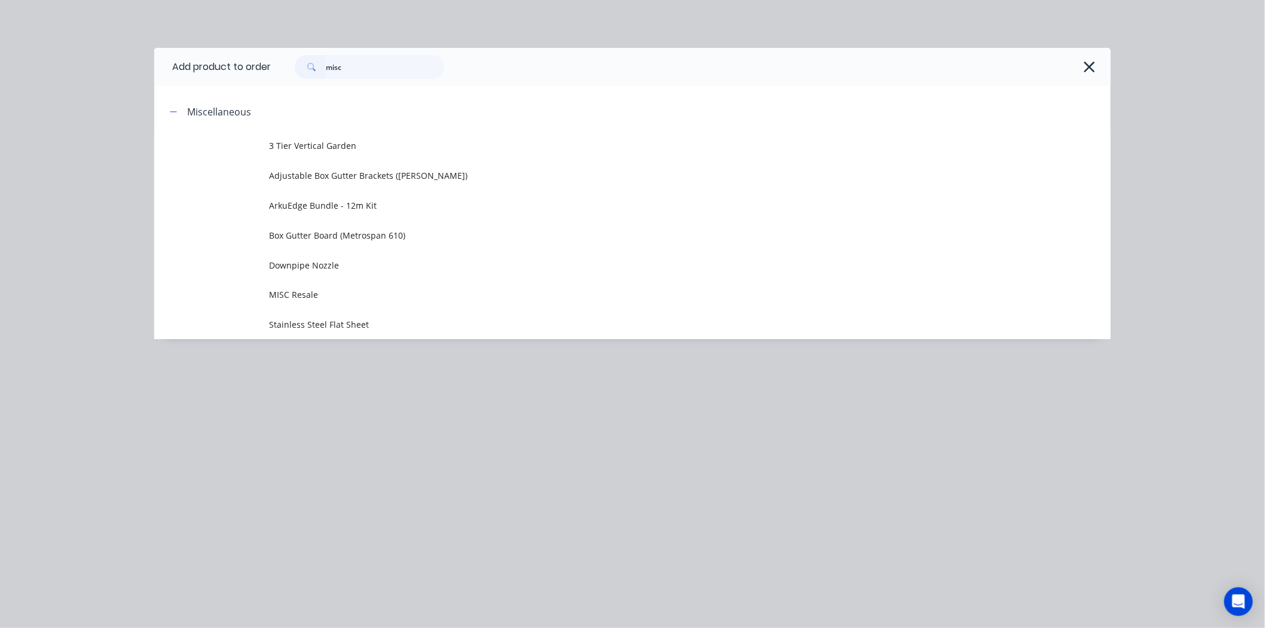
click at [384, 289] on span "MISC Resale" at bounding box center [605, 294] width 673 height 13
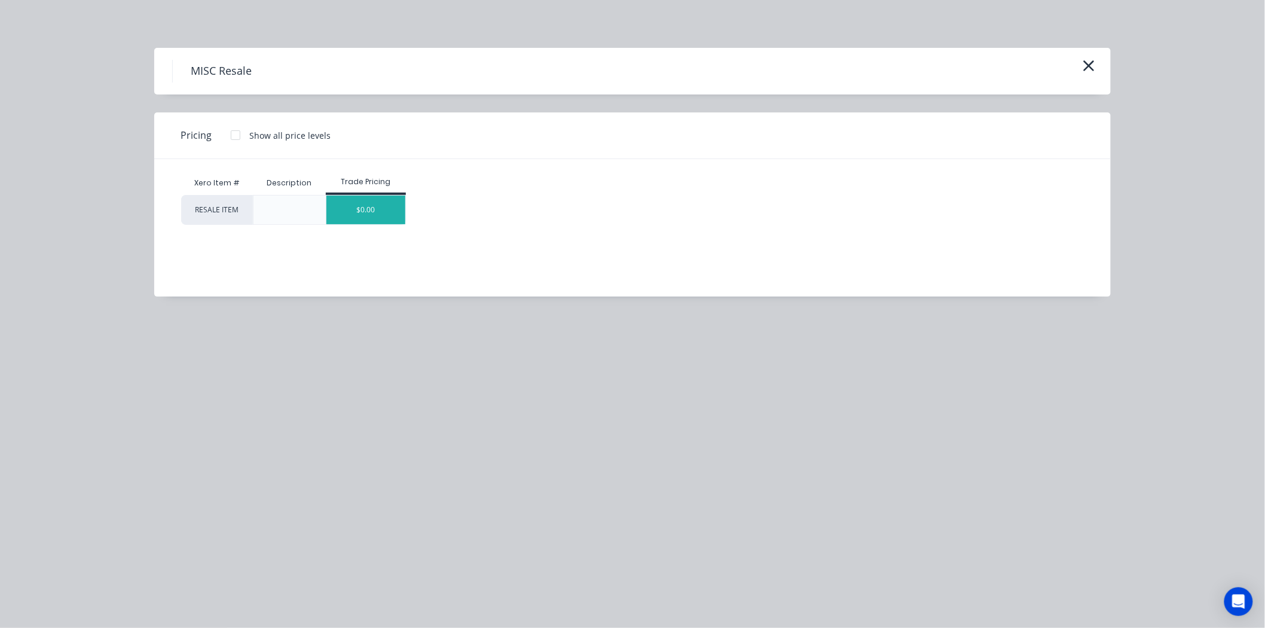
click at [386, 215] on div "$0.00" at bounding box center [366, 209] width 80 height 29
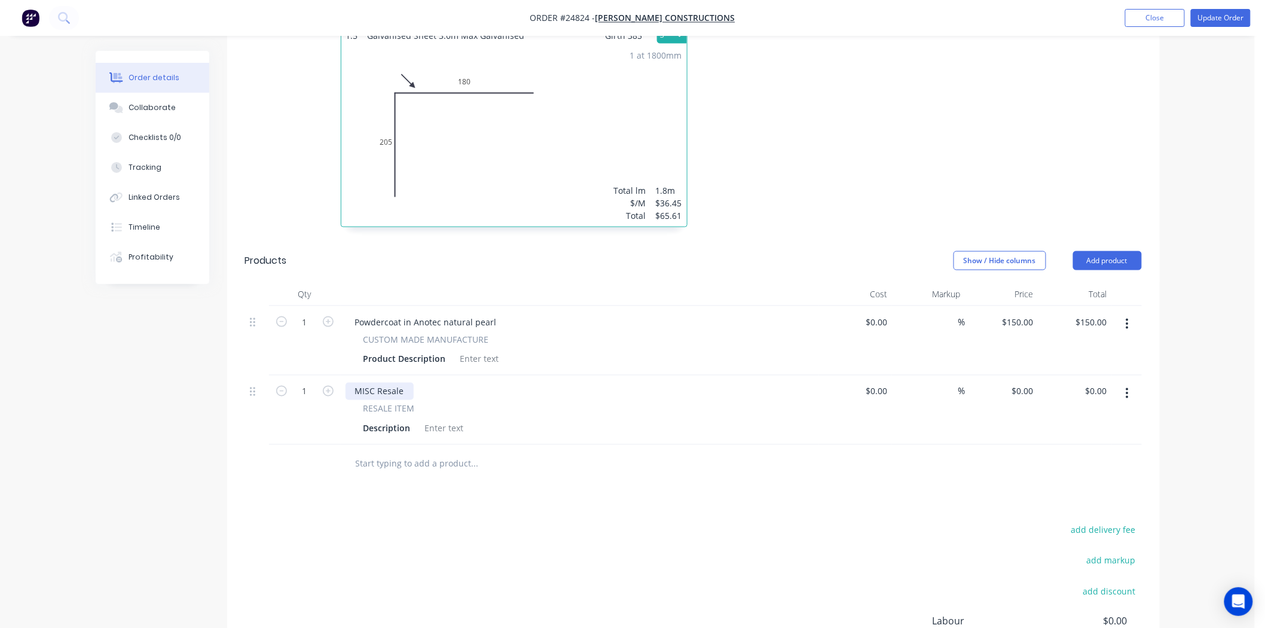
click at [401, 383] on div "MISC Resale" at bounding box center [380, 391] width 68 height 17
drag, startPoint x: 402, startPoint y: 374, endPoint x: 295, endPoint y: 372, distance: 107.0
click at [295, 375] on div "1 MISC Resale RESALE ITEM Description $0.00 $0.00 % $0.00 $0.00 $0.00 $0.00" at bounding box center [693, 409] width 897 height 69
click at [433, 383] on div "custom spray can - anotec Natural pearl" at bounding box center [436, 391] width 181 height 17
click at [619, 452] on div at bounding box center [525, 464] width 359 height 24
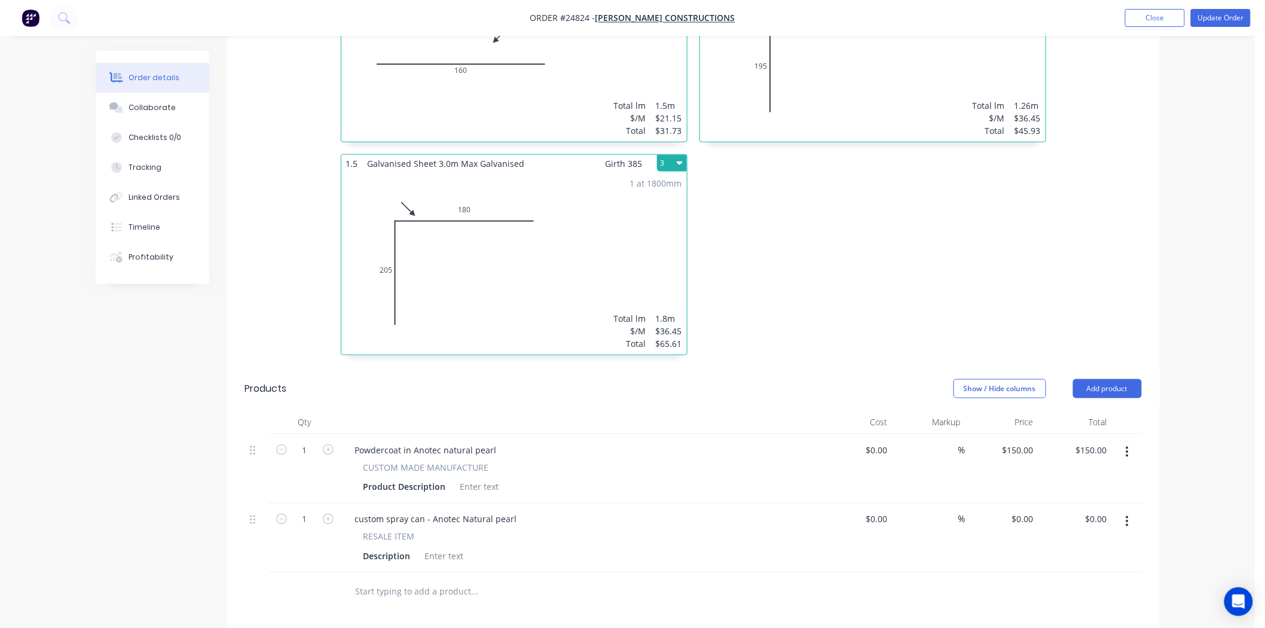
scroll to position [464, 0]
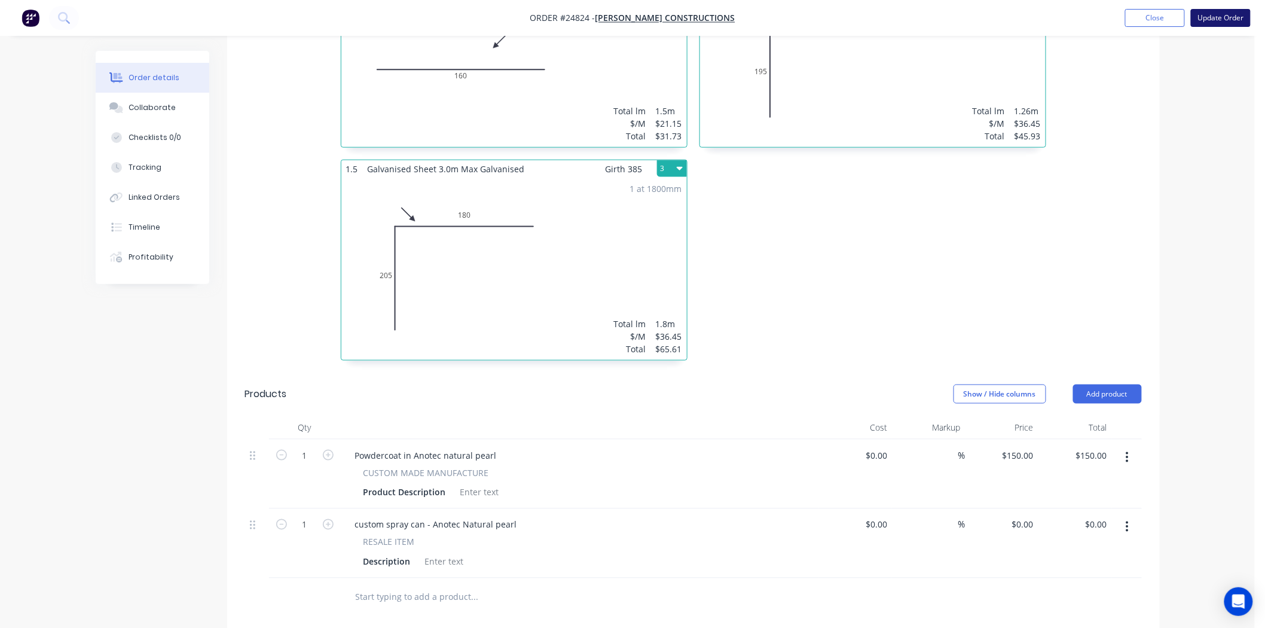
click at [1203, 10] on button "Update Order" at bounding box center [1221, 18] width 60 height 18
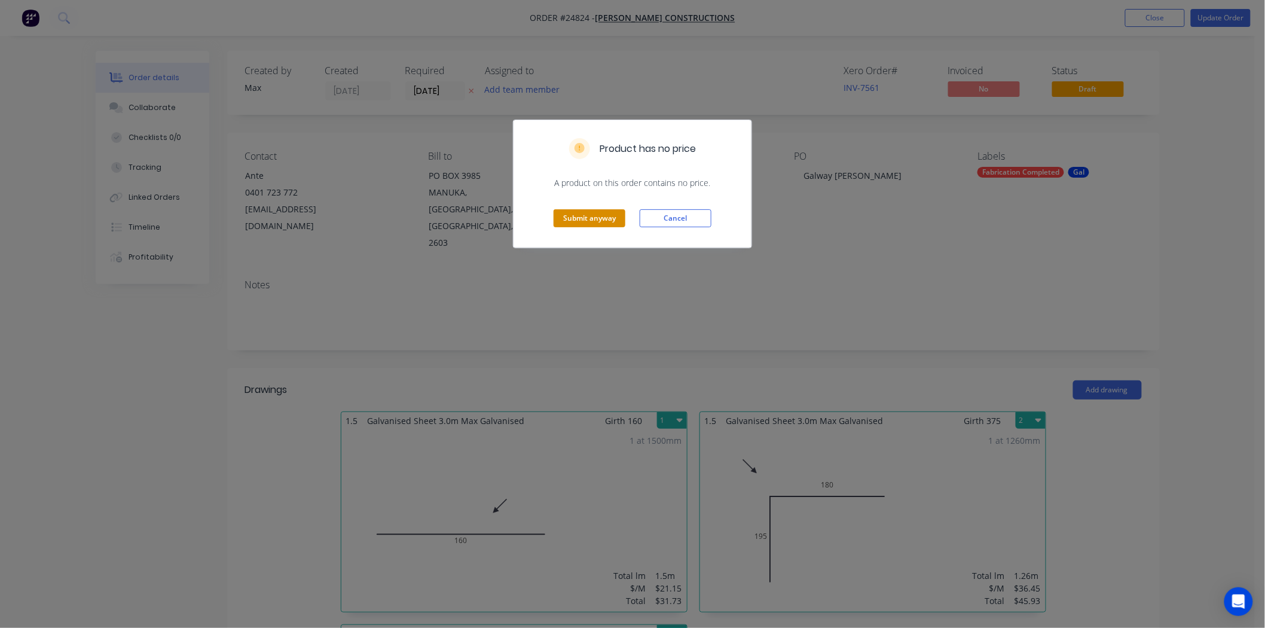
click at [598, 219] on button "Submit anyway" at bounding box center [590, 218] width 72 height 18
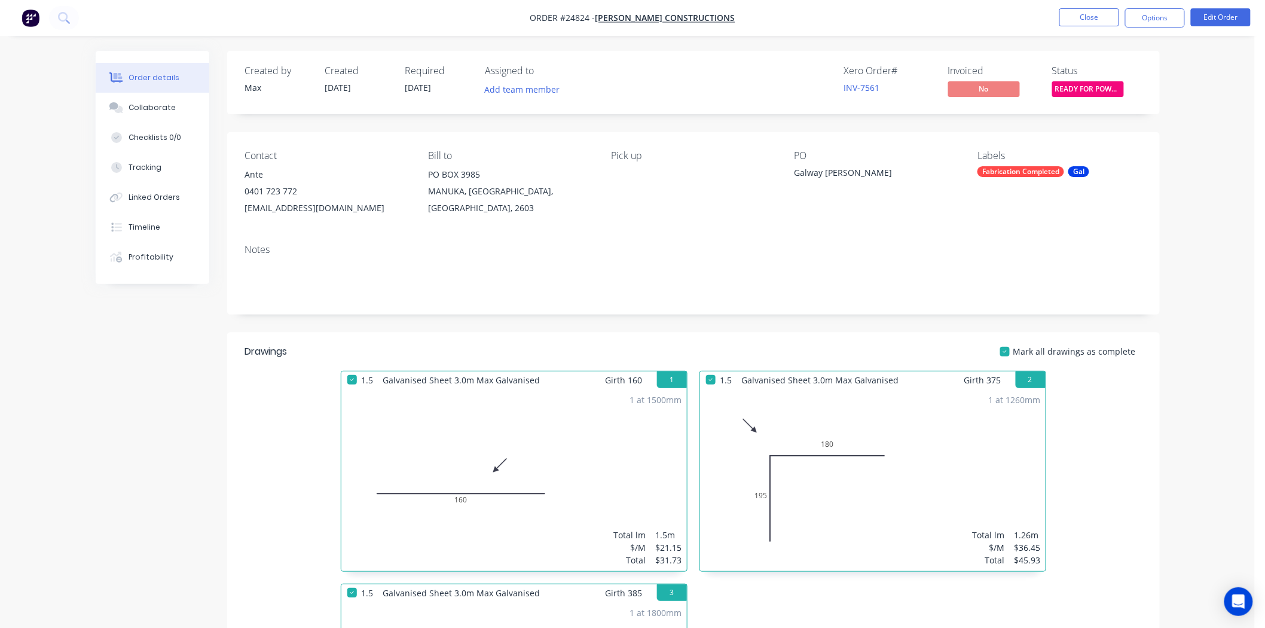
click at [1108, 26] on li "Close" at bounding box center [1089, 17] width 60 height 19
click at [1107, 20] on button "Close" at bounding box center [1089, 17] width 60 height 18
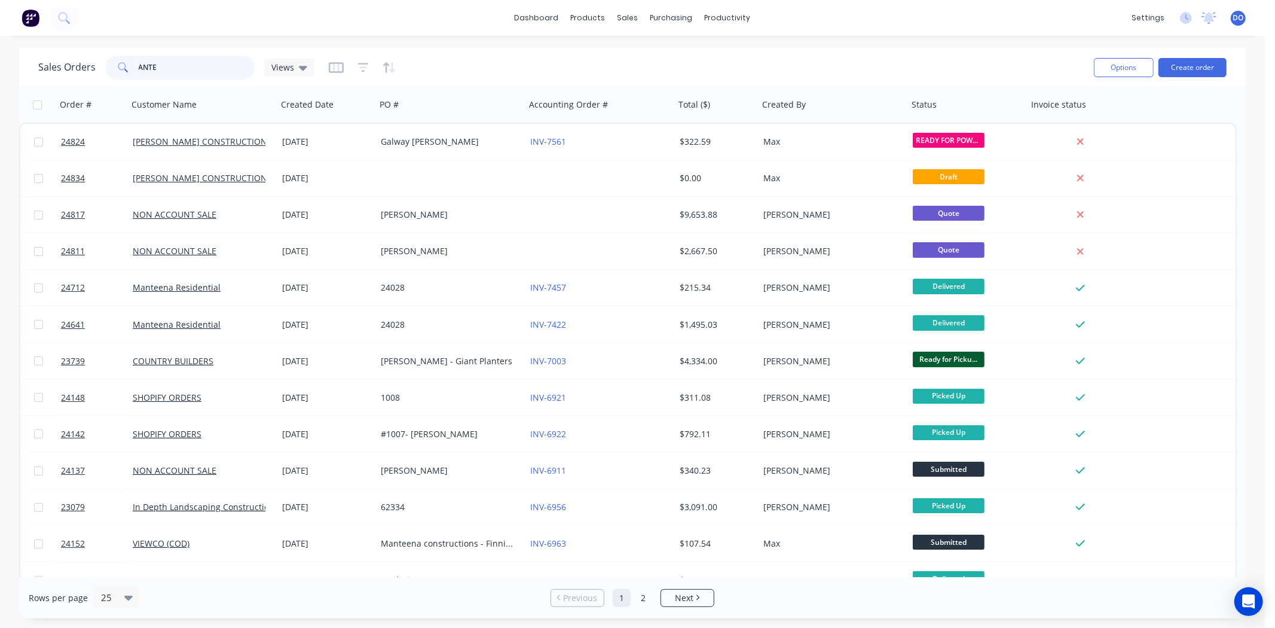
drag, startPoint x: 222, startPoint y: 66, endPoint x: 0, endPoint y: 38, distance: 224.1
click at [0, 38] on div "dashboard products sales purchasing productivity dashboard products Product Cat…" at bounding box center [632, 314] width 1265 height 628
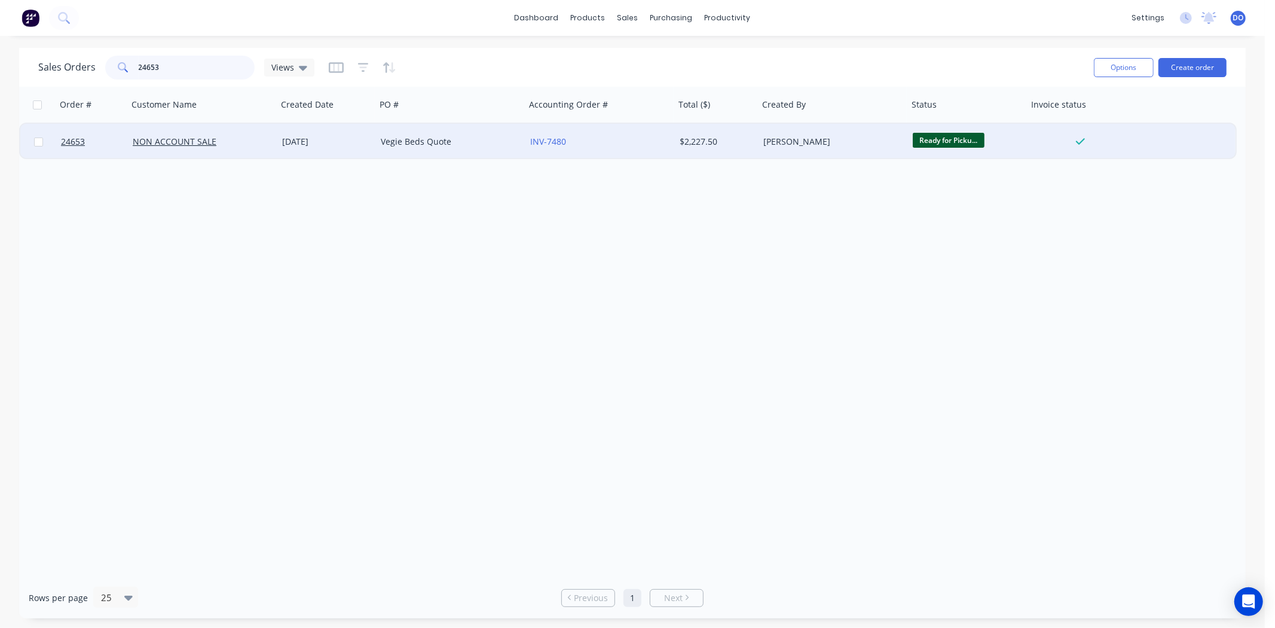
type input "24653"
click at [502, 145] on div "Vegie Beds Quote" at bounding box center [447, 142] width 133 height 12
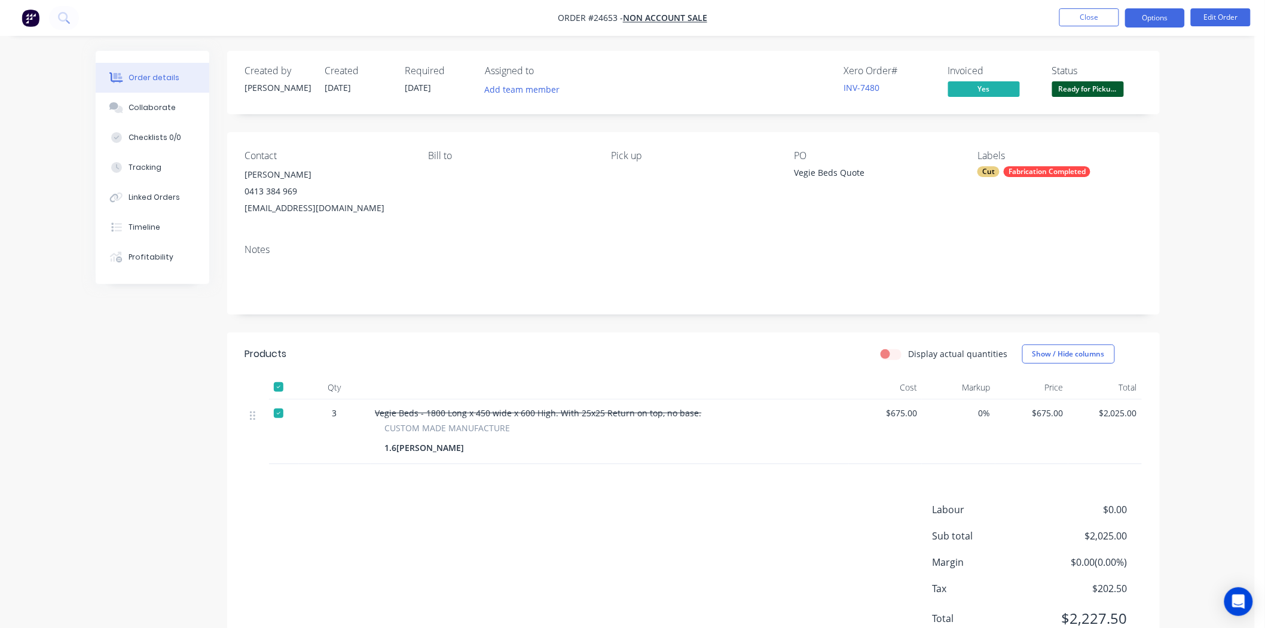
click at [1159, 11] on button "Options" at bounding box center [1155, 17] width 60 height 19
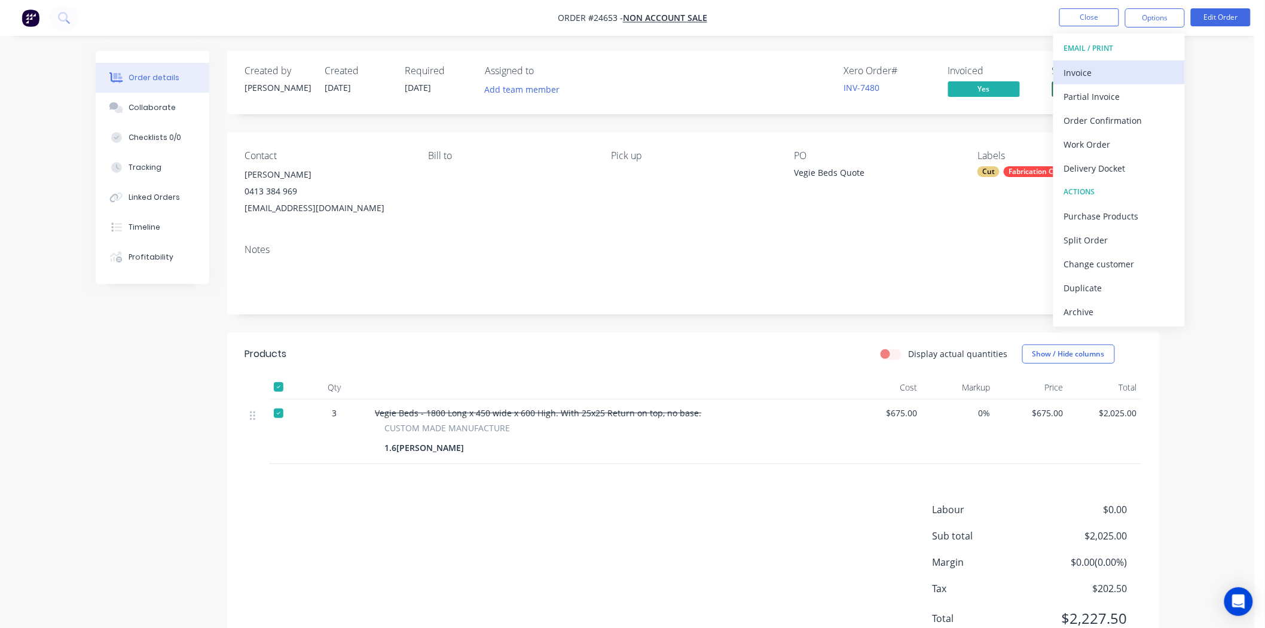
click at [1096, 72] on div "Invoice" at bounding box center [1119, 72] width 110 height 17
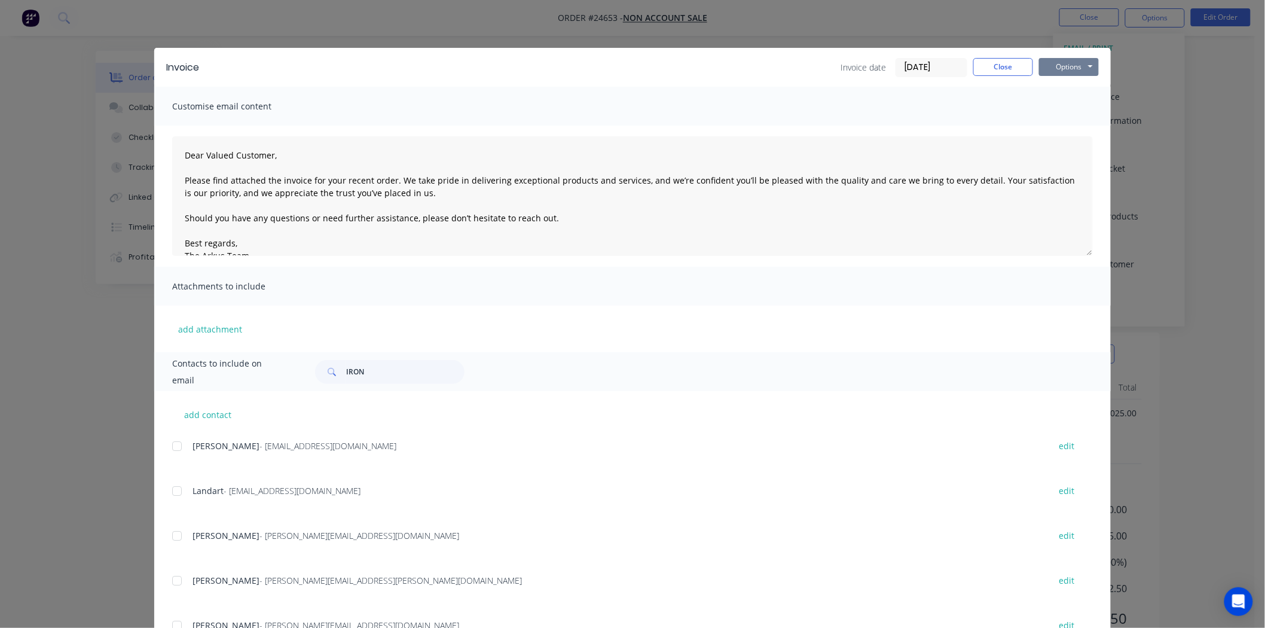
click at [1076, 64] on button "Options" at bounding box center [1069, 67] width 60 height 18
click at [1074, 110] on button "Print" at bounding box center [1077, 108] width 77 height 20
click at [990, 63] on button "Close" at bounding box center [1003, 67] width 60 height 18
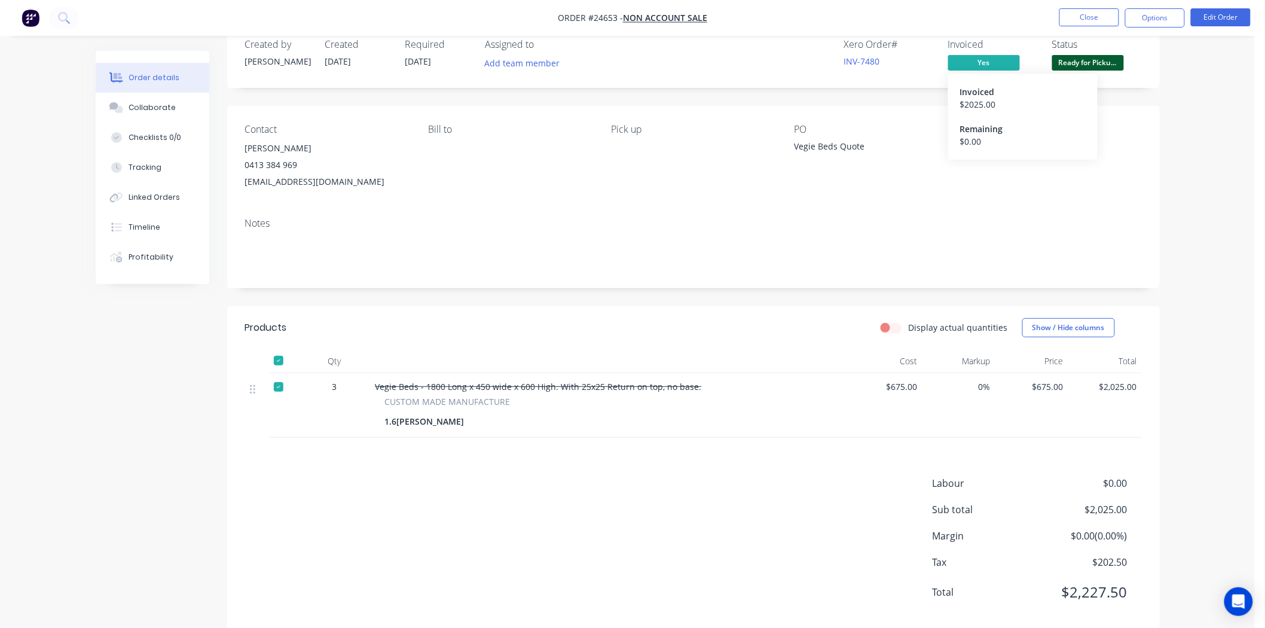
scroll to position [50, 0]
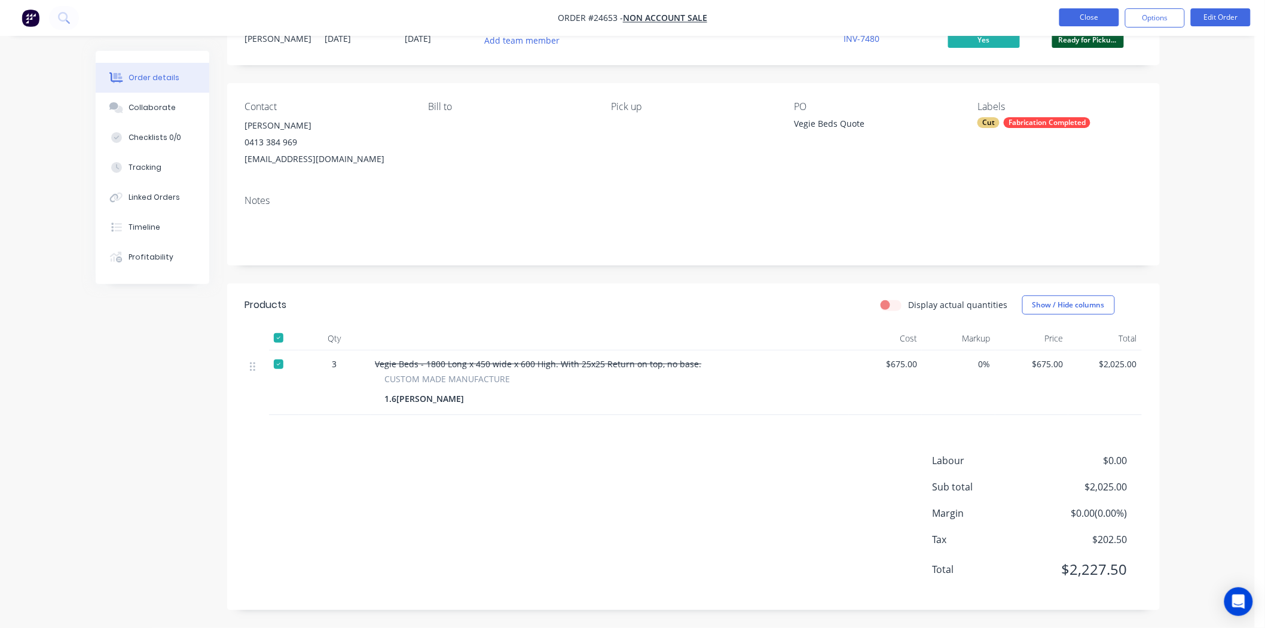
click at [1071, 12] on button "Close" at bounding box center [1089, 17] width 60 height 18
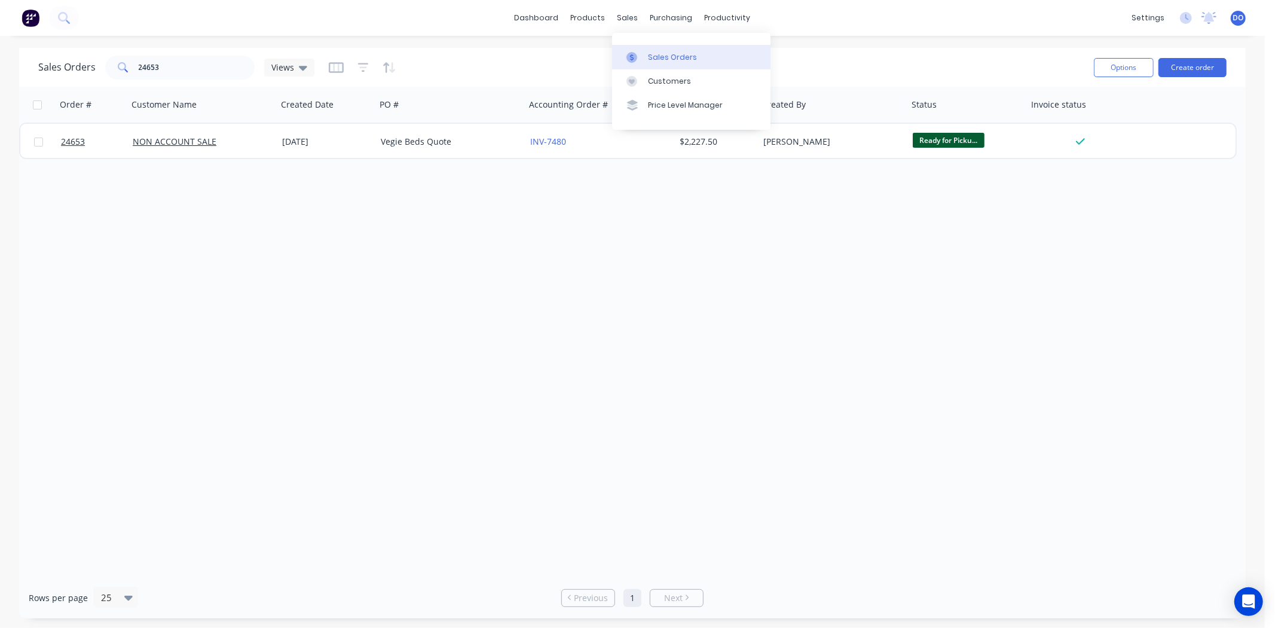
click at [640, 56] on div at bounding box center [635, 57] width 18 height 11
drag, startPoint x: 218, startPoint y: 70, endPoint x: 0, endPoint y: 51, distance: 218.4
click at [0, 51] on div "Sales Orders 24653 Views Options Create order Order # Customer Name Created Dat…" at bounding box center [632, 333] width 1265 height 570
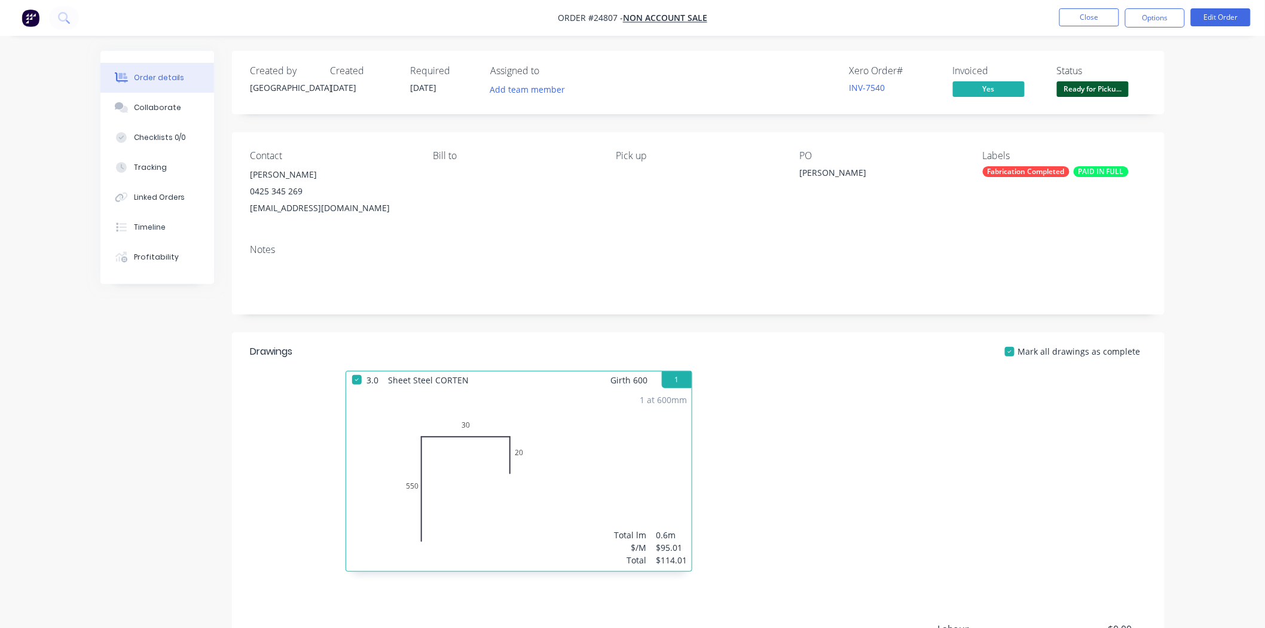
click at [1094, 92] on span "Ready for Picku..." at bounding box center [1093, 88] width 72 height 15
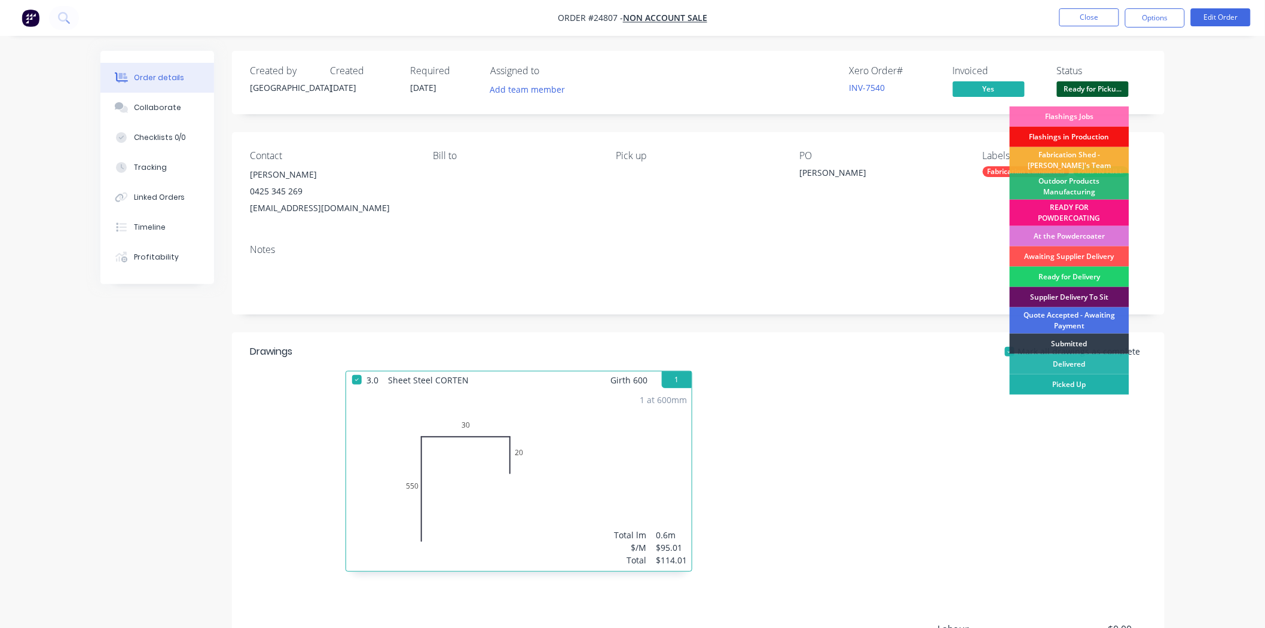
click at [1082, 383] on div "Picked Up" at bounding box center [1070, 384] width 120 height 20
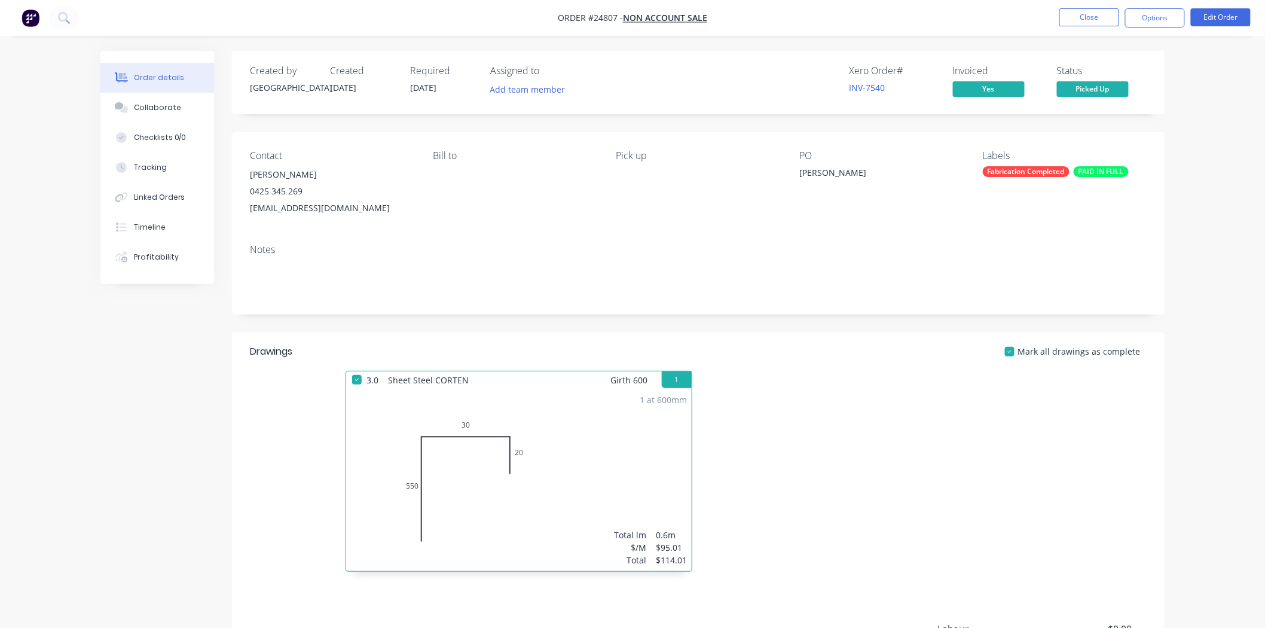
click at [1083, 36] on div "Order details Collaborate Checklists 0/0 Tracking Linked Orders Timeline Profit…" at bounding box center [632, 398] width 1265 height 796
click at [1090, 20] on button "Close" at bounding box center [1089, 17] width 60 height 18
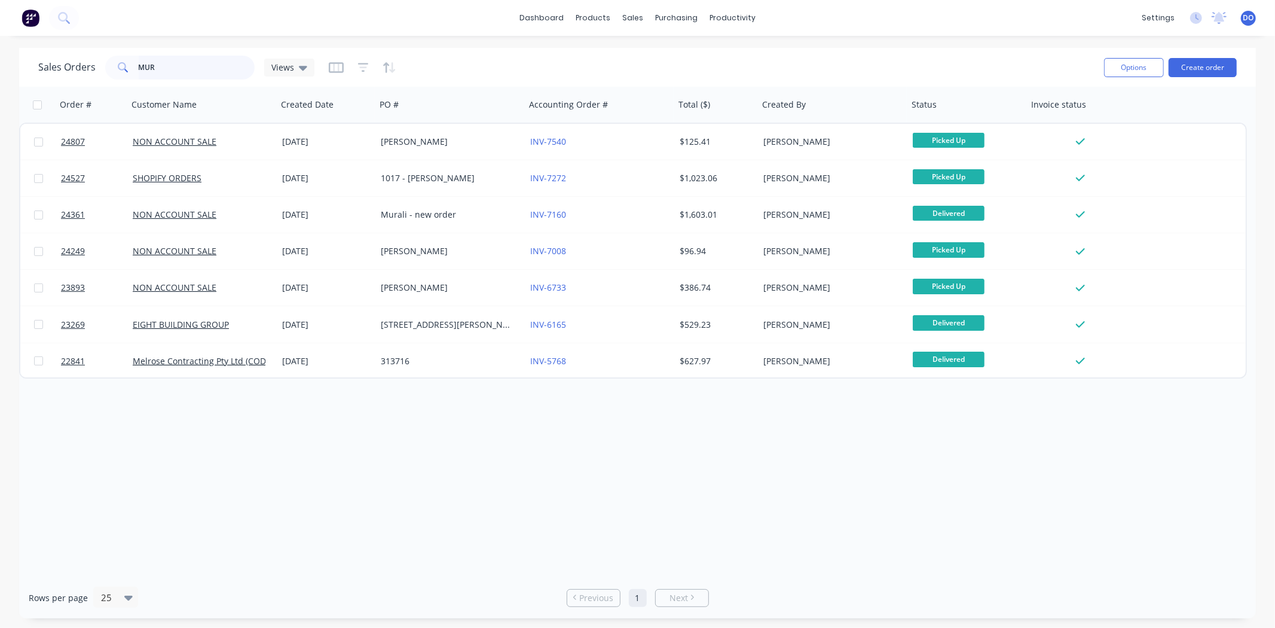
click at [193, 64] on input "MUR" at bounding box center [197, 68] width 117 height 24
drag, startPoint x: 201, startPoint y: 72, endPoint x: 81, endPoint y: 90, distance: 120.9
click at [81, 90] on div "Sales Orders MUR Views Options Create order Order # Customer Name Created Date …" at bounding box center [637, 333] width 1237 height 570
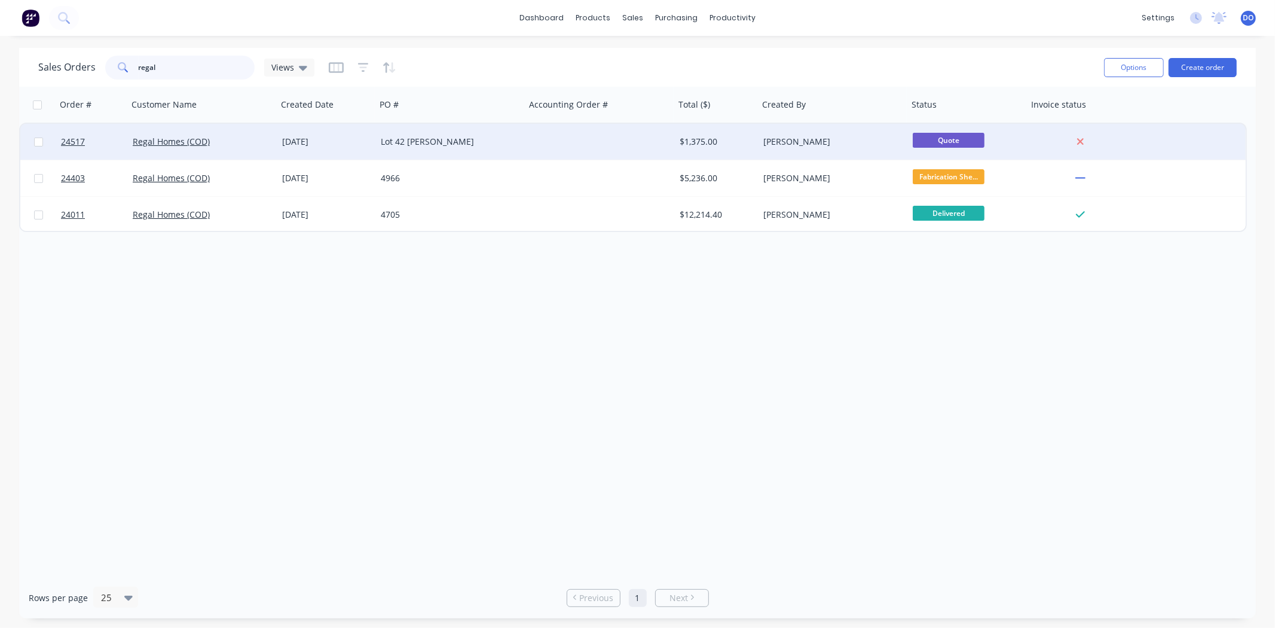
type input "regal"
click at [238, 138] on div "Regal Homes (COD)" at bounding box center [199, 142] width 133 height 12
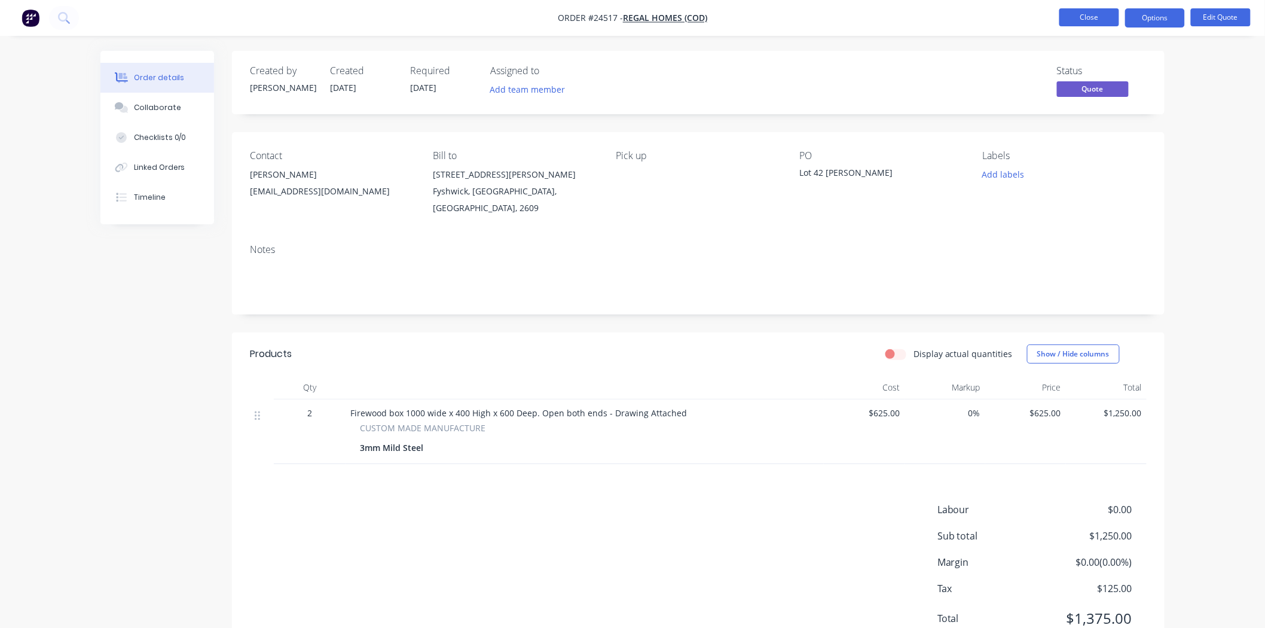
click at [1090, 14] on button "Close" at bounding box center [1089, 17] width 60 height 18
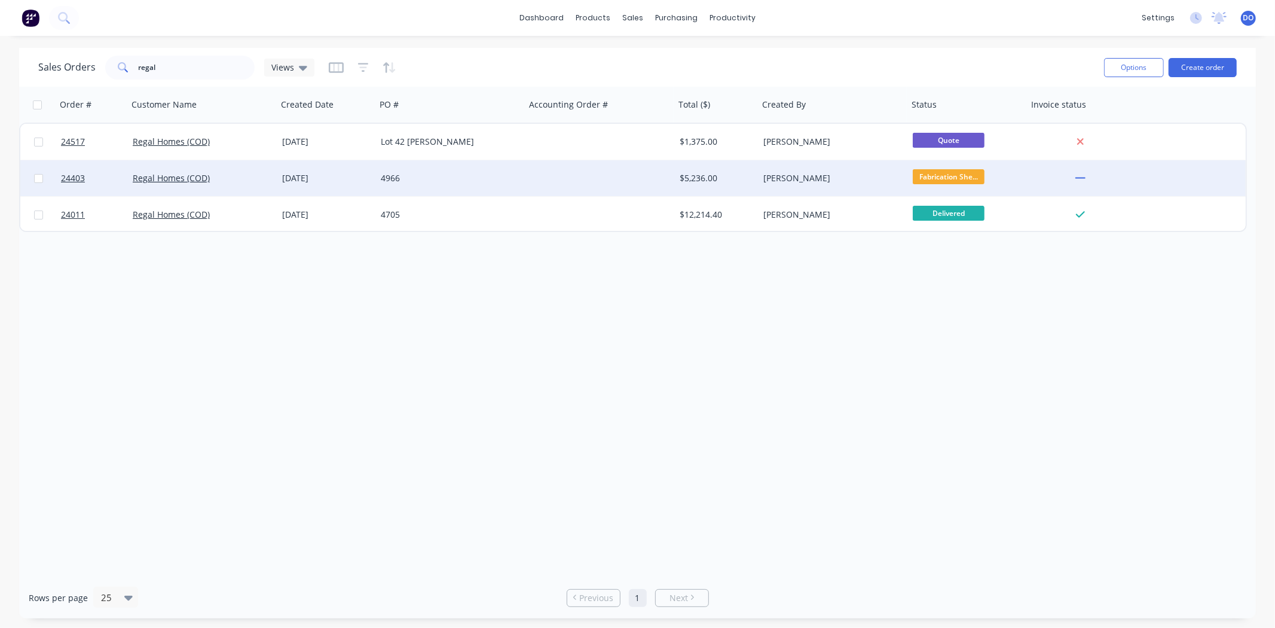
click at [362, 179] on div "31 Jul 2025" at bounding box center [326, 178] width 89 height 12
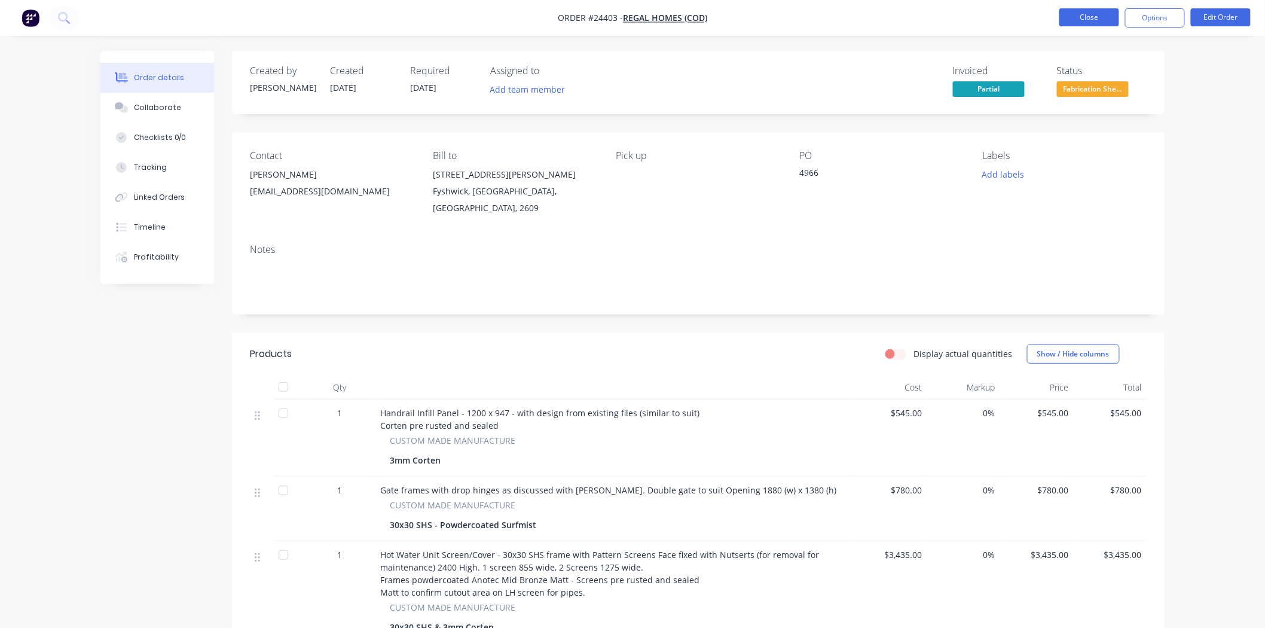
click at [1096, 10] on button "Close" at bounding box center [1089, 17] width 60 height 18
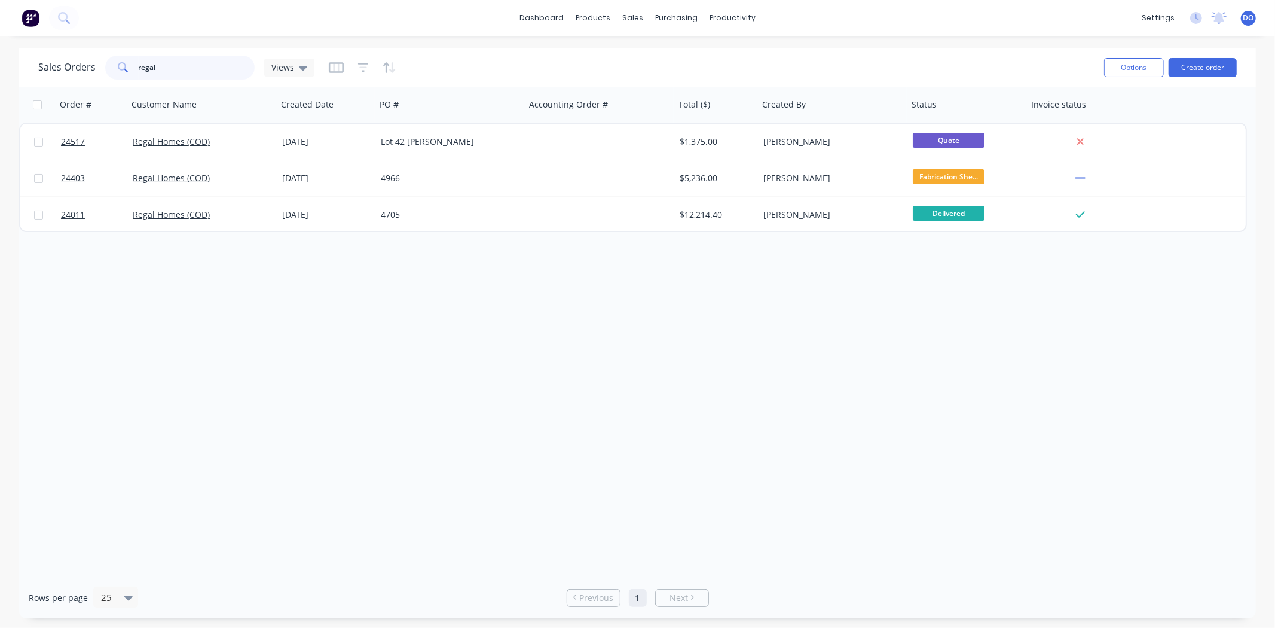
drag, startPoint x: 197, startPoint y: 68, endPoint x: 130, endPoint y: 72, distance: 67.6
click at [130, 72] on div "regal" at bounding box center [179, 68] width 149 height 24
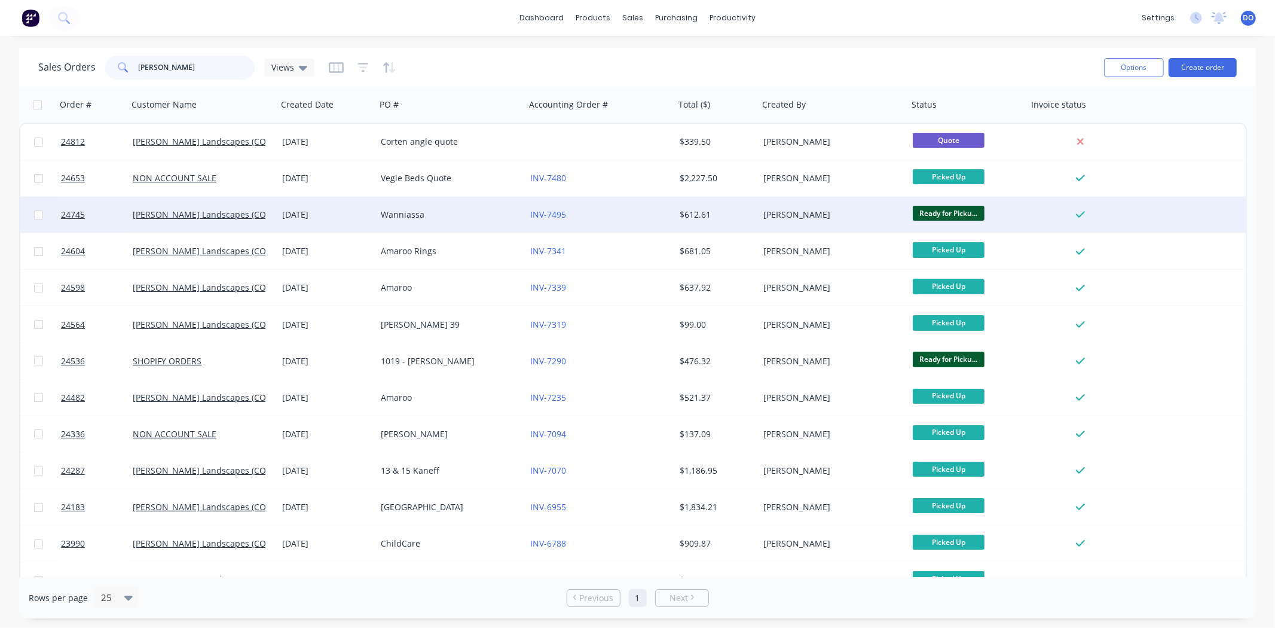
type input "phillips"
click at [304, 218] on div "27 Aug 2025" at bounding box center [326, 215] width 89 height 12
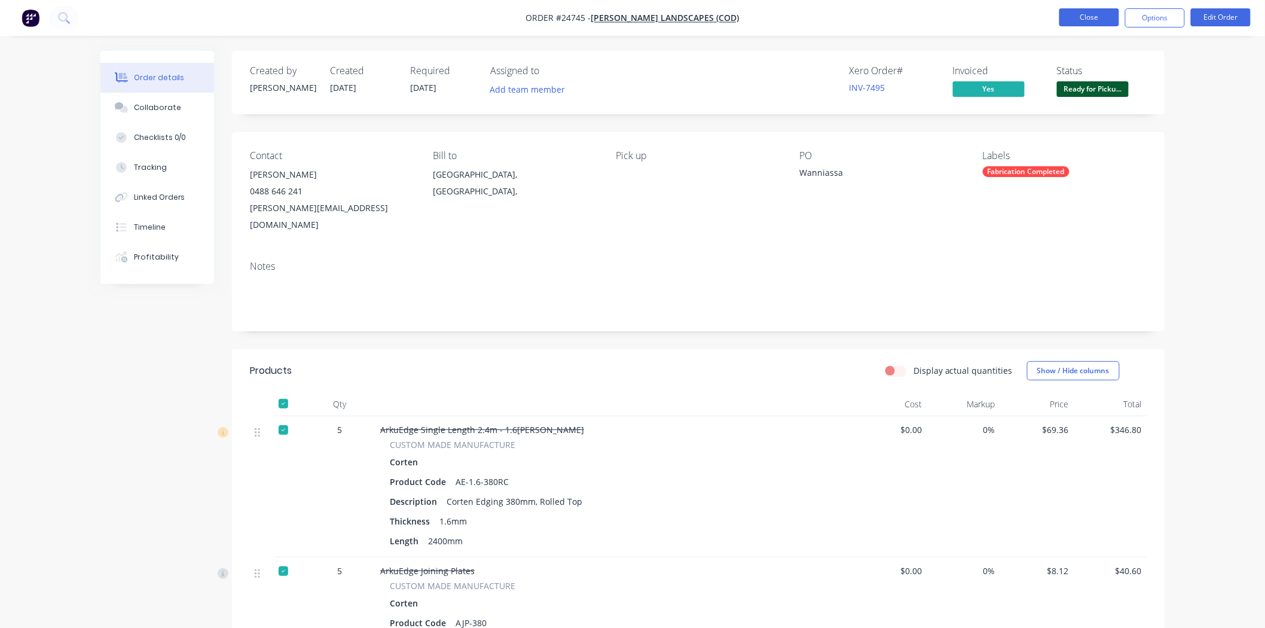
click at [1102, 24] on button "Close" at bounding box center [1089, 17] width 60 height 18
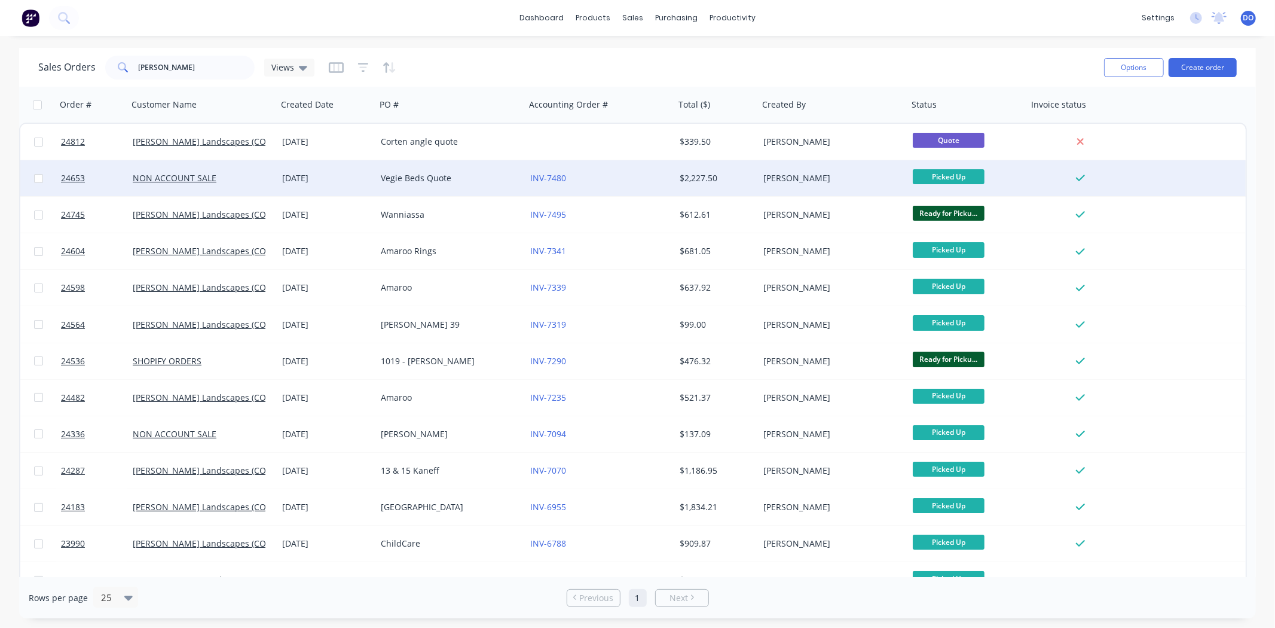
click at [600, 182] on div "INV-7480" at bounding box center [596, 178] width 133 height 12
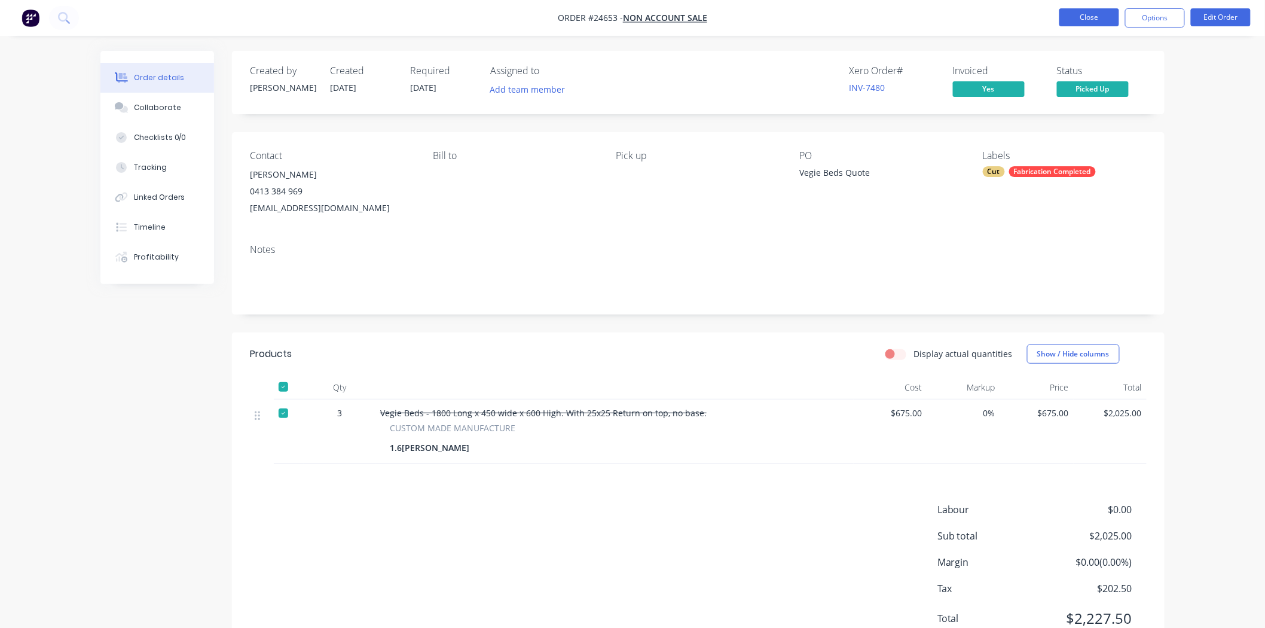
click at [1111, 19] on button "Close" at bounding box center [1089, 17] width 60 height 18
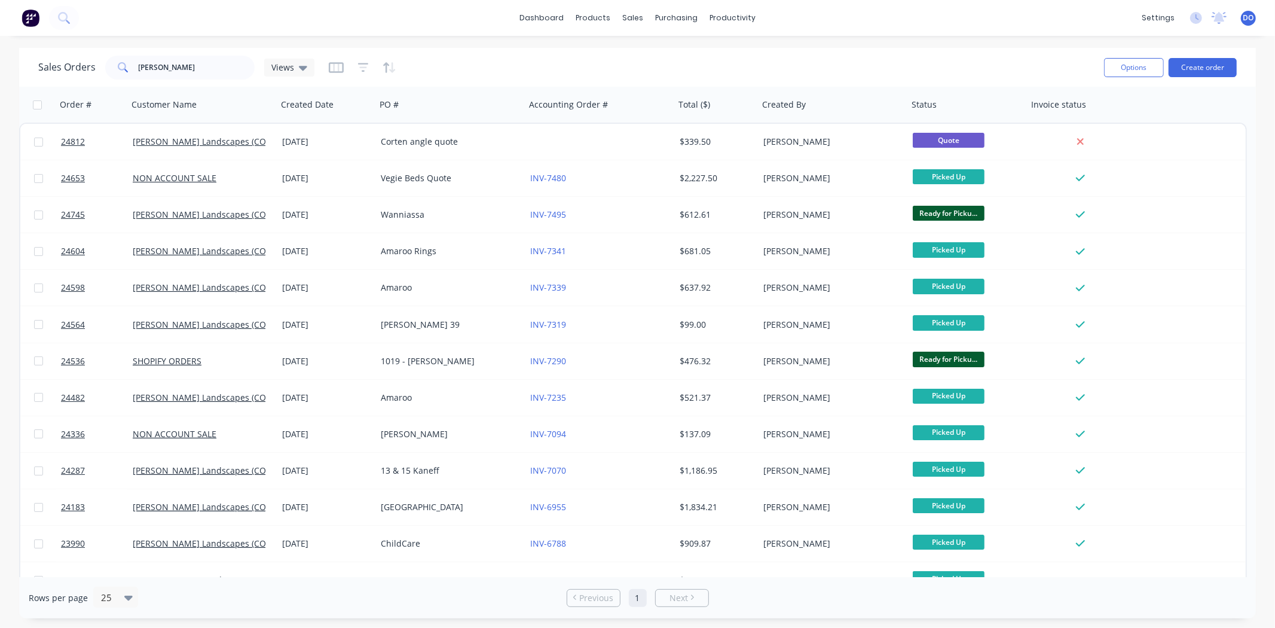
drag, startPoint x: 1111, startPoint y: 19, endPoint x: 790, endPoint y: 44, distance: 322.0
click at [790, 44] on div "dashboard products sales purchasing productivity dashboard products Product Cat…" at bounding box center [637, 314] width 1275 height 628
click at [748, 46] on link "Workflow" at bounding box center [779, 57] width 158 height 24
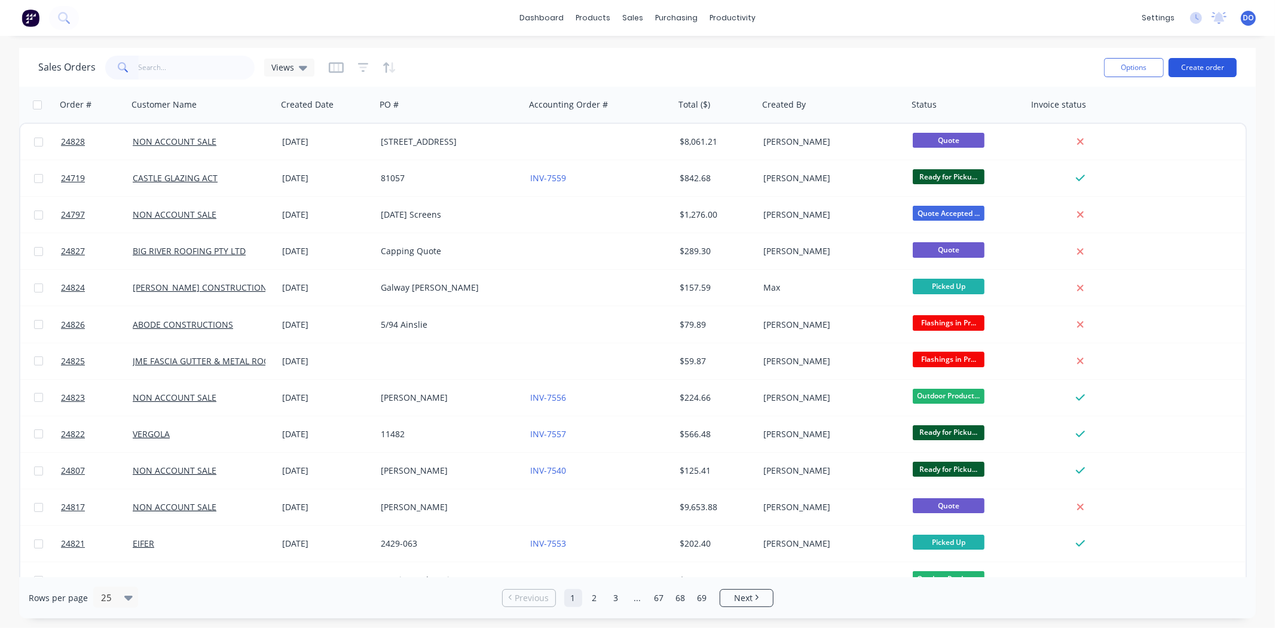
click at [1209, 70] on button "Create order" at bounding box center [1203, 67] width 68 height 19
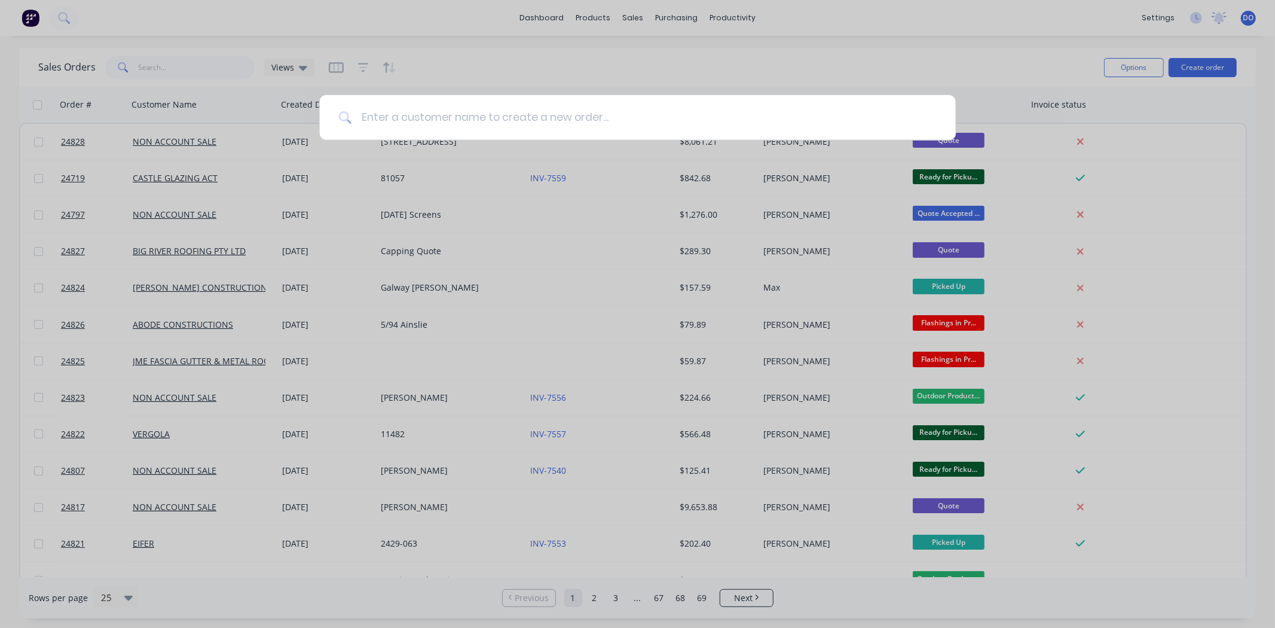
click at [418, 115] on input at bounding box center [644, 117] width 585 height 45
click at [512, 73] on div at bounding box center [637, 314] width 1275 height 628
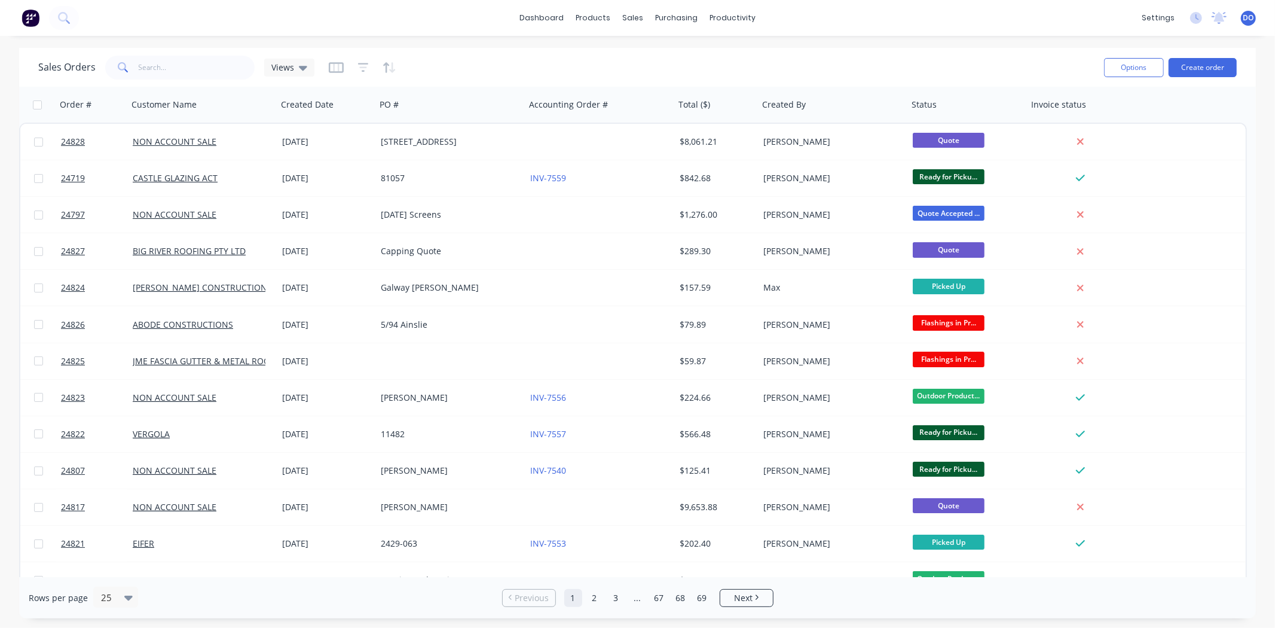
drag, startPoint x: 144, startPoint y: 97, endPoint x: 146, endPoint y: 78, distance: 19.2
click at [0, 0] on div at bounding box center [0, 0] width 0 height 0
click at [146, 76] on input "text" at bounding box center [197, 68] width 117 height 24
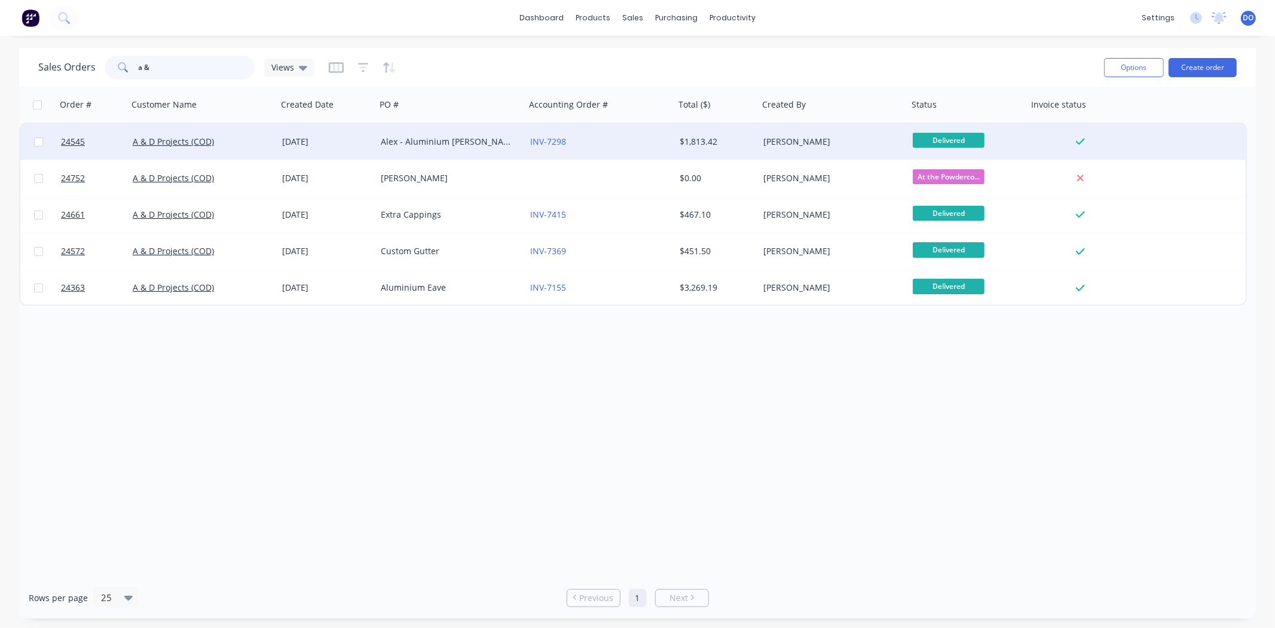
type input "a &"
click at [395, 143] on div "Alex - Aluminium Eaves" at bounding box center [447, 142] width 133 height 12
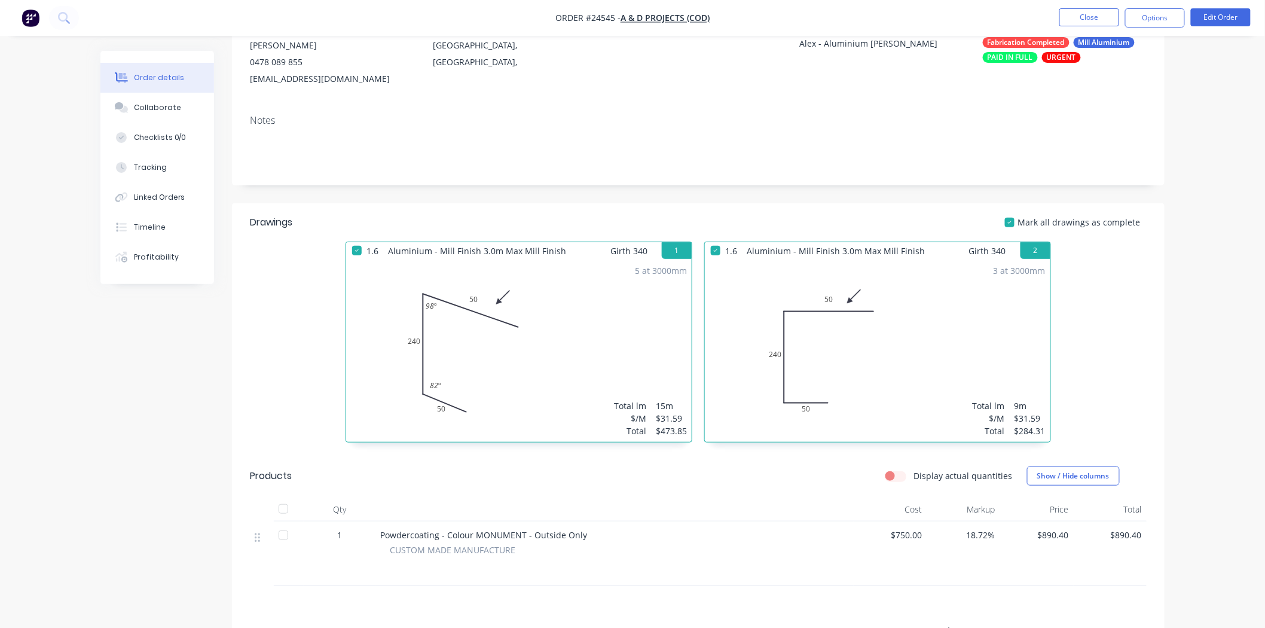
scroll to position [265, 0]
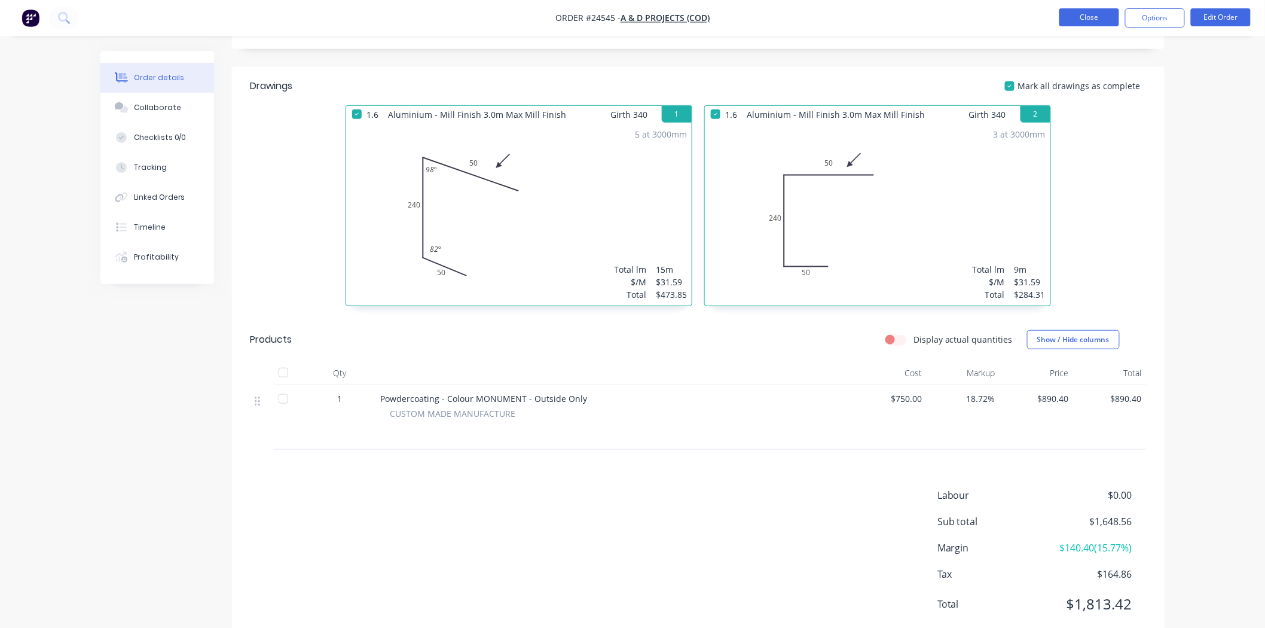
click at [1075, 16] on button "Close" at bounding box center [1089, 17] width 60 height 18
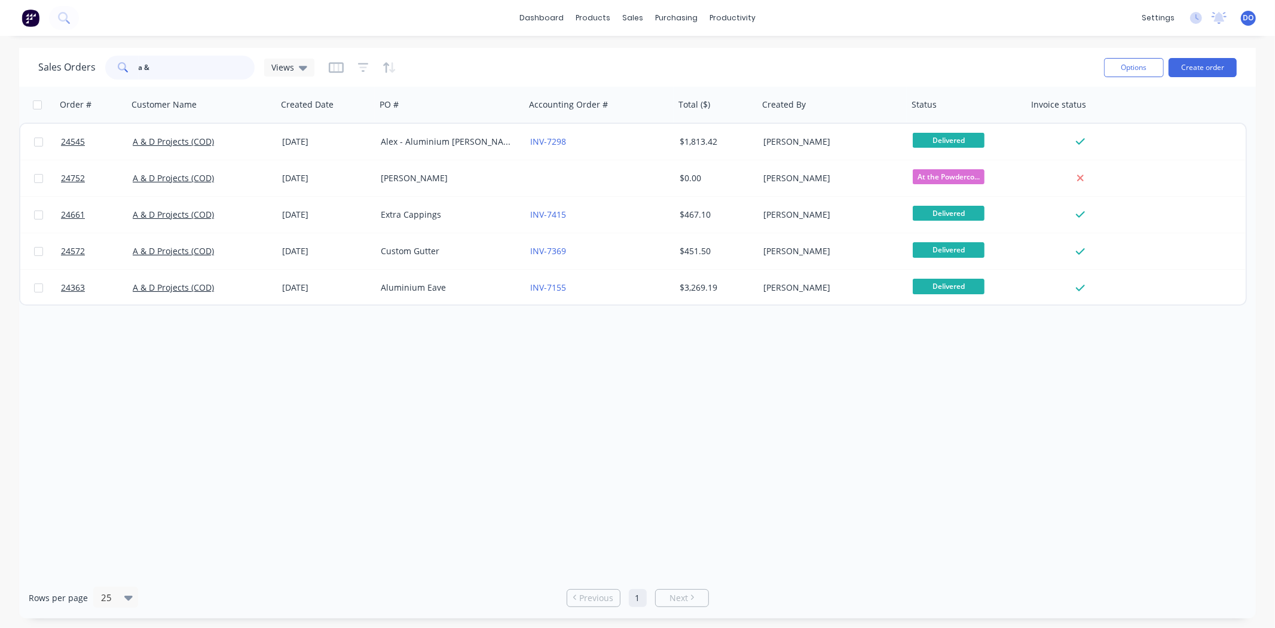
drag, startPoint x: 148, startPoint y: 64, endPoint x: 127, endPoint y: 64, distance: 20.9
click at [127, 64] on div "a &" at bounding box center [179, 68] width 149 height 24
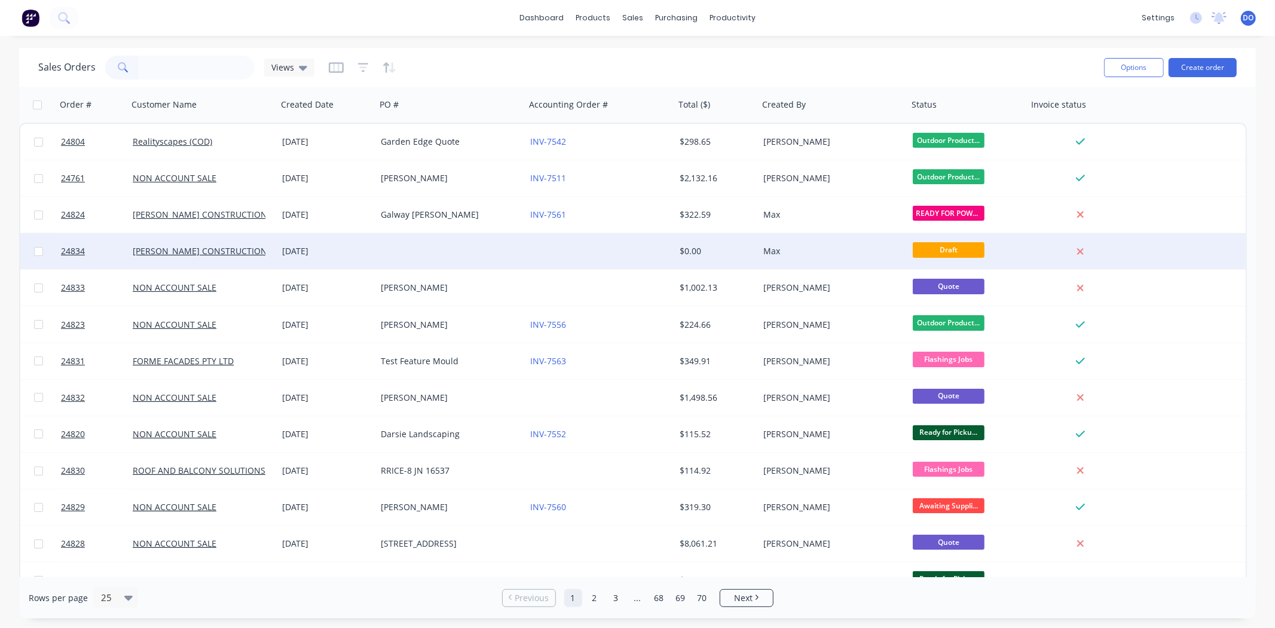
click at [426, 248] on div at bounding box center [450, 251] width 149 height 36
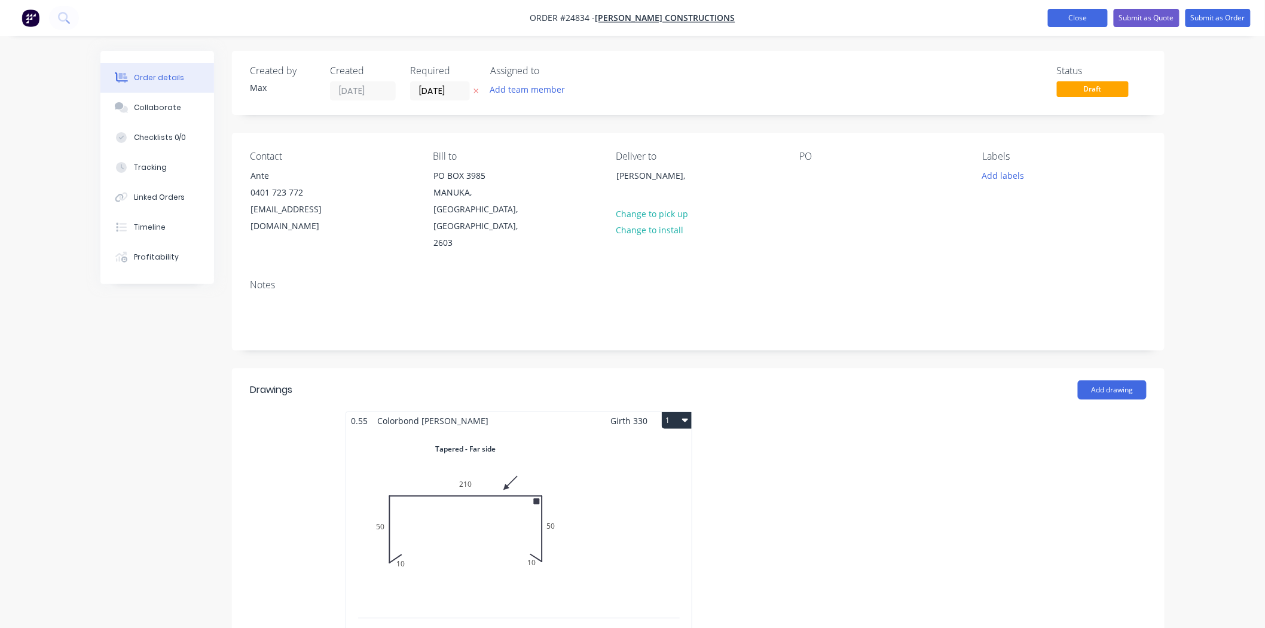
click at [1088, 14] on button "Close" at bounding box center [1078, 18] width 60 height 18
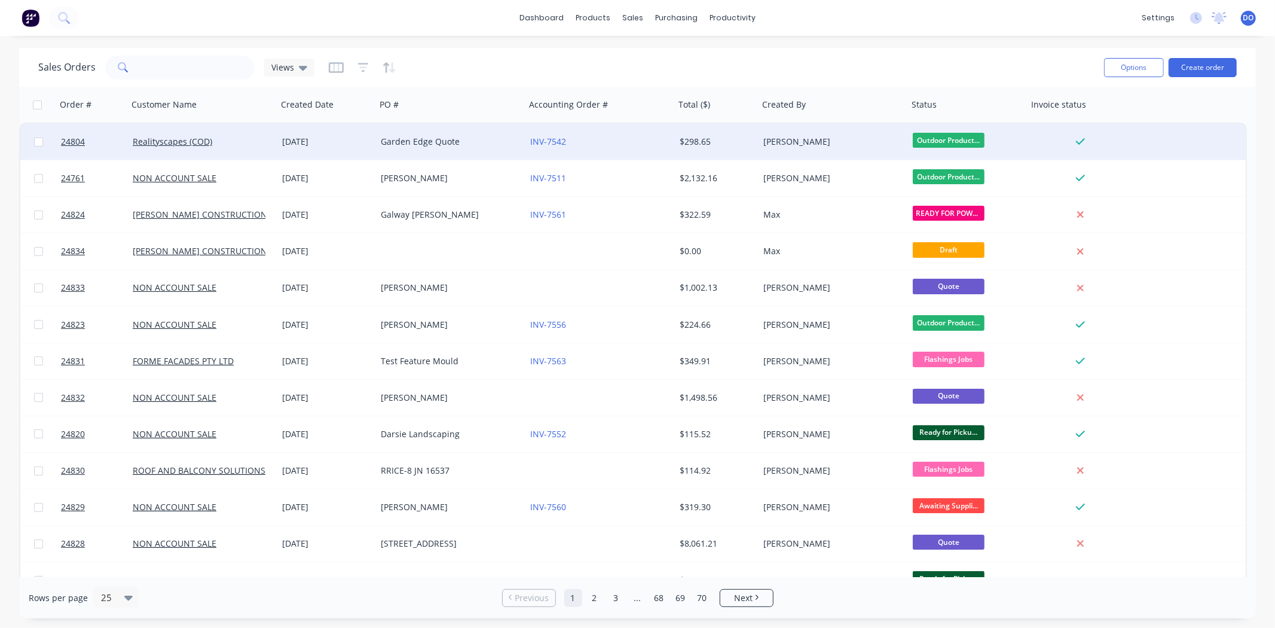
click at [488, 154] on div "Garden Edge Quote" at bounding box center [450, 142] width 149 height 36
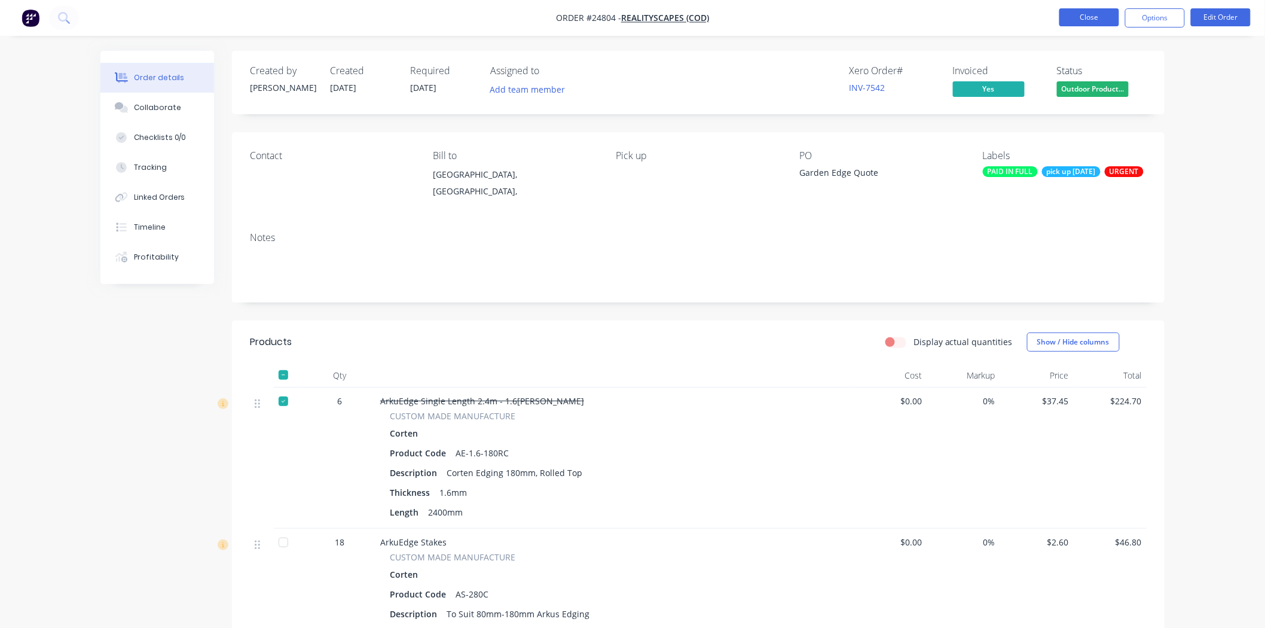
click at [1080, 10] on button "Close" at bounding box center [1089, 17] width 60 height 18
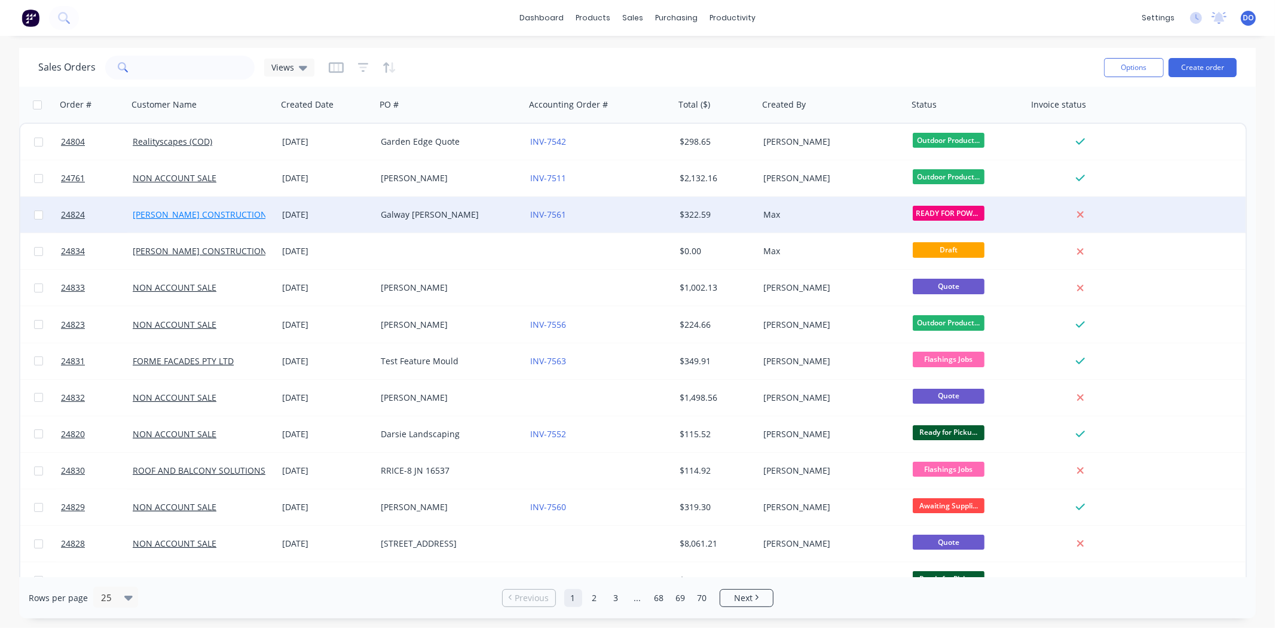
click at [190, 218] on link "[PERSON_NAME] CONSTRUCTIONS" at bounding box center [202, 214] width 139 height 11
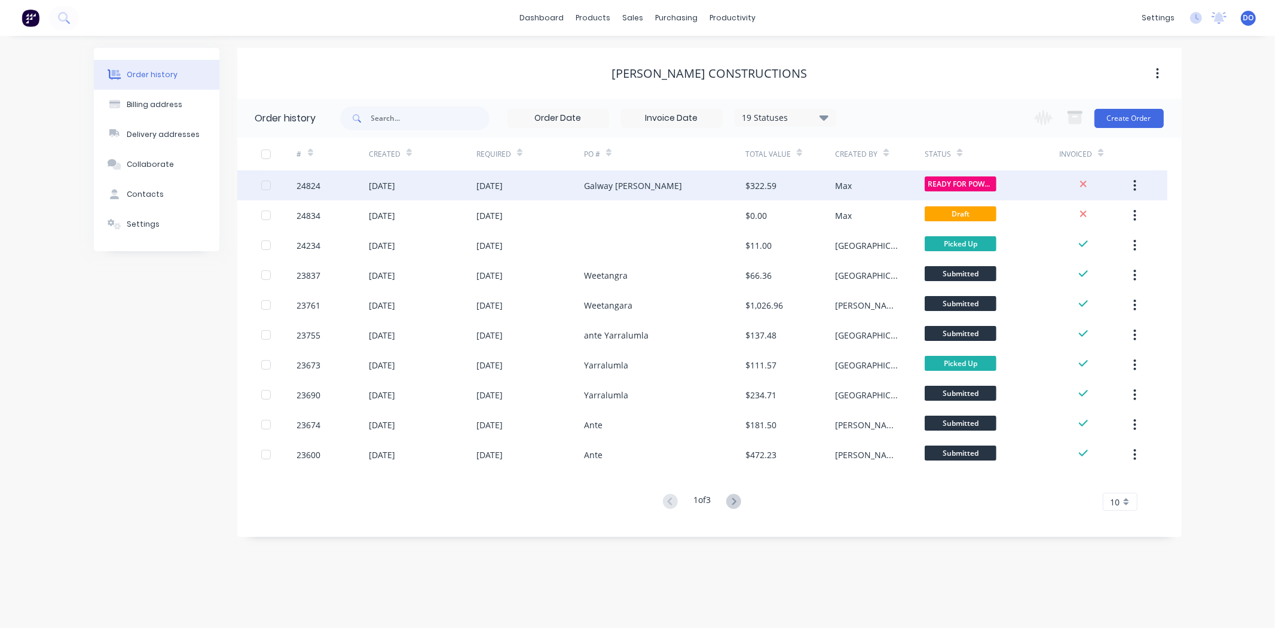
click at [671, 192] on div "Galway [PERSON_NAME]" at bounding box center [664, 185] width 161 height 30
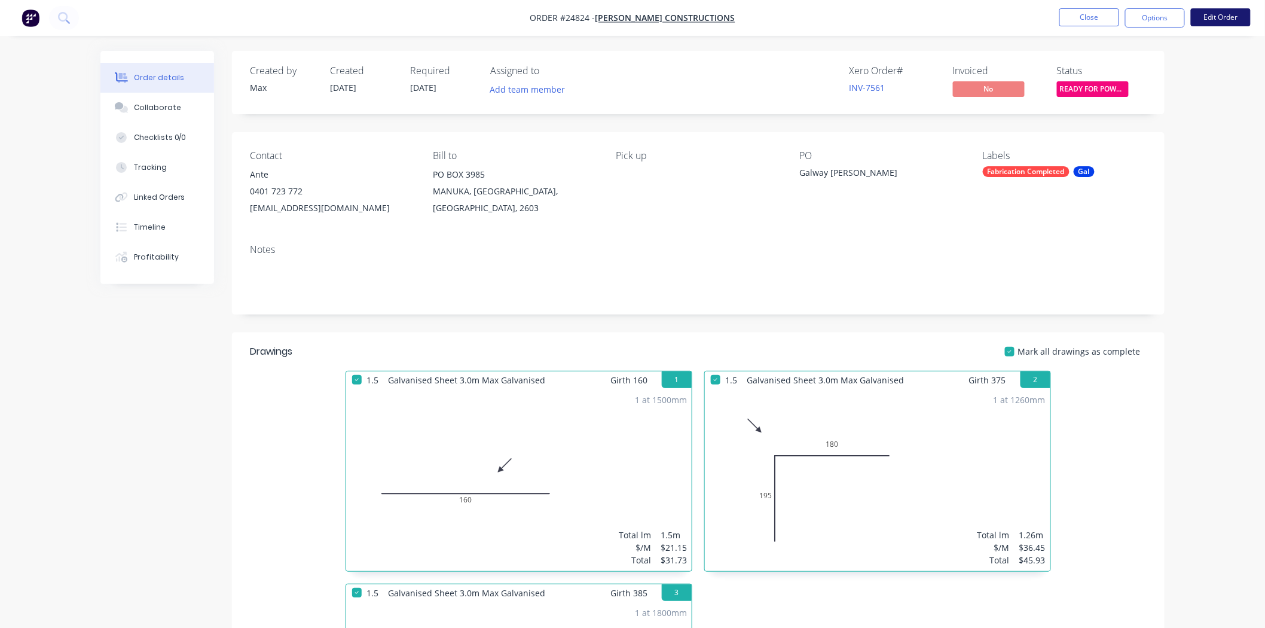
click at [1196, 20] on button "Edit Order" at bounding box center [1221, 17] width 60 height 18
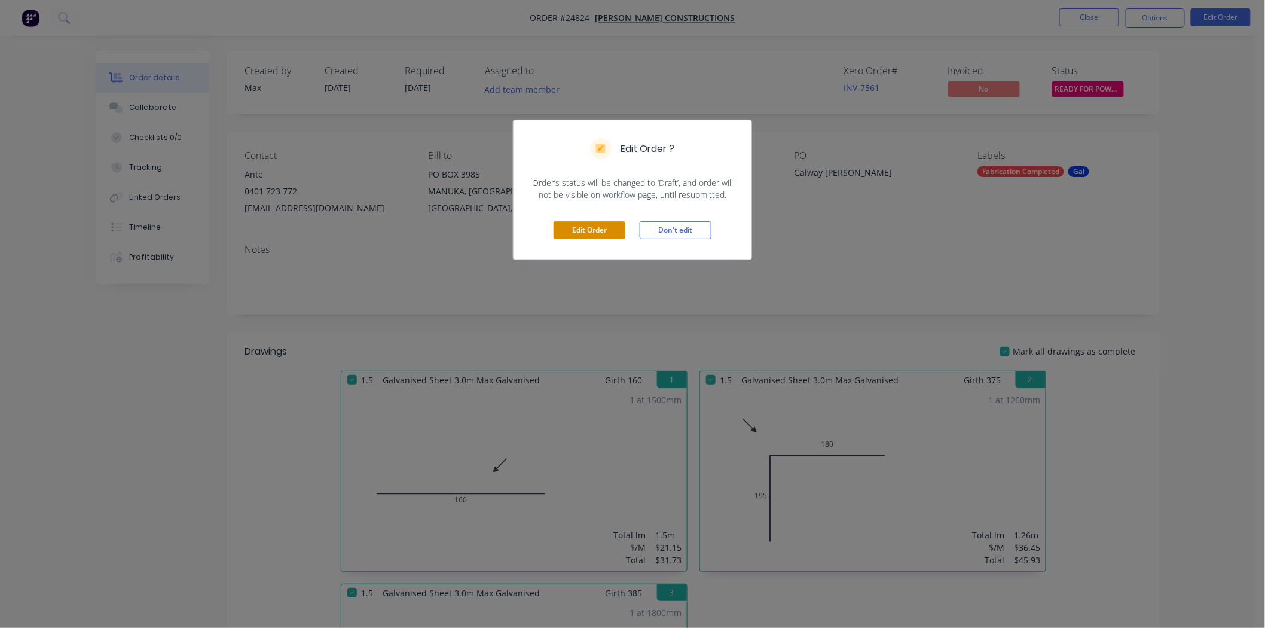
click at [588, 237] on button "Edit Order" at bounding box center [590, 230] width 72 height 18
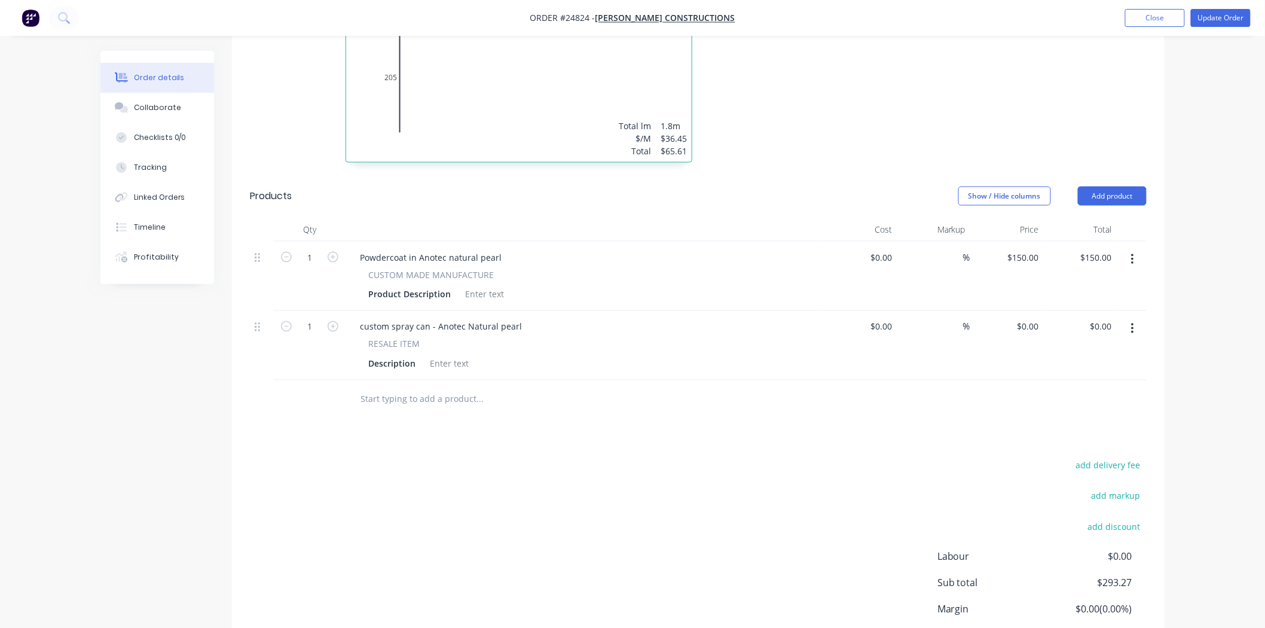
scroll to position [664, 0]
click at [1037, 316] on input "0" at bounding box center [1029, 324] width 27 height 17
type input "$50.00"
click at [1022, 378] on div at bounding box center [698, 397] width 897 height 39
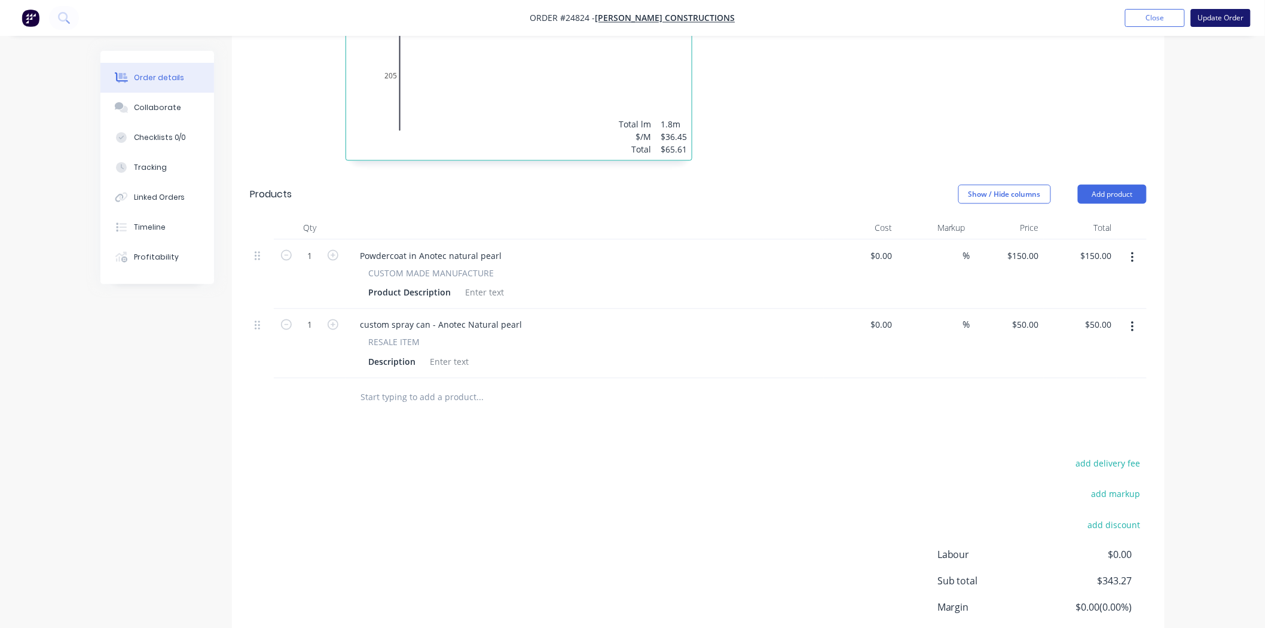
click at [1221, 18] on button "Update Order" at bounding box center [1221, 18] width 60 height 18
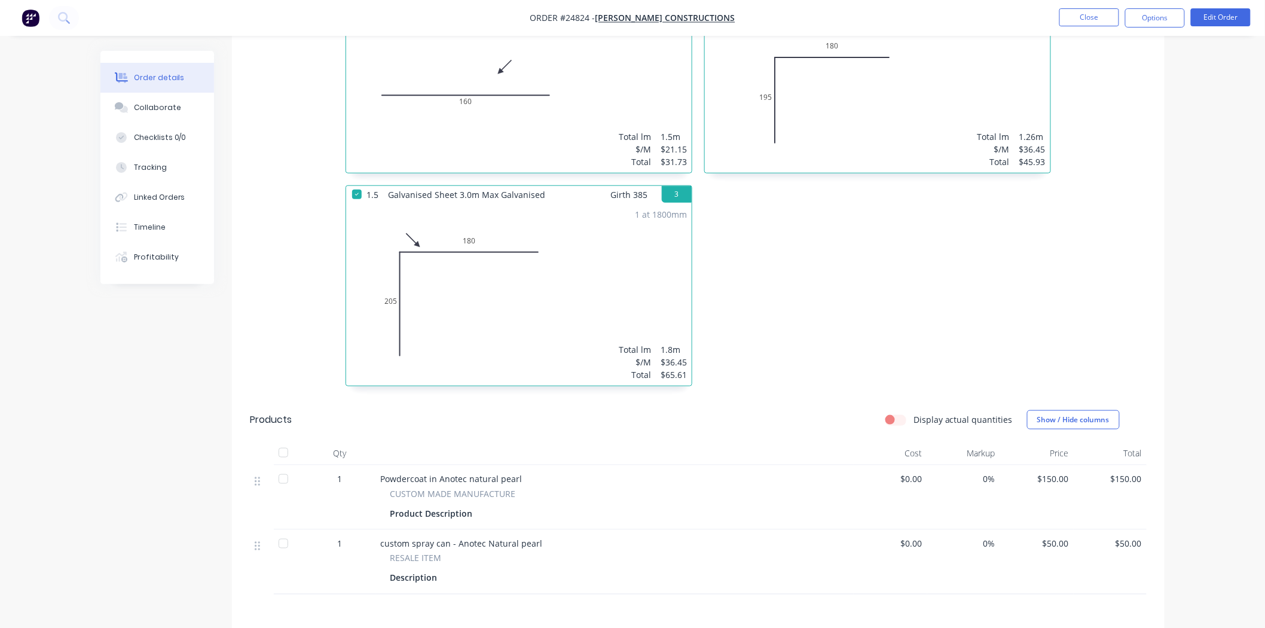
scroll to position [578, 0]
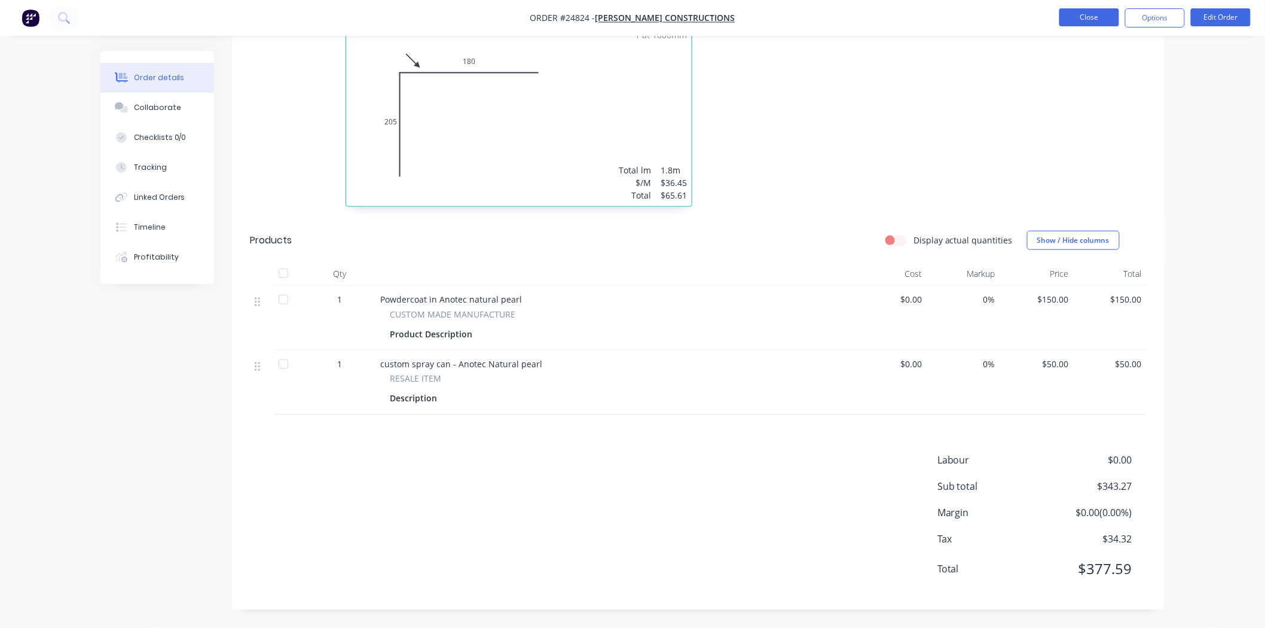
click at [1084, 20] on button "Close" at bounding box center [1089, 17] width 60 height 18
